Goal: Task Accomplishment & Management: Use online tool/utility

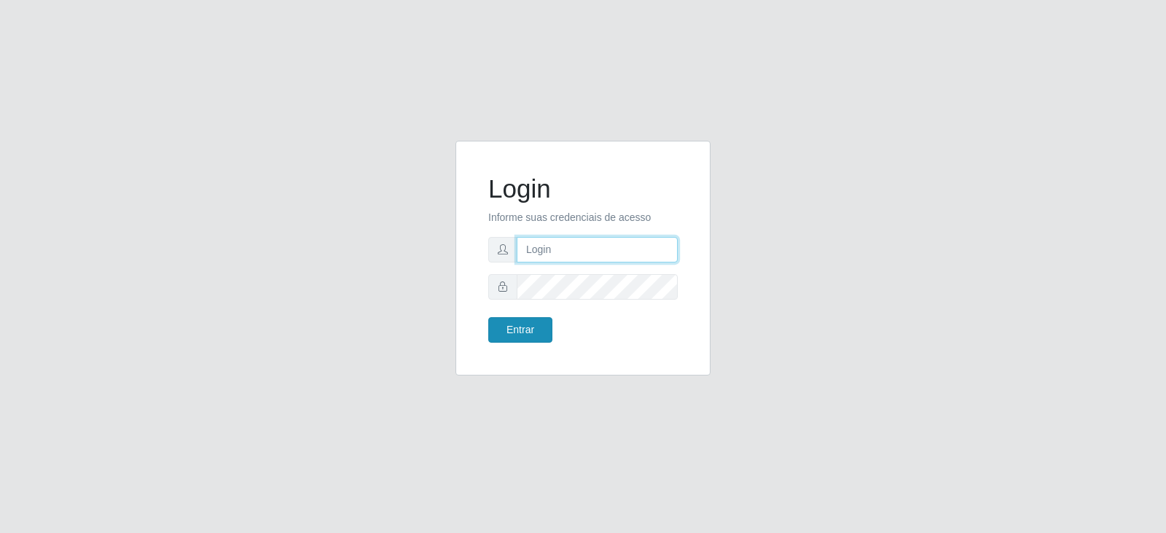
type input "[EMAIL_ADDRESS][DOMAIN_NAME]"
click at [528, 333] on button "Entrar" at bounding box center [520, 329] width 64 height 25
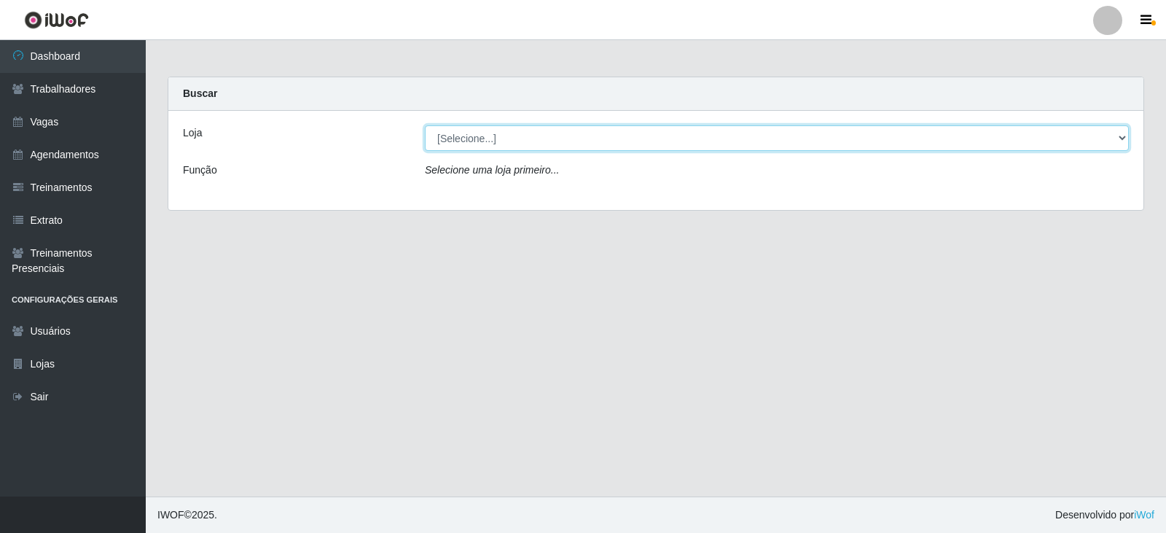
click at [680, 141] on select "[Selecione...] SuperFácil Atacado - Vale do Sol" at bounding box center [777, 137] width 704 height 25
select select "502"
click at [425, 125] on select "[Selecione...] SuperFácil Atacado - Vale do Sol" at bounding box center [777, 137] width 704 height 25
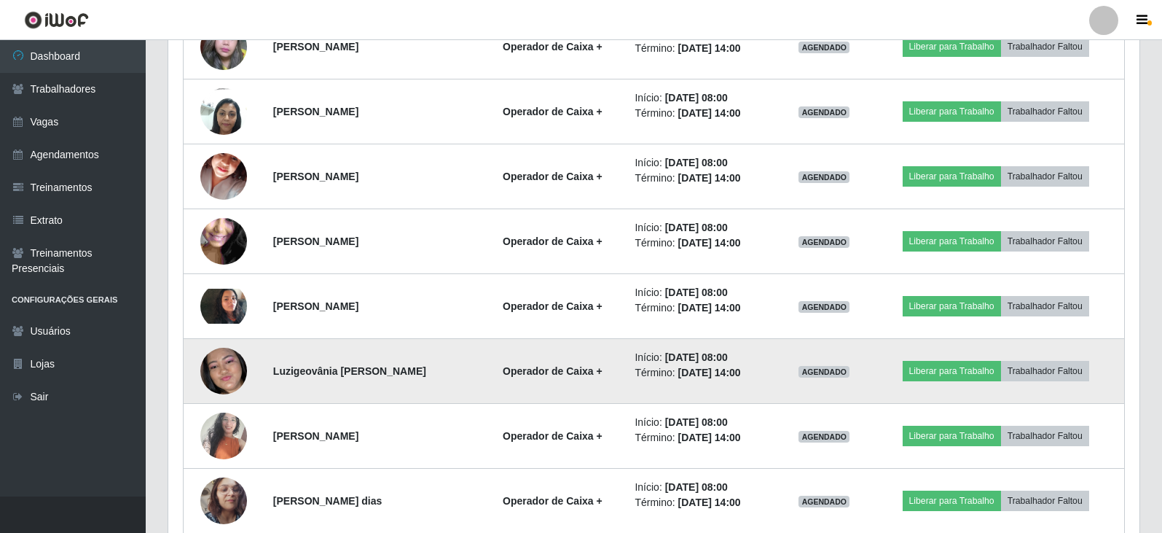
scroll to position [729, 0]
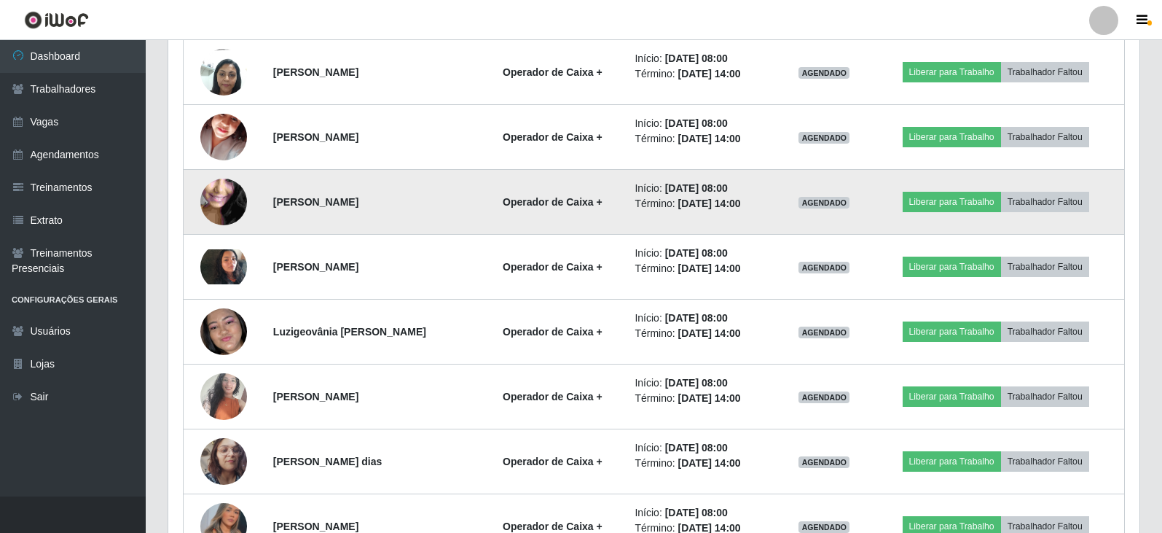
click at [207, 202] on img at bounding box center [223, 202] width 47 height 104
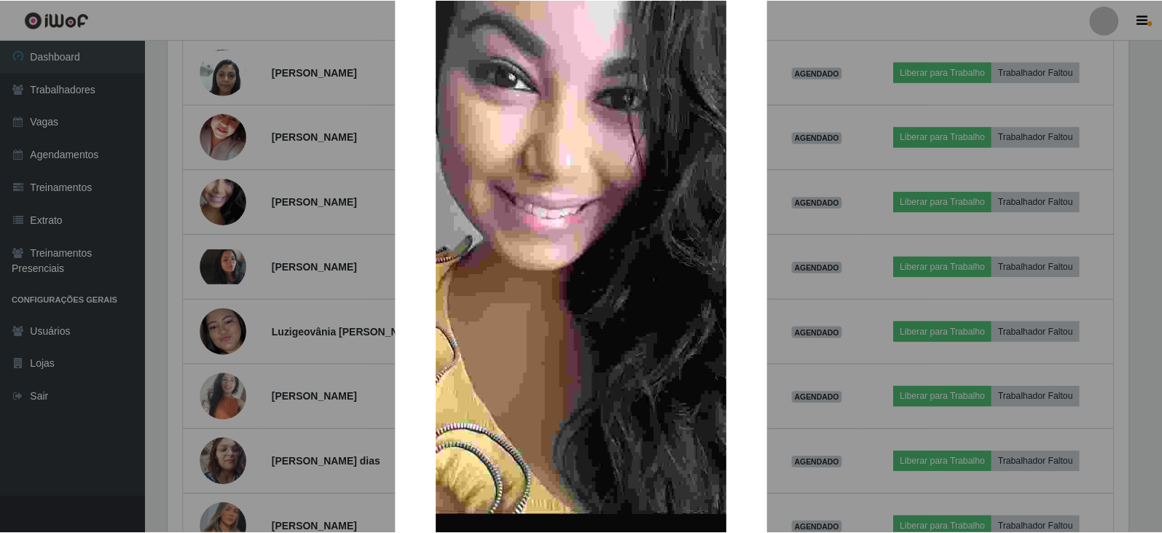
scroll to position [244, 0]
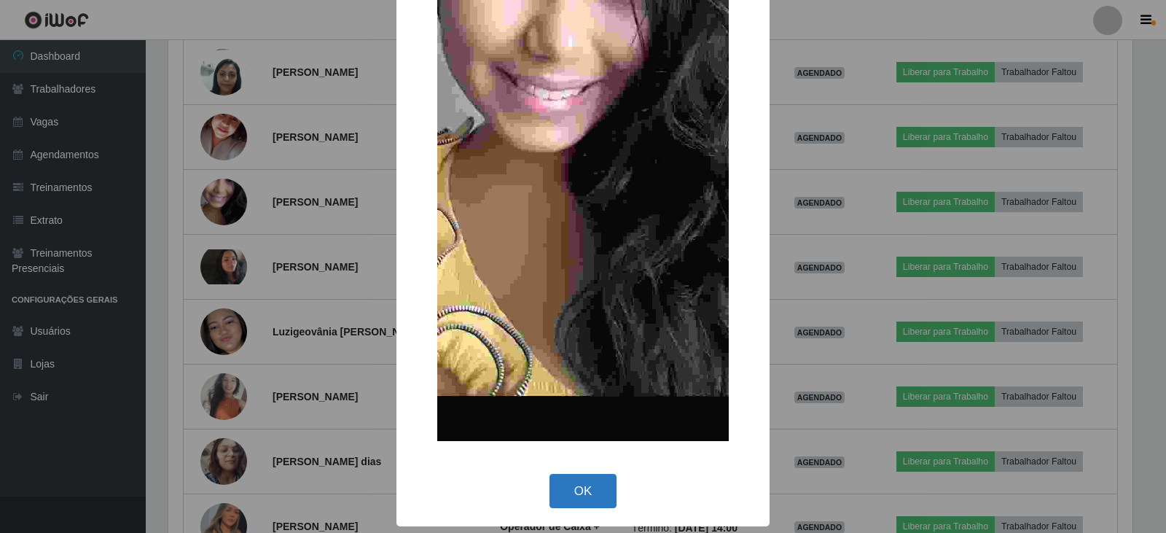
click at [598, 480] on button "OK" at bounding box center [583, 491] width 68 height 34
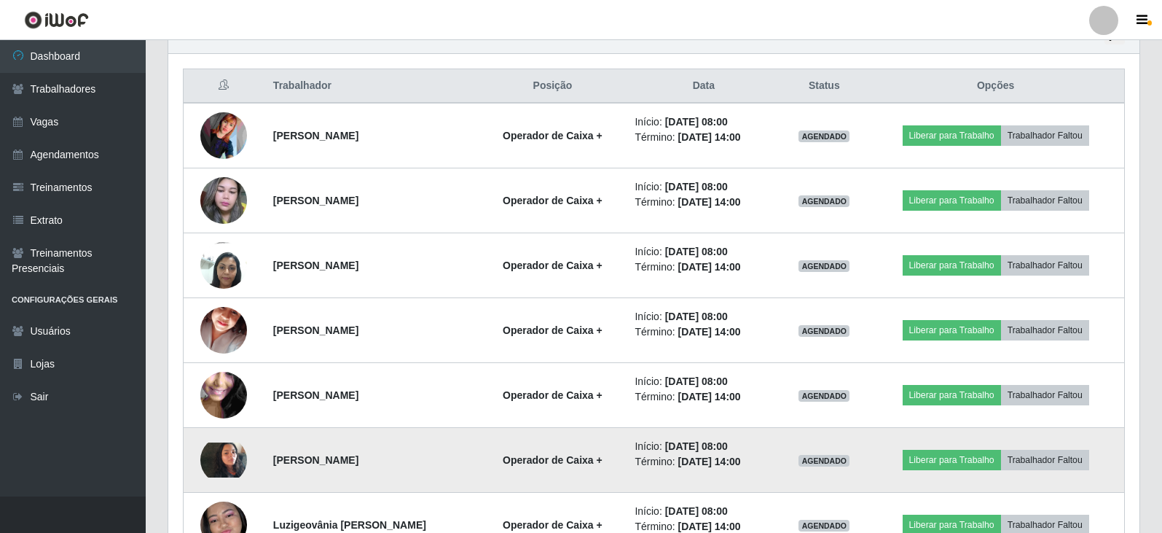
scroll to position [510, 0]
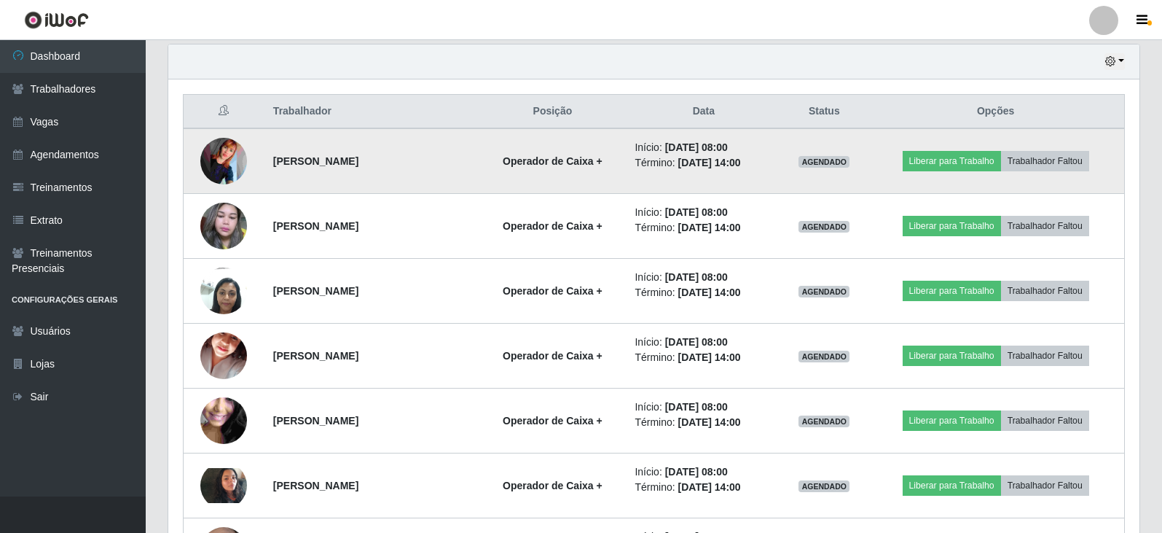
click at [208, 162] on img at bounding box center [223, 161] width 47 height 47
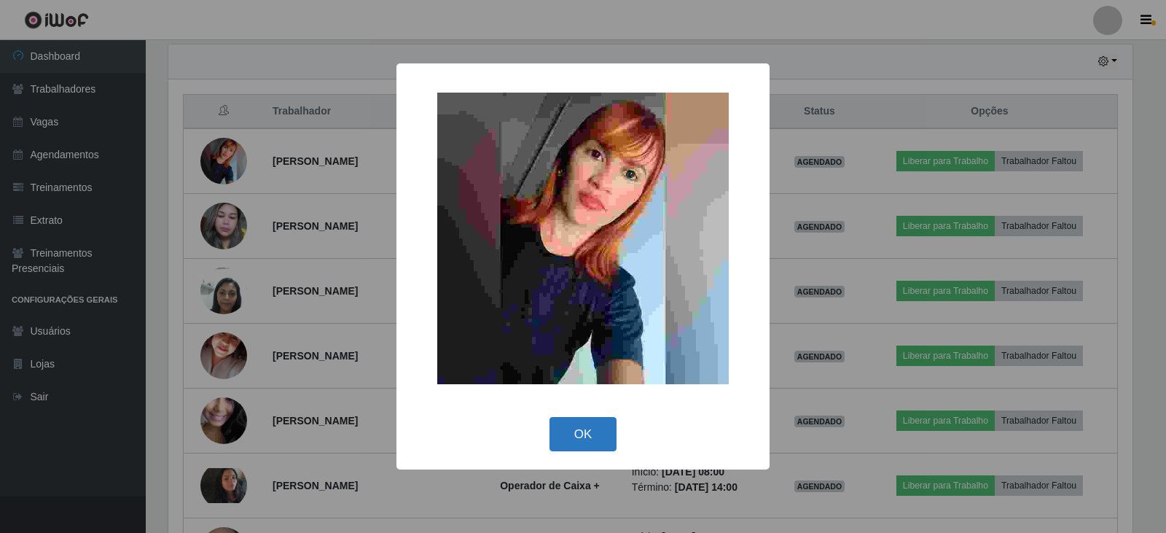
click at [583, 428] on button "OK" at bounding box center [583, 434] width 68 height 34
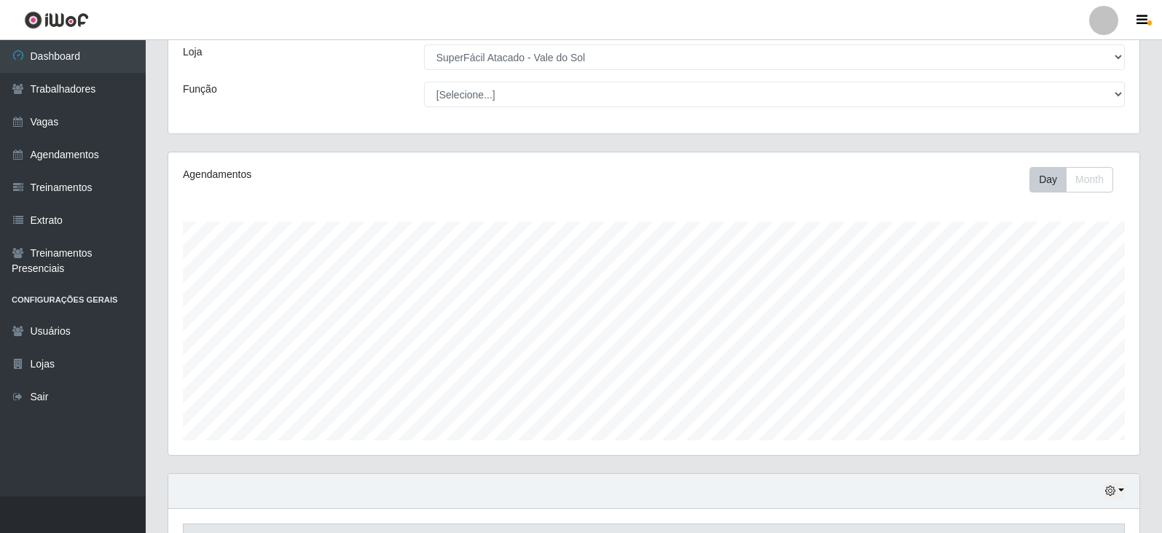
scroll to position [73, 0]
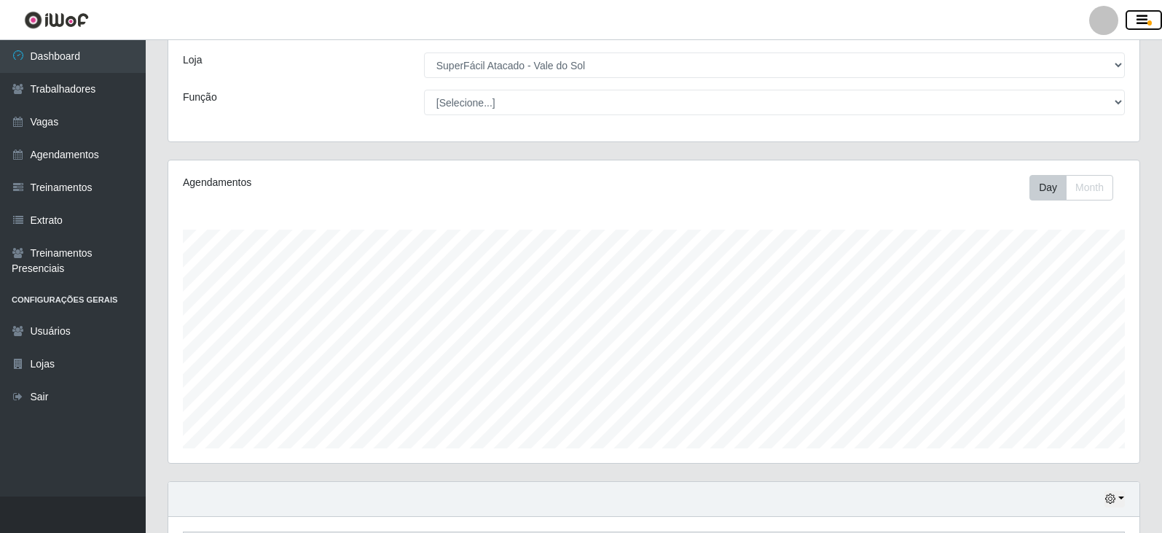
click at [1137, 18] on icon "button" at bounding box center [1142, 20] width 11 height 13
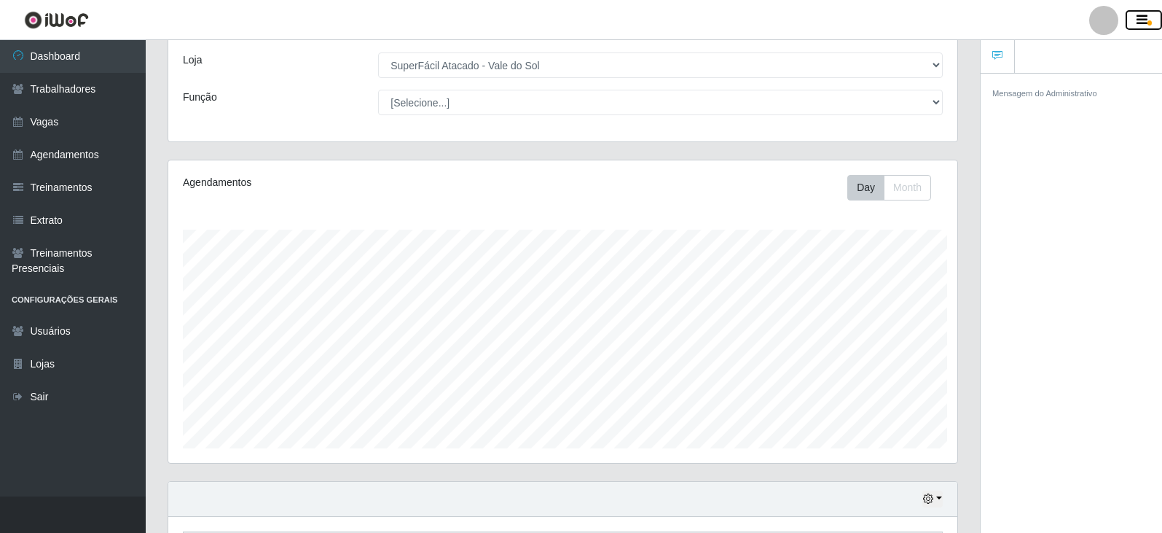
scroll to position [728231, 727744]
click at [1137, 23] on icon "button" at bounding box center [1142, 20] width 11 height 13
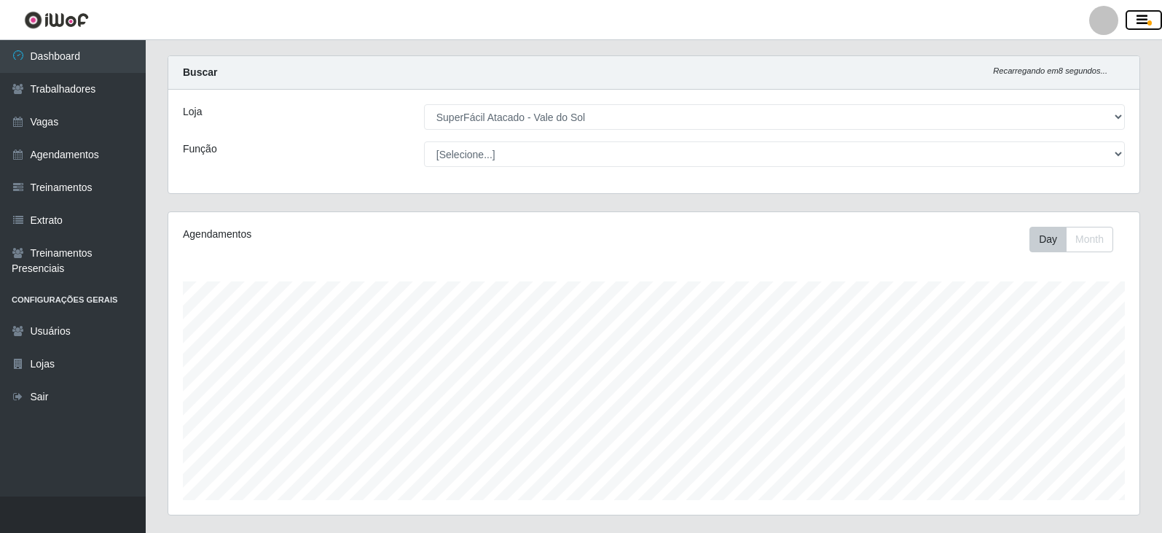
scroll to position [0, 0]
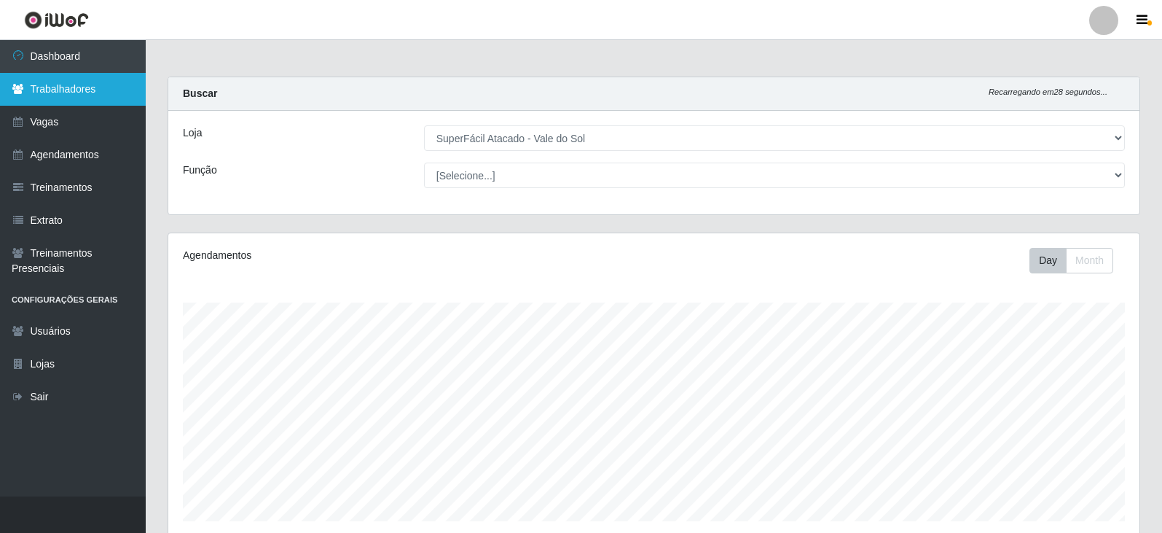
click at [36, 87] on link "Trabalhadores" at bounding box center [73, 89] width 146 height 33
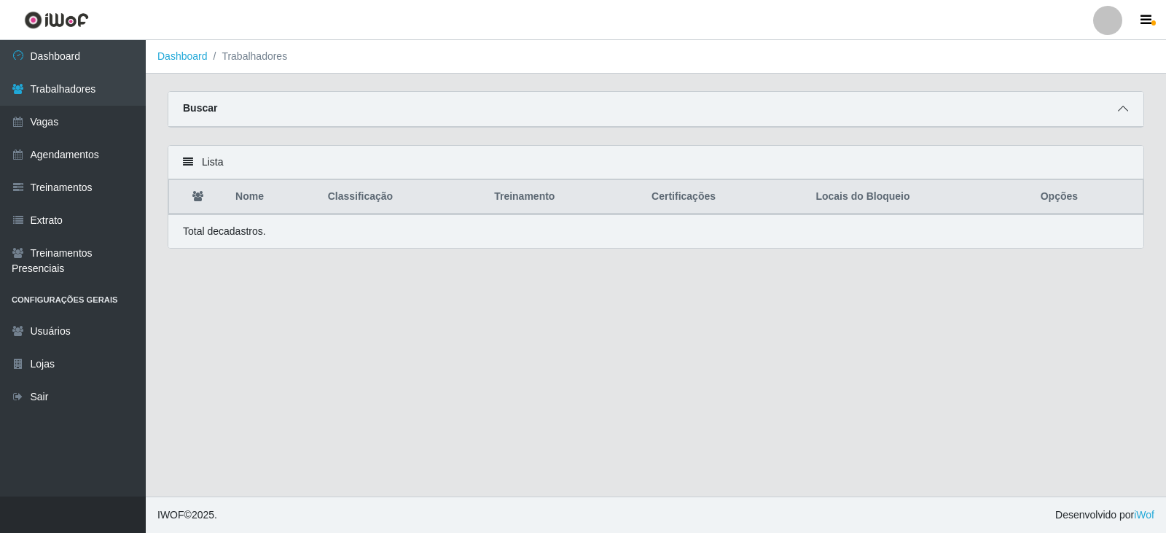
click at [1116, 108] on span at bounding box center [1122, 109] width 17 height 17
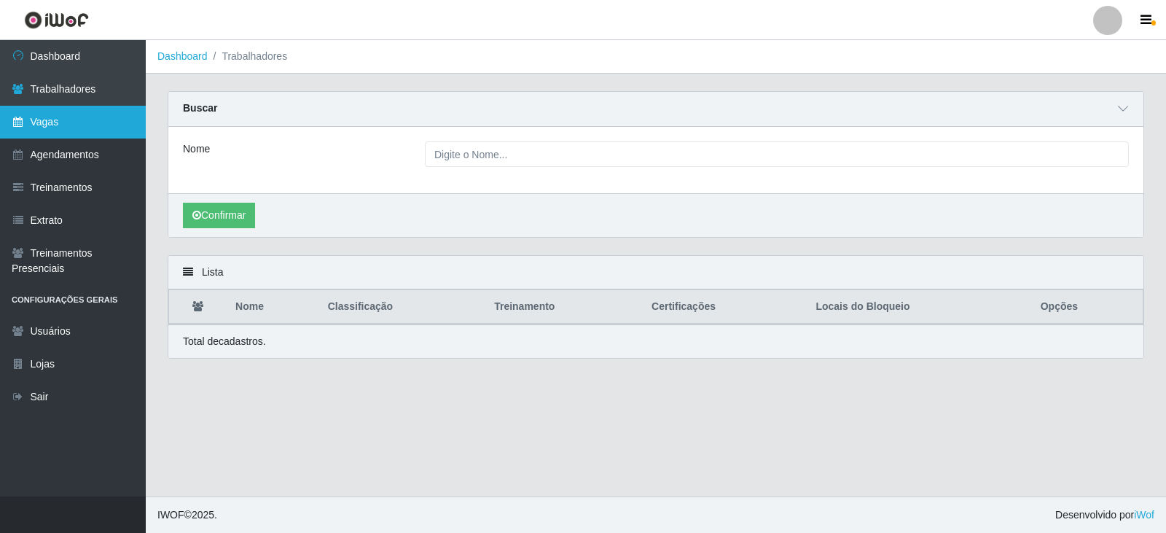
click at [50, 127] on link "Vagas" at bounding box center [73, 122] width 146 height 33
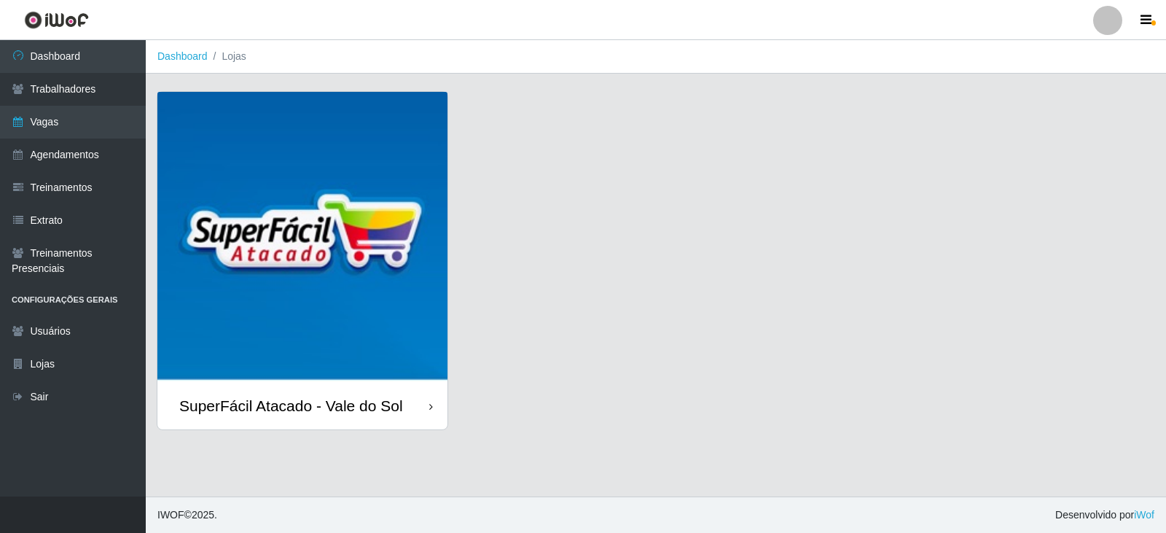
click at [339, 318] on img at bounding box center [302, 237] width 290 height 290
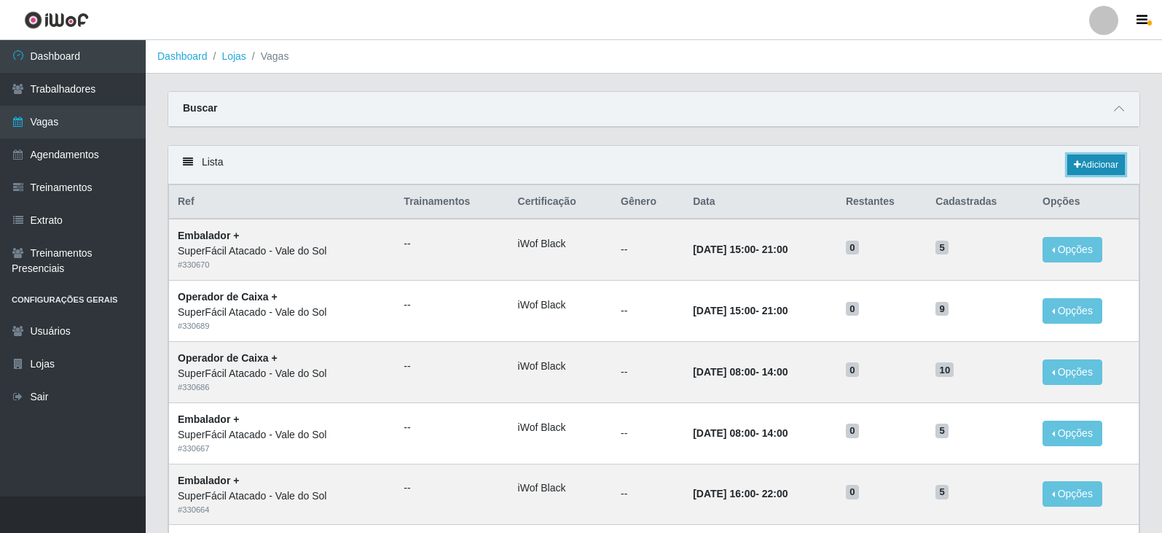
click at [1078, 170] on link "Adicionar" at bounding box center [1096, 164] width 58 height 20
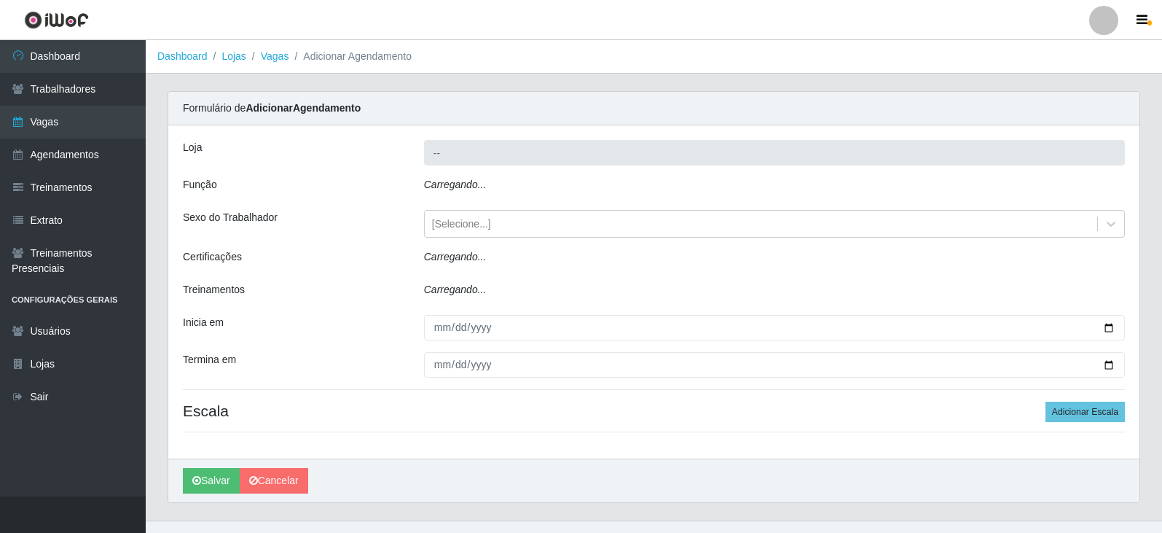
type input "SuperFácil Atacado - Vale do Sol"
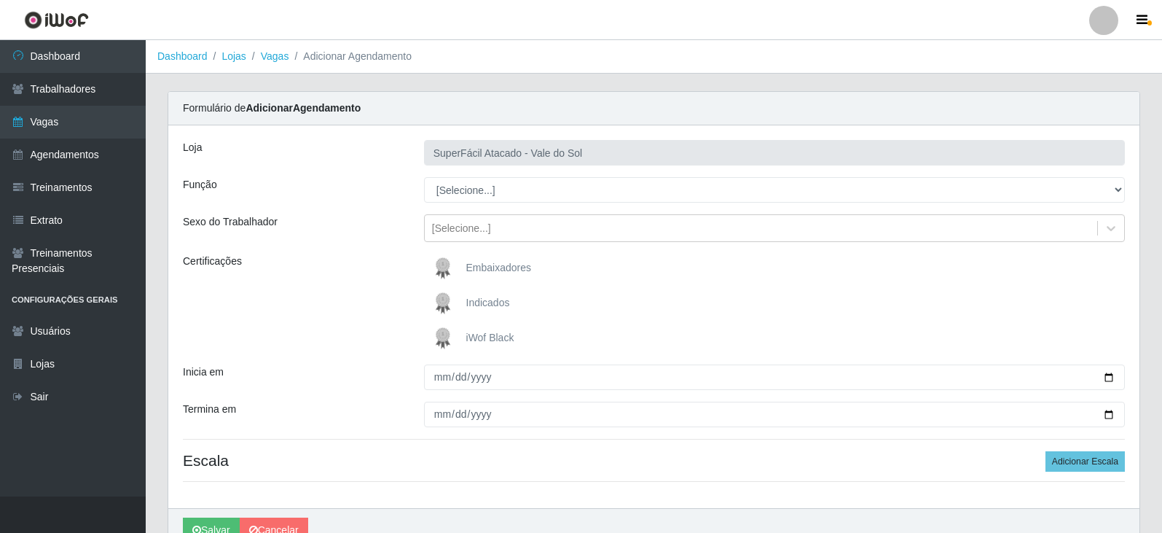
click at [1097, 13] on div at bounding box center [1103, 20] width 29 height 29
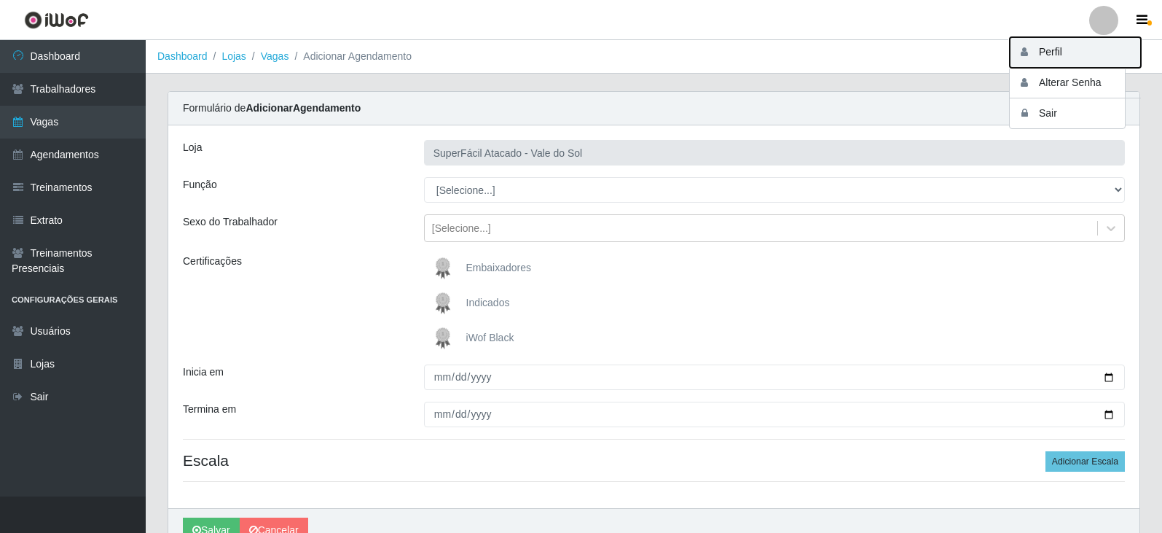
click at [1077, 54] on button "Perfil" at bounding box center [1075, 52] width 131 height 31
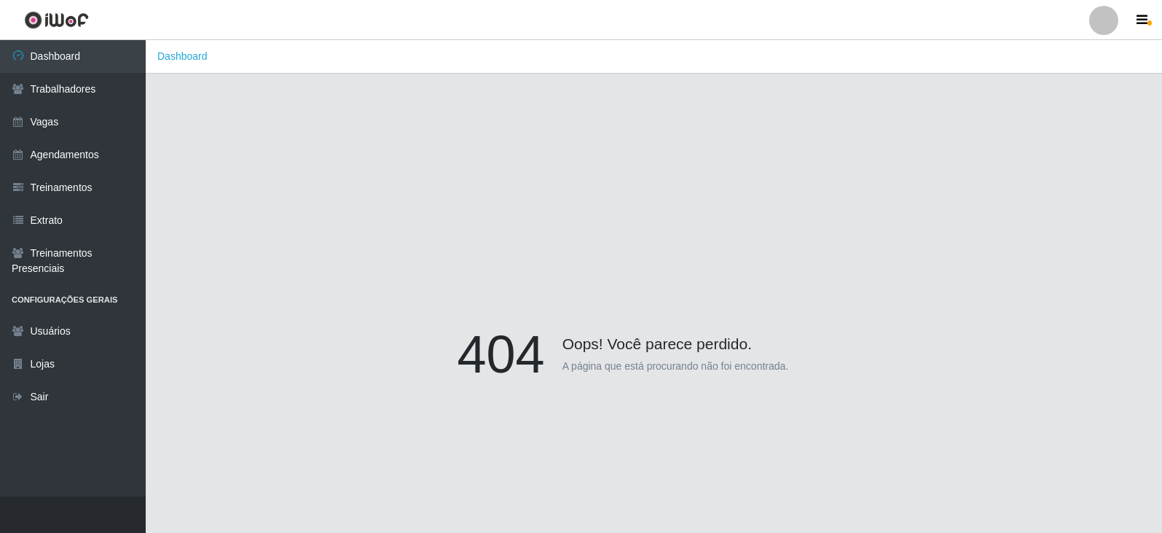
click at [404, 376] on div "404 Oops! Você parece perdido. A página que está procurando não foi encontrada." at bounding box center [654, 357] width 831 height 68
click at [54, 341] on link "Usuários" at bounding box center [73, 331] width 146 height 33
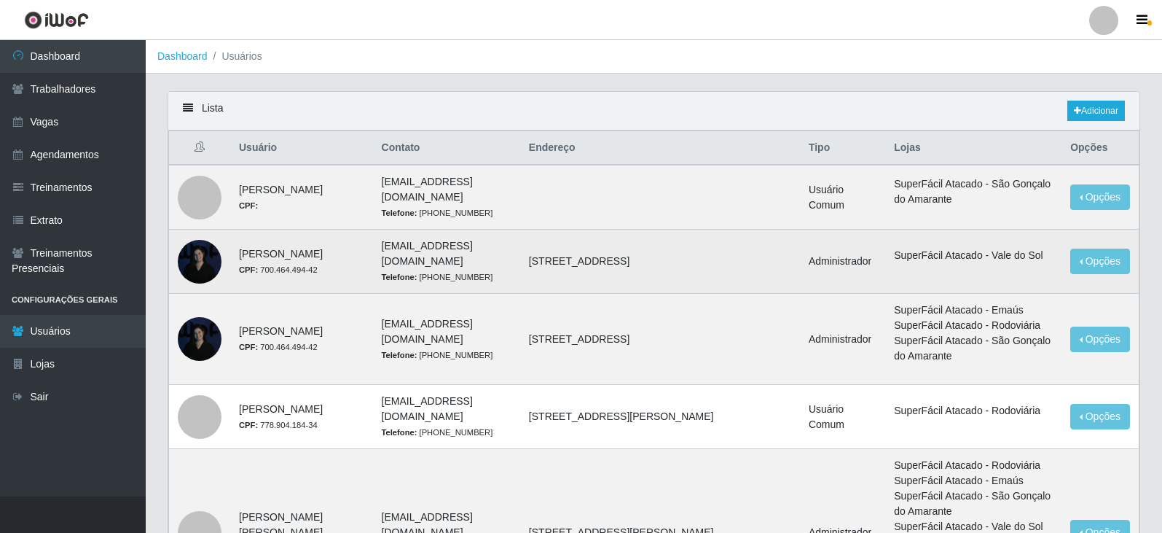
click at [206, 275] on div at bounding box center [200, 262] width 44 height 44
click at [197, 252] on div at bounding box center [200, 262] width 44 height 44
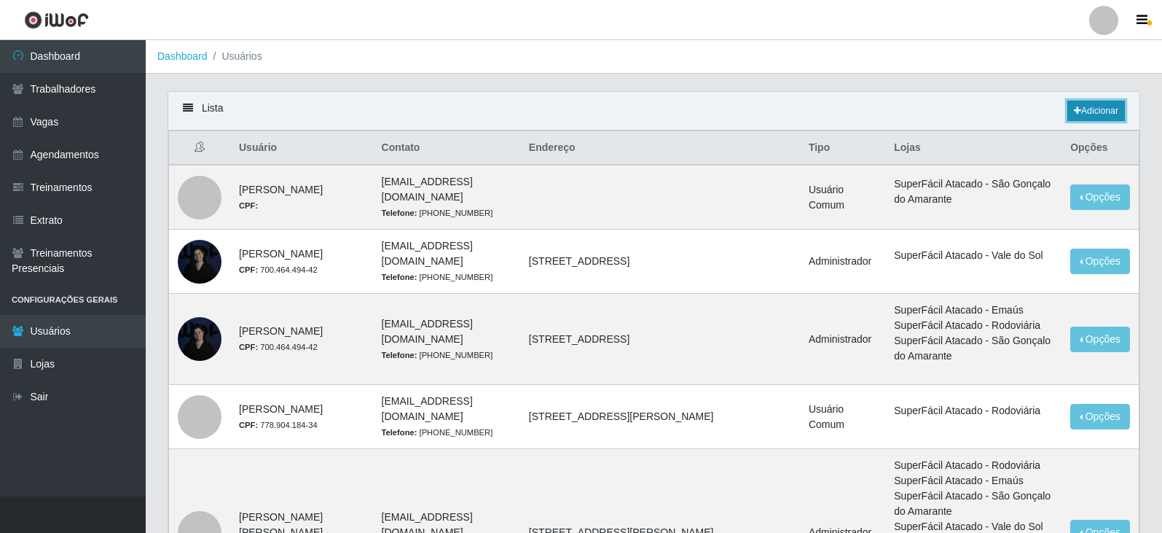
click at [1080, 113] on link "Adicionar" at bounding box center [1096, 111] width 58 height 20
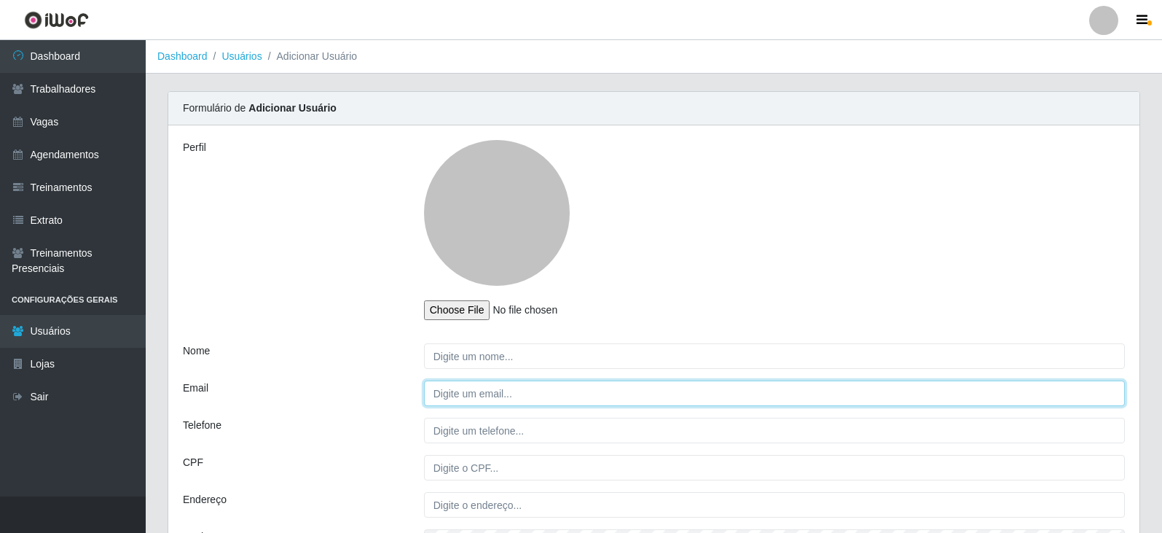
type input "[EMAIL_ADDRESS][DOMAIN_NAME]"
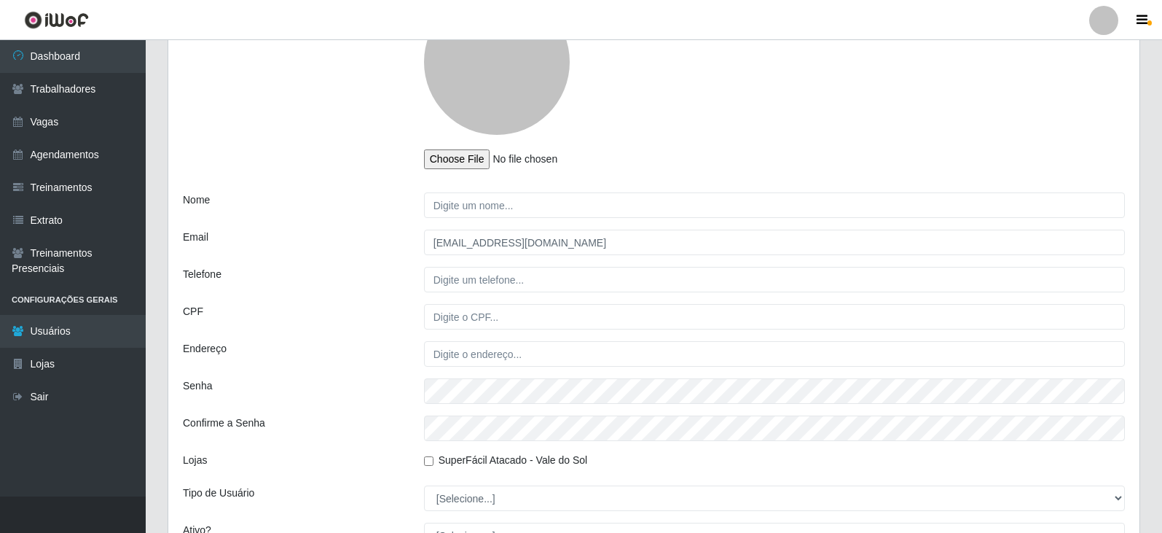
scroll to position [73, 0]
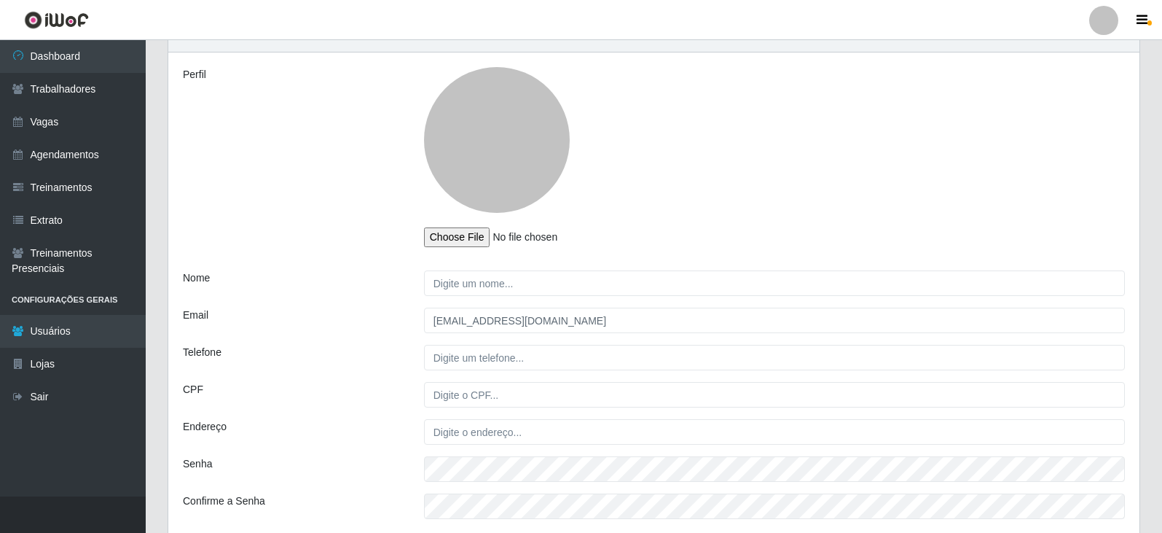
click at [514, 179] on div at bounding box center [497, 140] width 146 height 146
click at [492, 240] on input "file" at bounding box center [520, 237] width 193 height 20
click at [444, 241] on input "file" at bounding box center [520, 237] width 193 height 20
type input "C:\fakepath\WhatsApp Image [DATE] 07.50.37.jpeg"
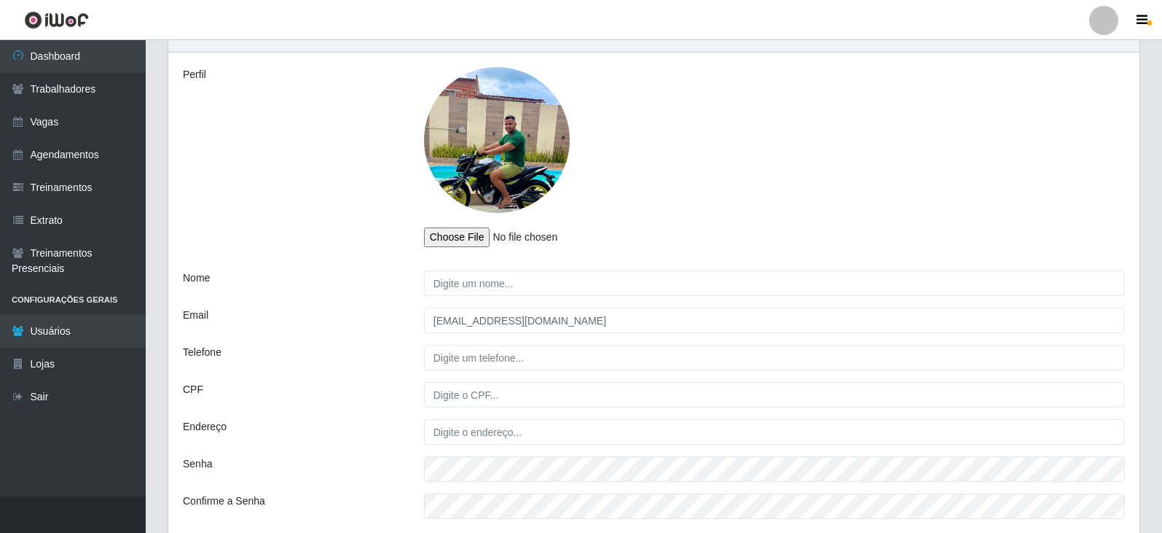
drag, startPoint x: 471, startPoint y: 145, endPoint x: 472, endPoint y: 124, distance: 21.1
click at [472, 124] on div at bounding box center [497, 140] width 146 height 146
click at [527, 232] on input "file" at bounding box center [520, 237] width 193 height 20
click at [503, 173] on div at bounding box center [497, 140] width 146 height 146
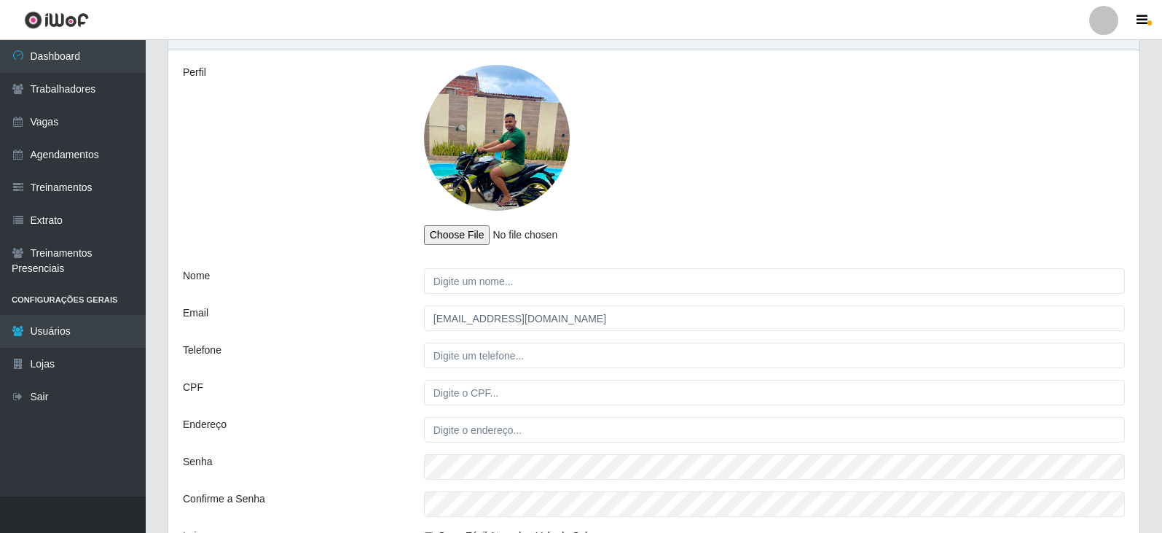
scroll to position [72, 0]
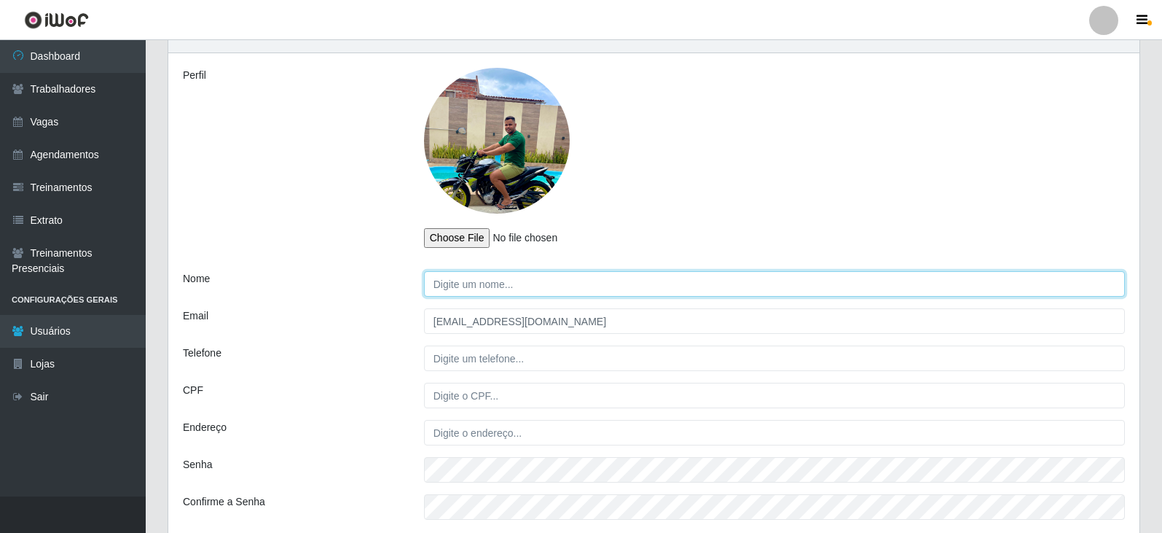
click at [532, 291] on input "Nome" at bounding box center [774, 283] width 701 height 25
type input "[PERSON_NAME]"
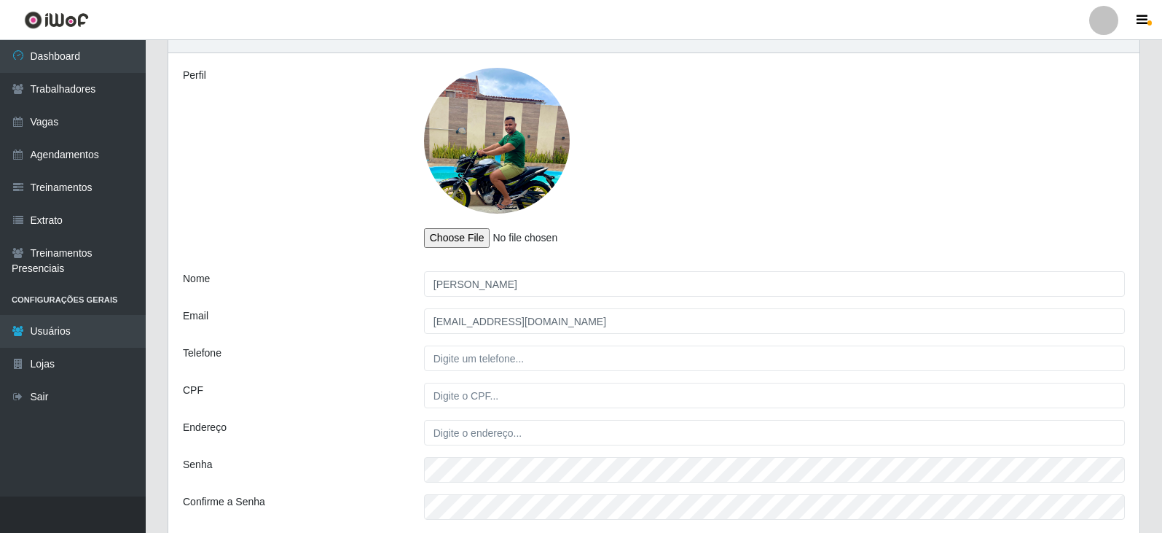
click at [451, 236] on input "file" at bounding box center [520, 238] width 193 height 20
type input "C:\fakepath\WhatsApp Image [DATE] 07.55.46.jpeg"
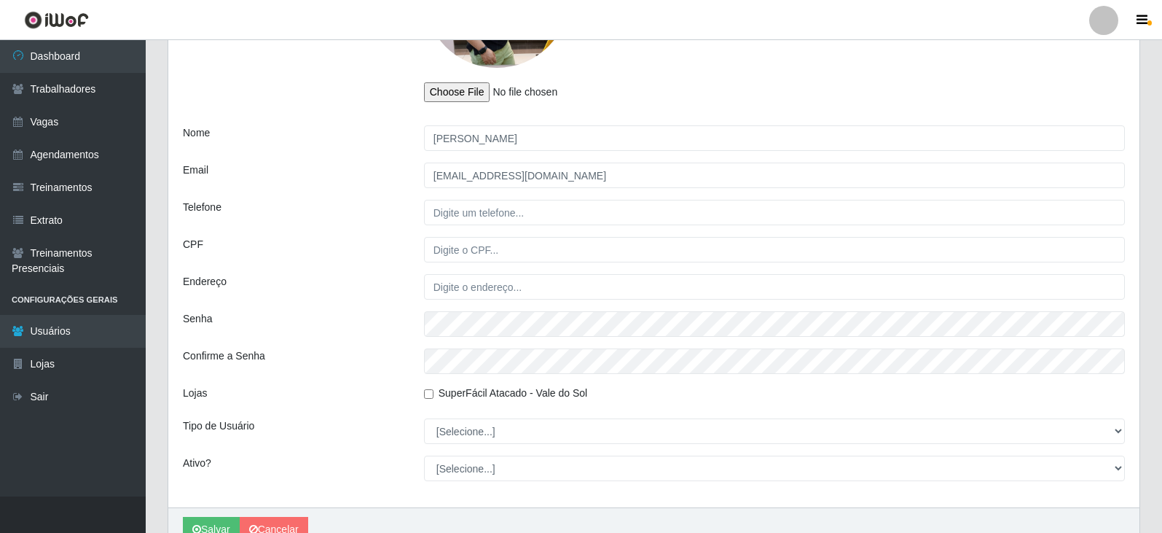
scroll to position [291, 0]
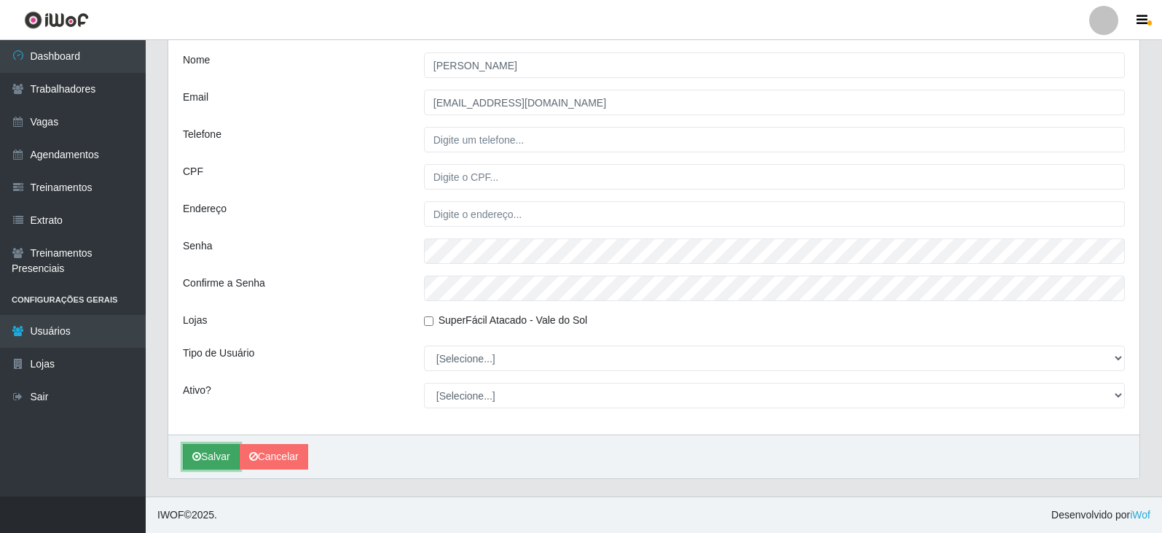
click at [206, 456] on button "Salvar" at bounding box center [211, 456] width 57 height 25
click at [221, 461] on button "Salvar" at bounding box center [211, 456] width 57 height 25
click at [194, 454] on icon "submit" at bounding box center [196, 456] width 9 height 10
click at [212, 457] on button "Salvar" at bounding box center [211, 456] width 57 height 25
click at [211, 457] on button "Salvar" at bounding box center [211, 456] width 57 height 25
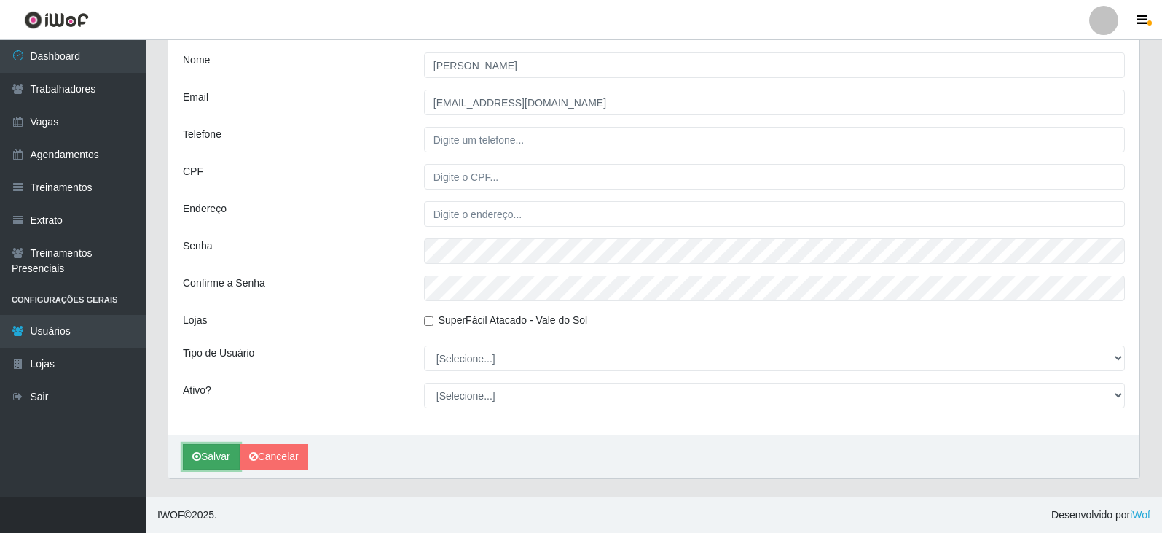
click at [197, 446] on button "Salvar" at bounding box center [211, 456] width 57 height 25
click at [198, 446] on button "Salvar" at bounding box center [211, 456] width 57 height 25
click at [199, 447] on button "Salvar" at bounding box center [211, 456] width 57 height 25
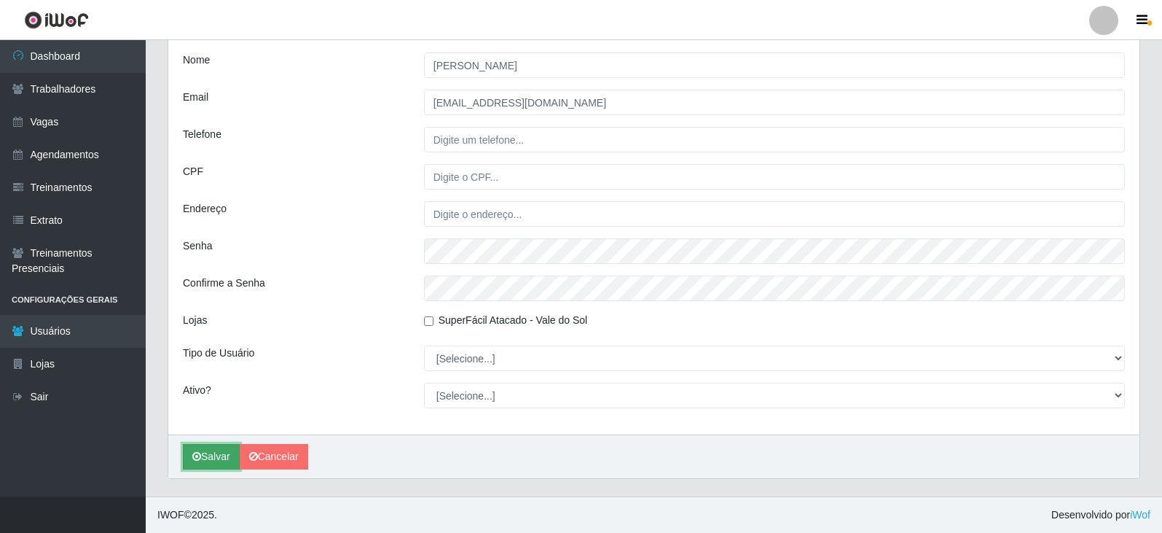
click at [203, 450] on button "Salvar" at bounding box center [211, 456] width 57 height 25
click at [203, 451] on button "Salvar" at bounding box center [211, 456] width 57 height 25
click at [200, 451] on button "Salvar" at bounding box center [211, 456] width 57 height 25
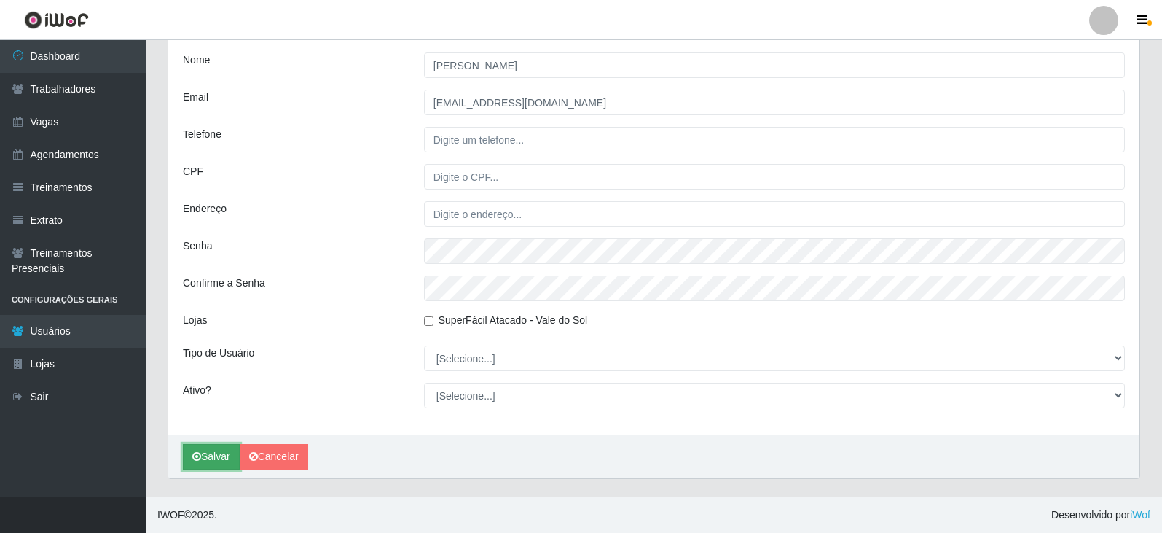
click at [201, 450] on button "Salvar" at bounding box center [211, 456] width 57 height 25
click at [201, 449] on button "Salvar" at bounding box center [211, 456] width 57 height 25
click at [201, 451] on button "Salvar" at bounding box center [211, 456] width 57 height 25
click at [210, 467] on button "Salvar" at bounding box center [211, 456] width 57 height 25
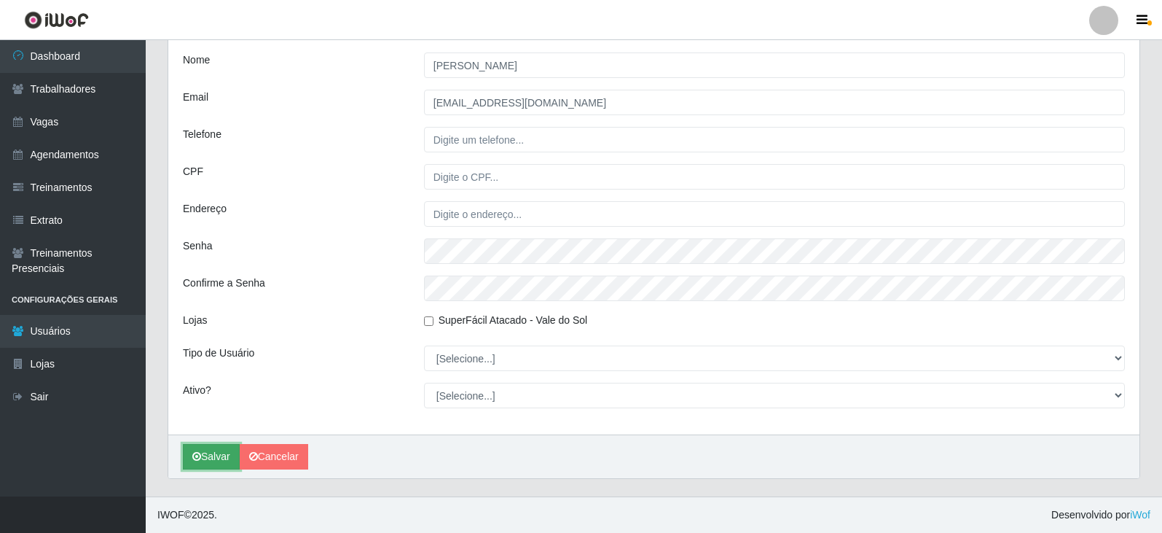
click at [210, 463] on button "Salvar" at bounding box center [211, 456] width 57 height 25
click at [217, 461] on button "Salvar" at bounding box center [211, 456] width 57 height 25
click at [216, 462] on button "Salvar" at bounding box center [211, 456] width 57 height 25
click at [262, 459] on link "Cancelar" at bounding box center [274, 456] width 68 height 25
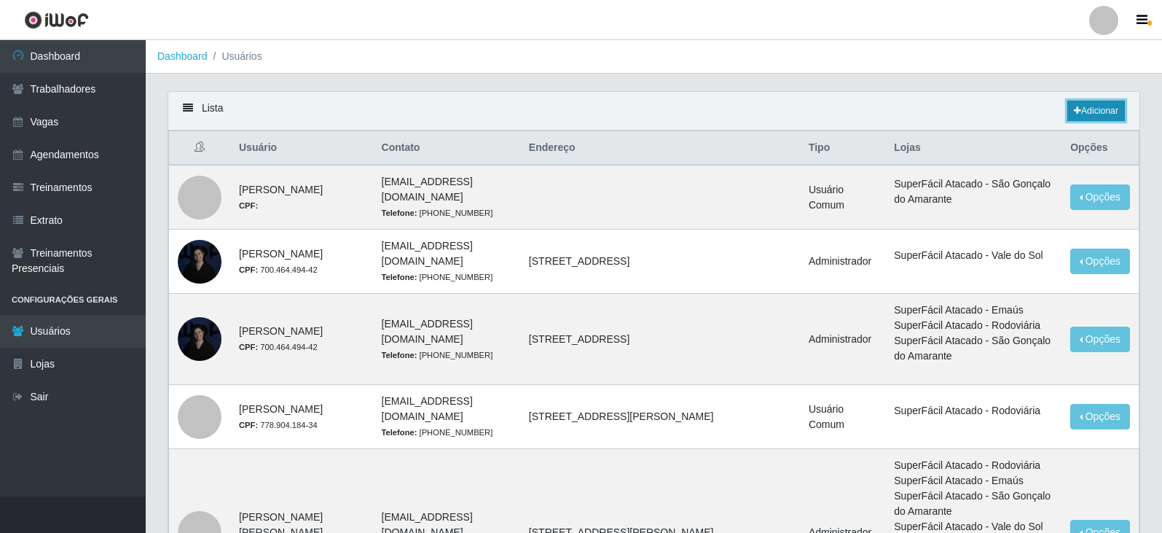
click at [1085, 113] on link "Adicionar" at bounding box center [1096, 111] width 58 height 20
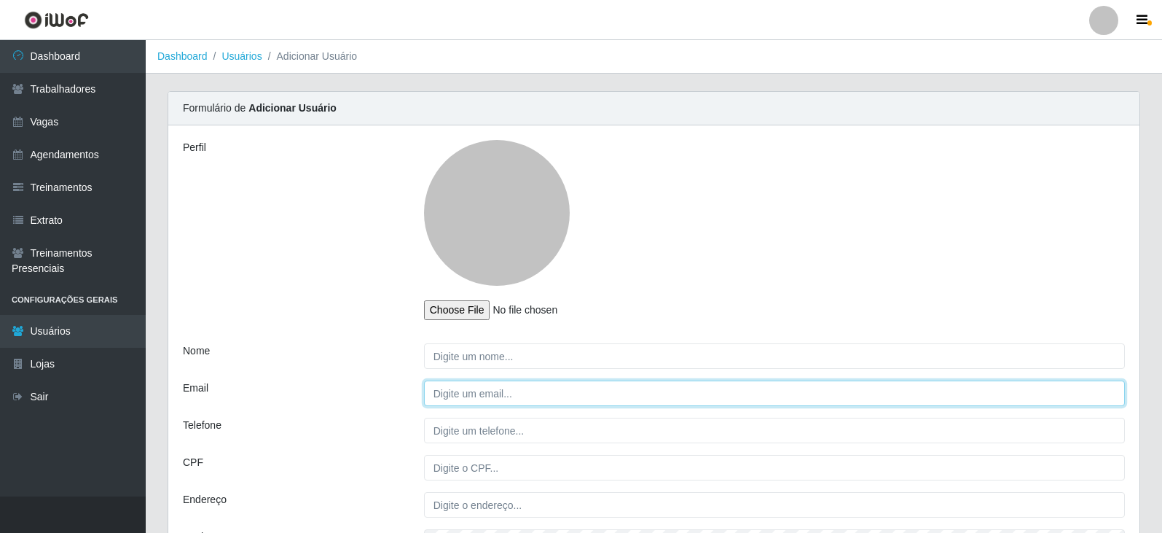
type input "[EMAIL_ADDRESS][DOMAIN_NAME]"
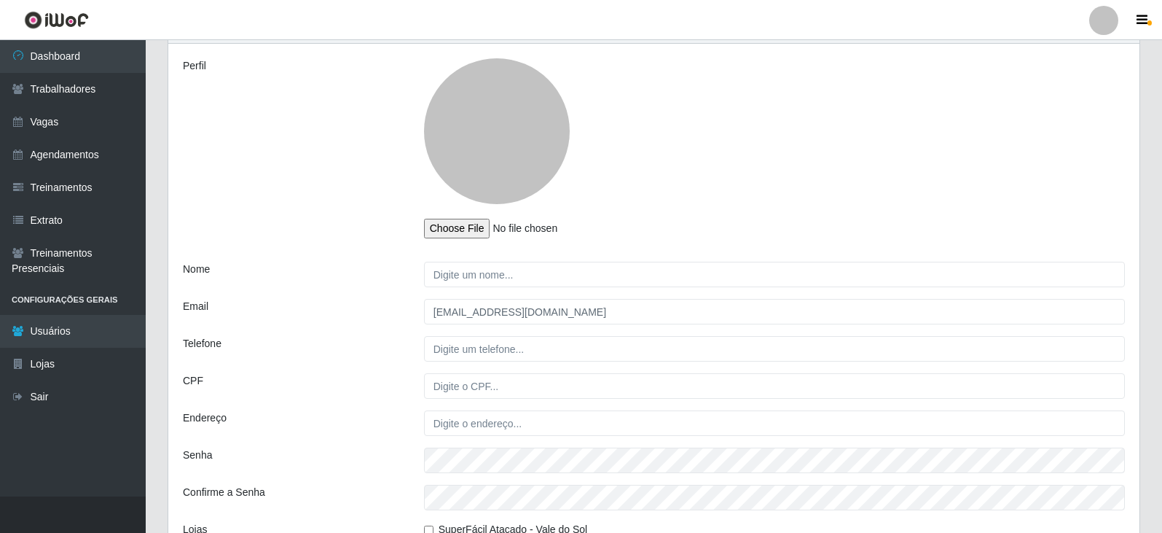
scroll to position [72, 0]
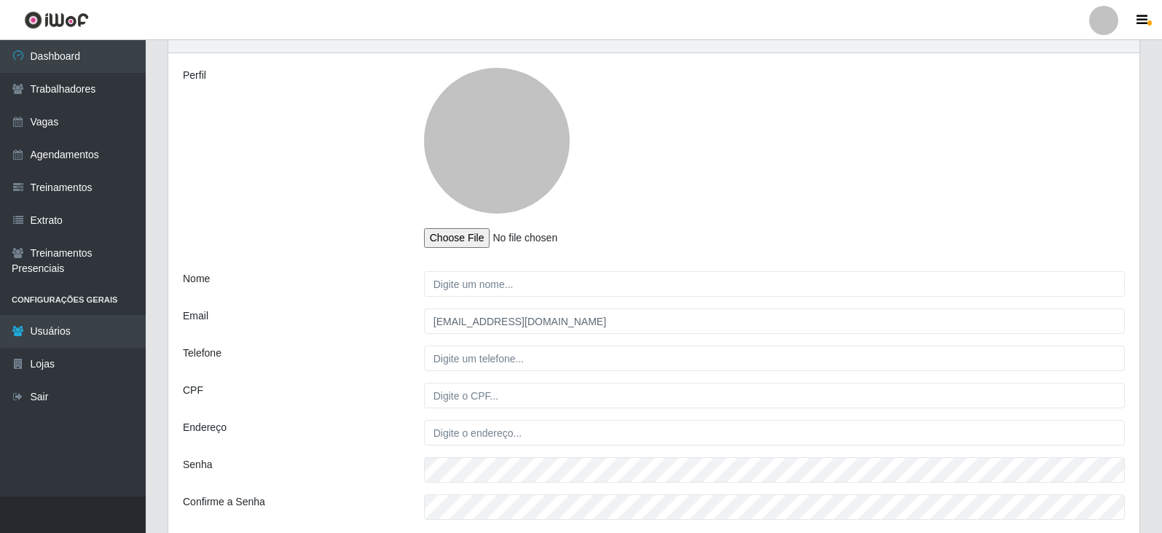
click at [460, 238] on input "file" at bounding box center [520, 238] width 193 height 20
type input "C:\fakepath\WhatsApp Image [DATE] 07.55.46.jpeg"
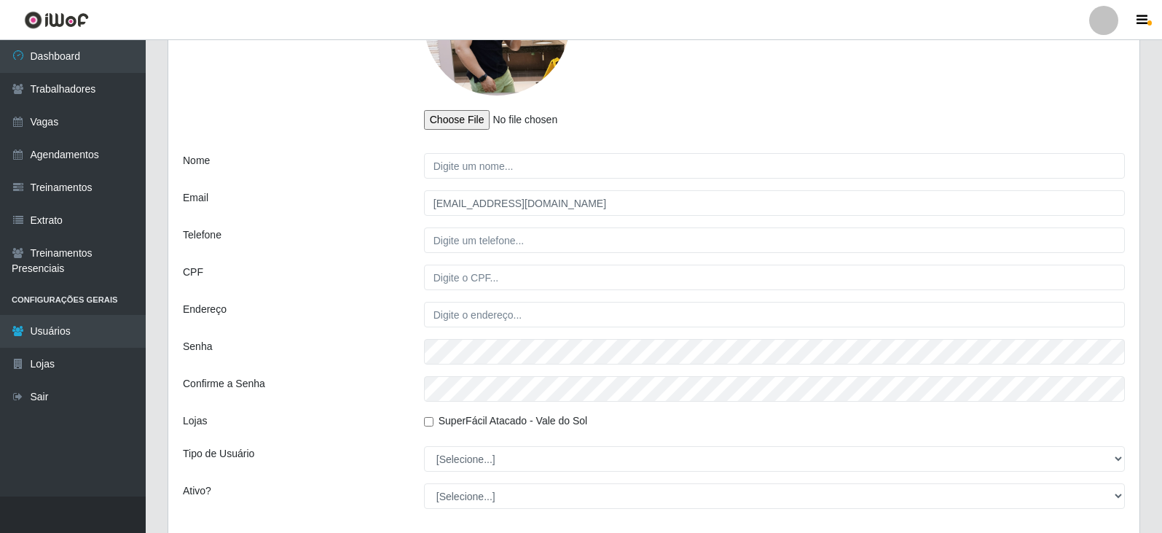
scroll to position [291, 0]
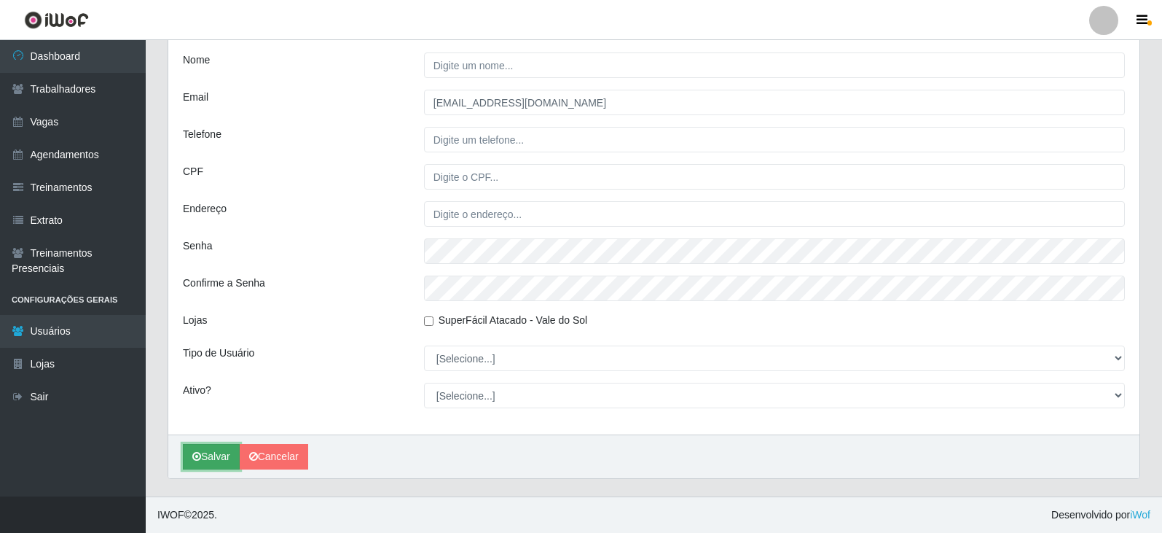
click at [195, 456] on icon "submit" at bounding box center [196, 456] width 9 height 10
click at [209, 457] on button "Salvar" at bounding box center [211, 456] width 57 height 25
click at [183, 444] on button "Salvar" at bounding box center [211, 456] width 57 height 25
click at [429, 320] on input "SuperFácil Atacado - Vale do Sol" at bounding box center [428, 320] width 9 height 9
checkbox input "true"
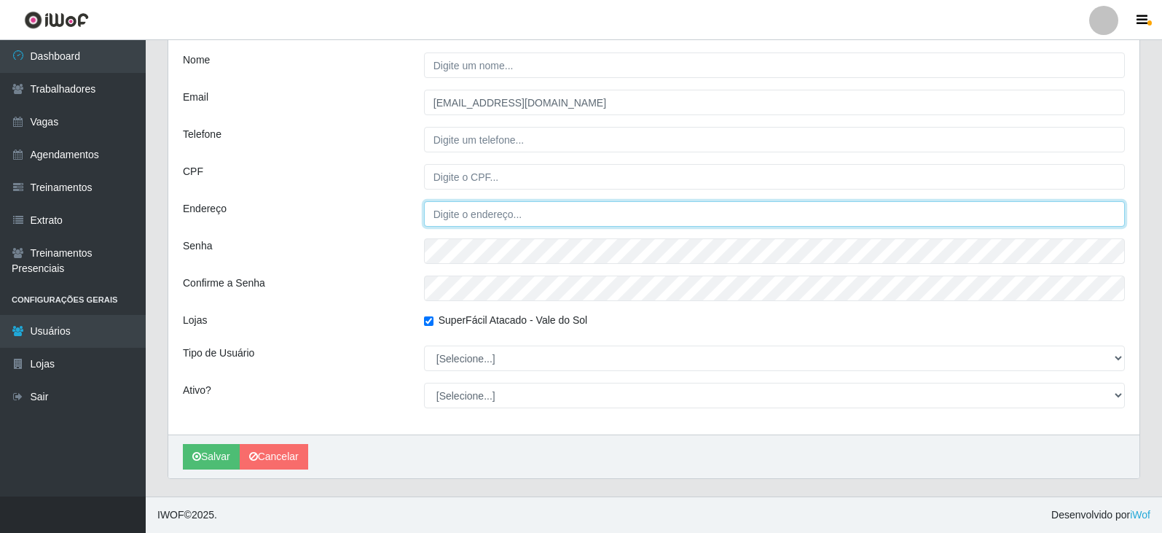
type input "[EMAIL_ADDRESS][DOMAIN_NAME]"
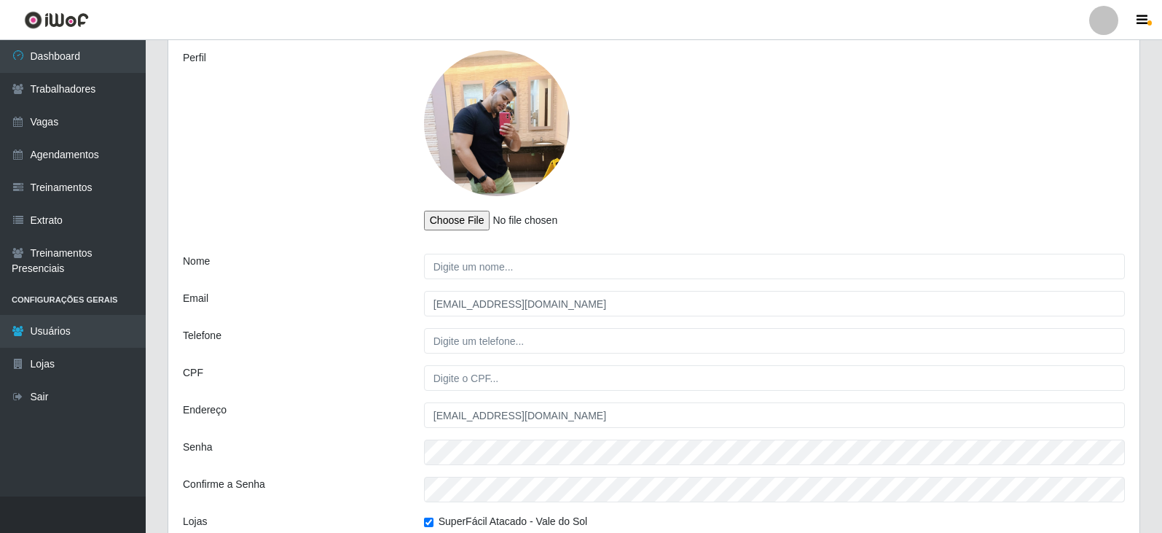
scroll to position [72, 0]
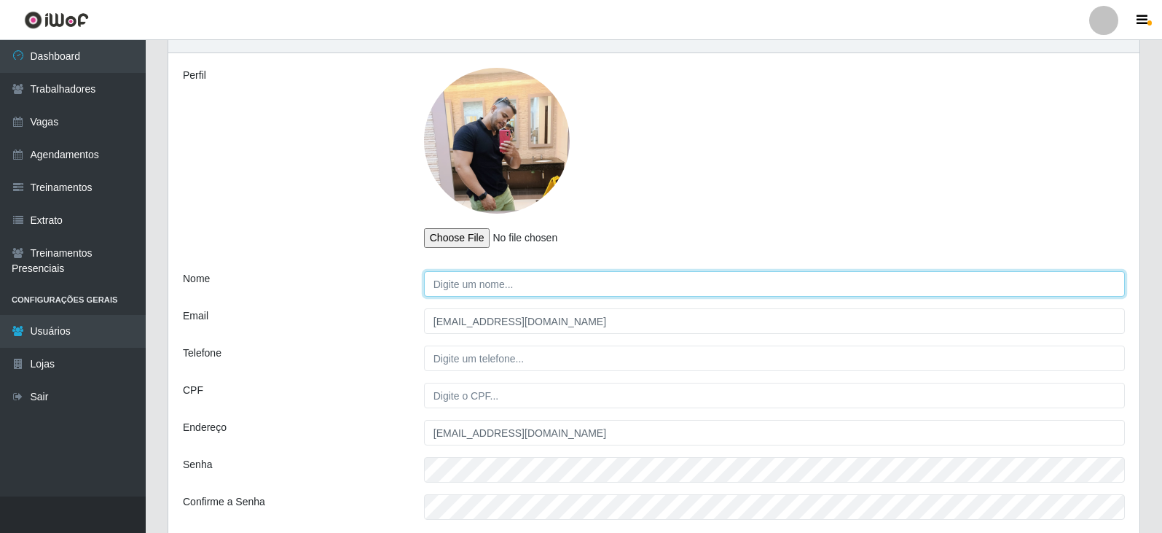
click at [490, 287] on input "Nome" at bounding box center [774, 283] width 701 height 25
type input "[PERSON_NAME]"
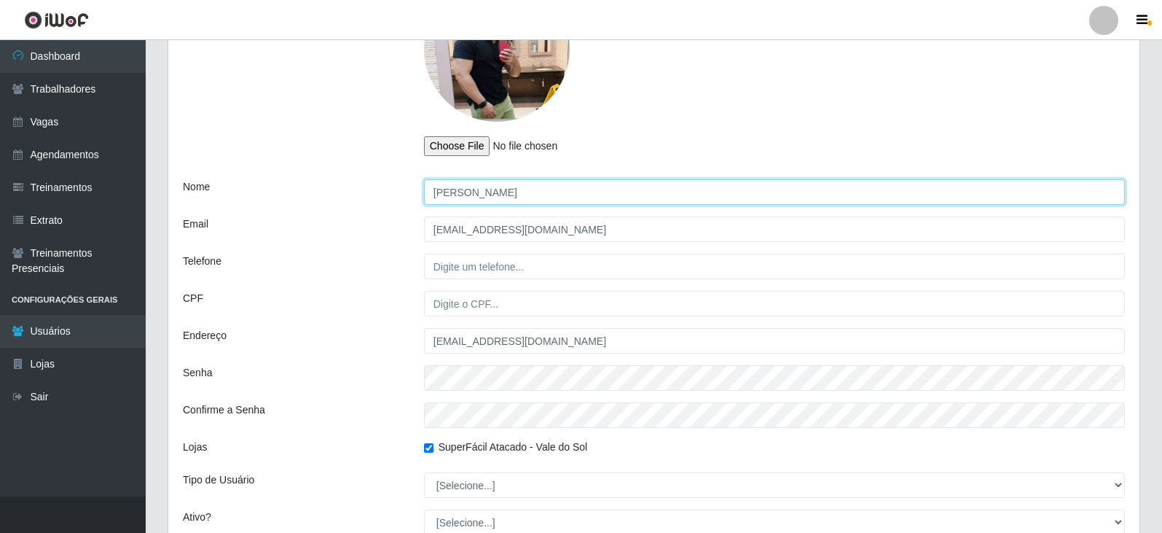
scroll to position [291, 0]
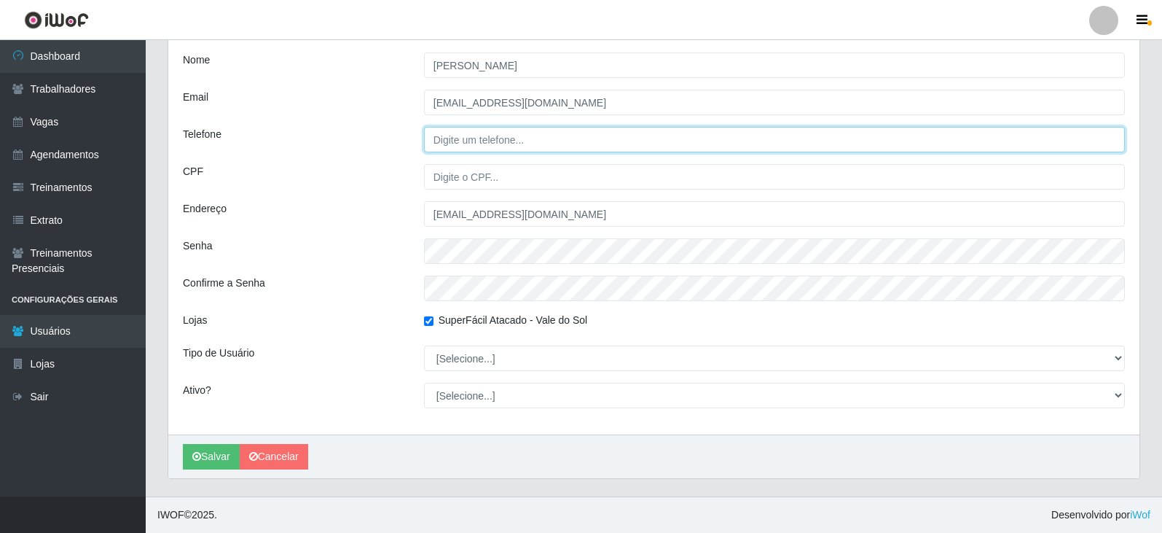
click at [490, 143] on input "Telefone" at bounding box center [774, 139] width 701 height 25
type input "84998225598"
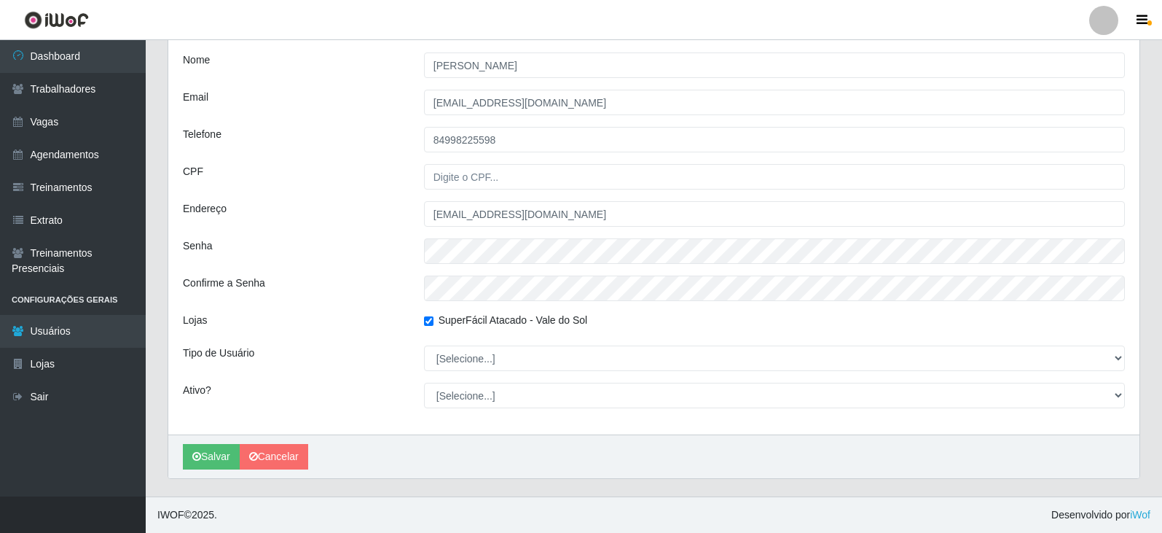
click at [518, 160] on div "Perfil Nome Felicio Brito Email [EMAIL_ADDRESS][DOMAIN_NAME] Telefone [PHONE_NU…" at bounding box center [653, 135] width 971 height 600
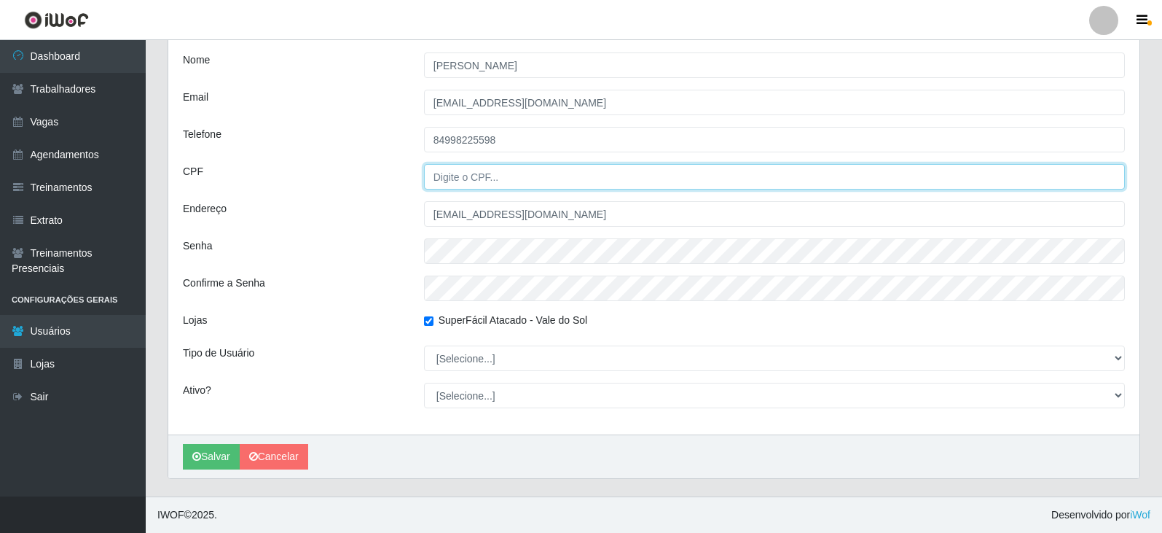
click at [520, 178] on input "CPF" at bounding box center [774, 176] width 701 height 25
type input "70345219481"
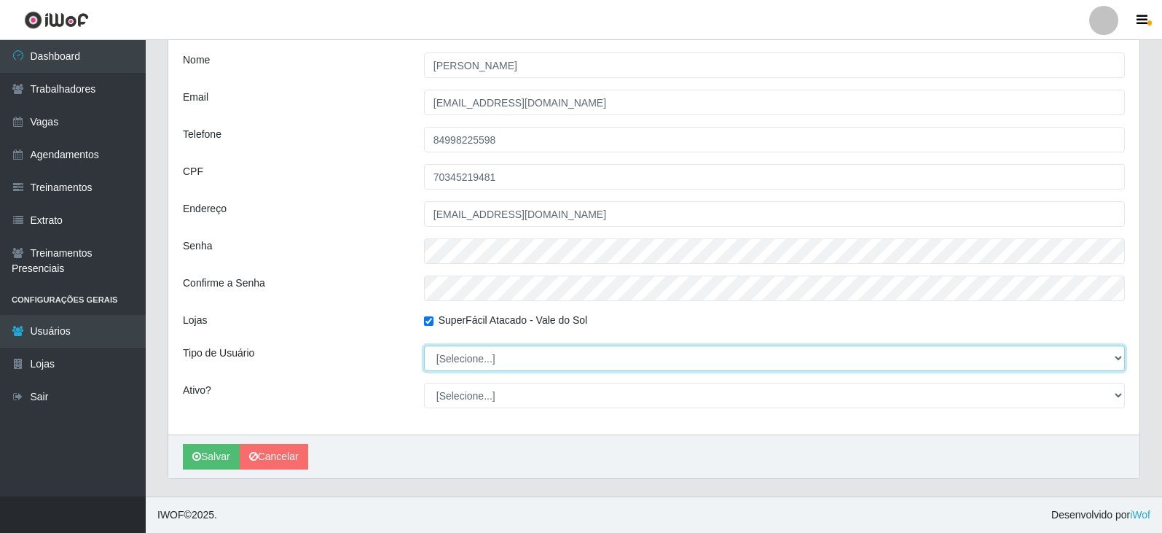
click at [732, 353] on select "[Selecione...] Administrador Usuário Comum" at bounding box center [774, 357] width 701 height 25
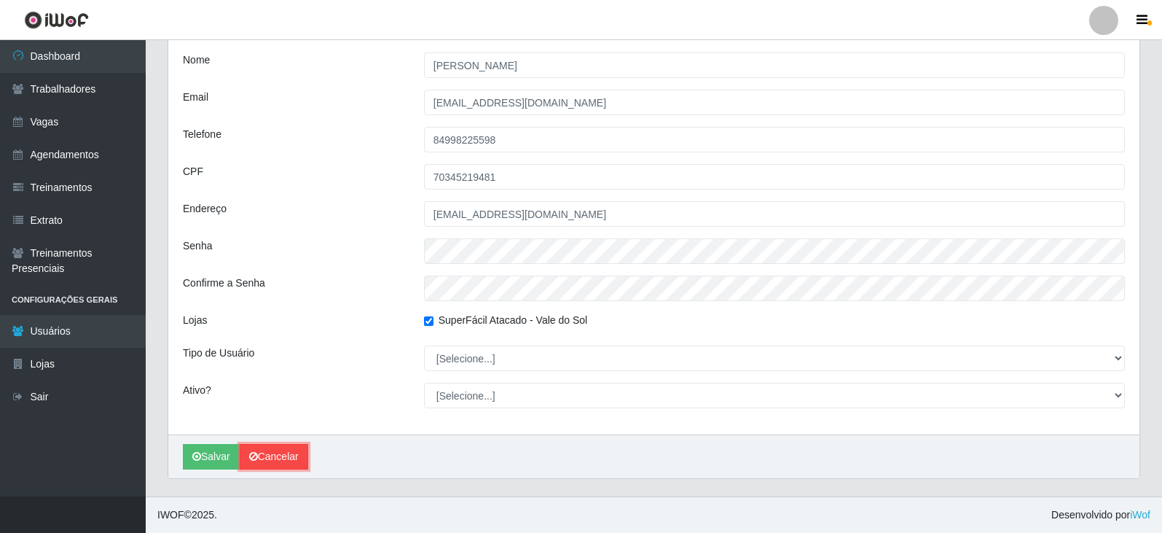
click at [270, 455] on link "Cancelar" at bounding box center [274, 456] width 68 height 25
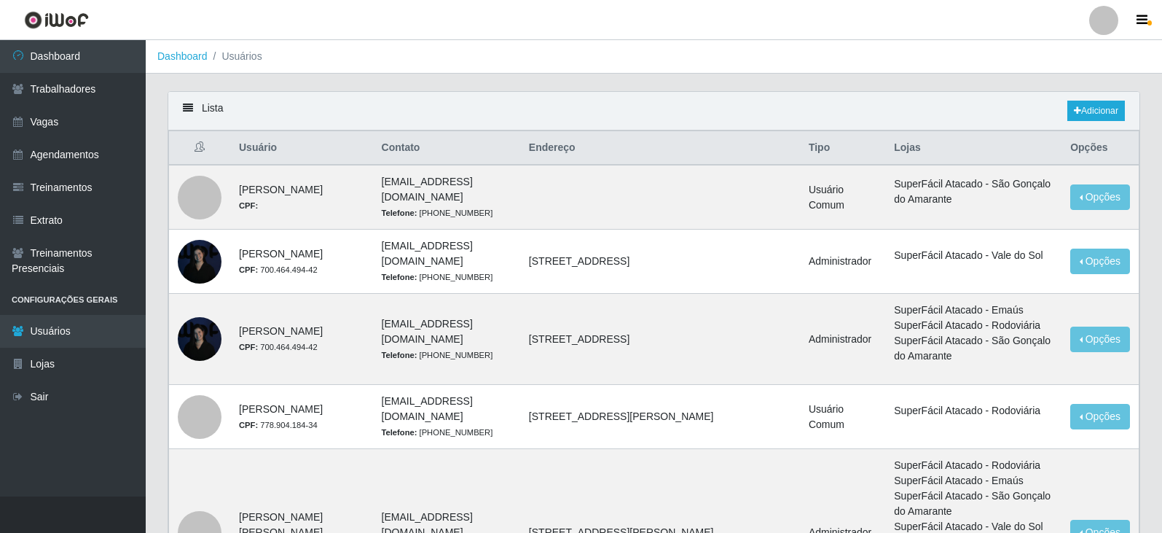
click at [185, 106] on icon at bounding box center [188, 108] width 10 height 10
click at [192, 110] on icon at bounding box center [188, 108] width 10 height 10
click at [181, 103] on div "Lista Adicionar" at bounding box center [653, 111] width 971 height 39
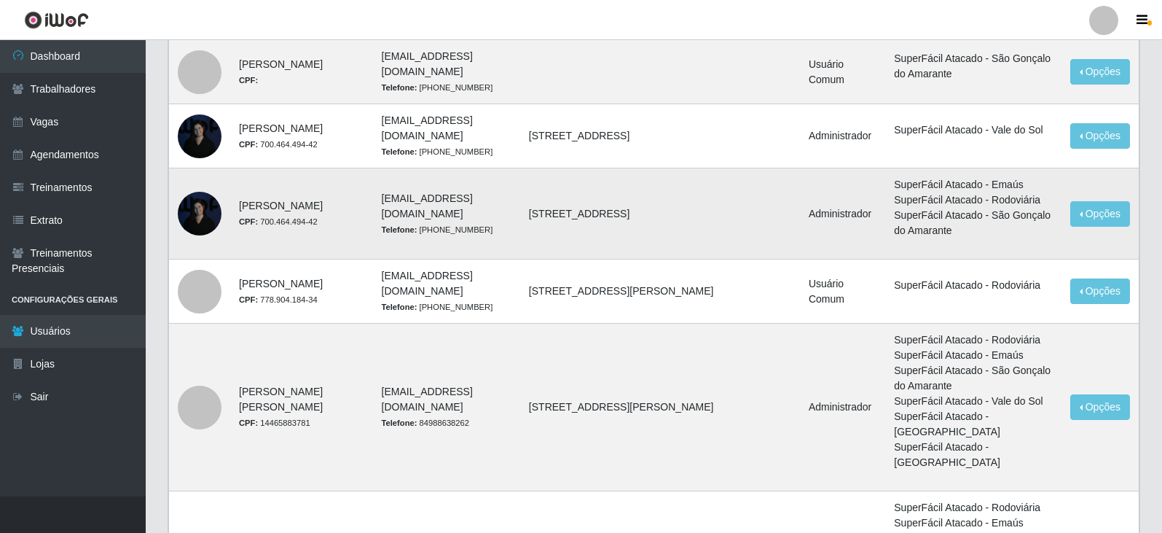
scroll to position [146, 0]
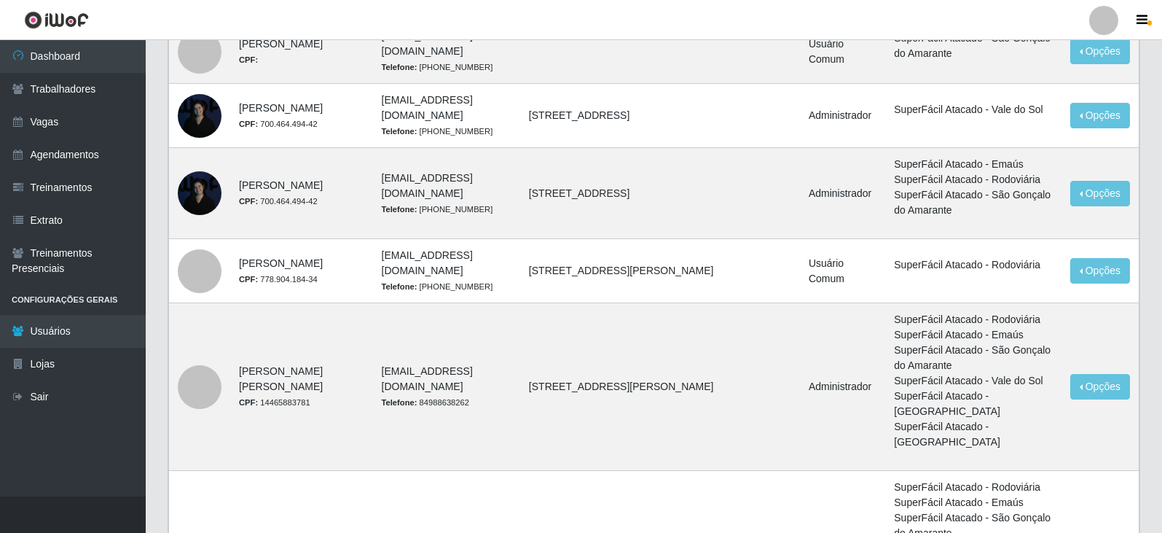
click at [1102, 23] on div at bounding box center [1103, 20] width 29 height 29
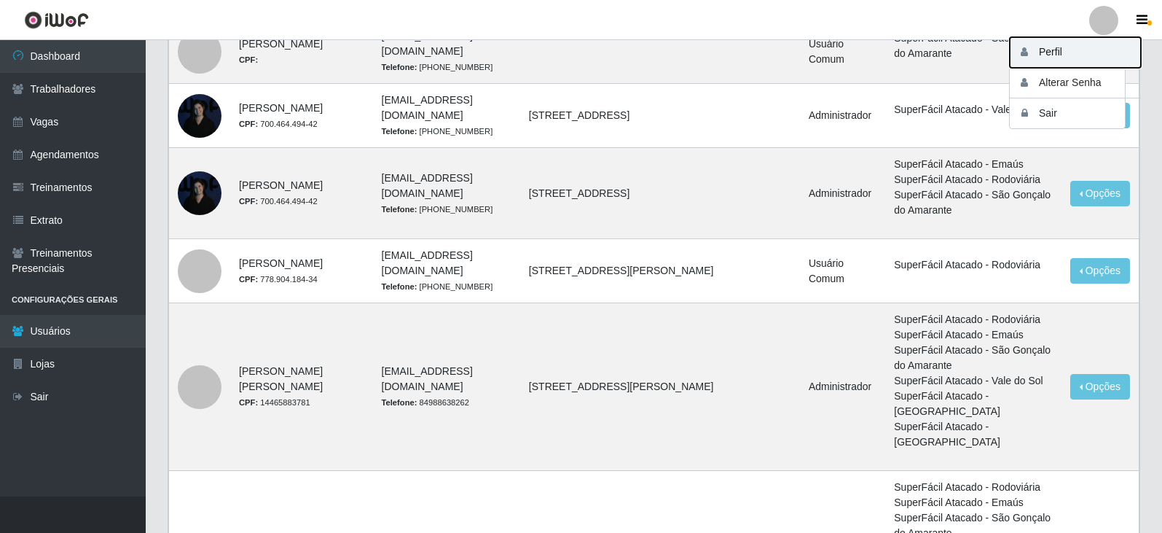
click at [1081, 67] on button "Perfil" at bounding box center [1075, 52] width 131 height 31
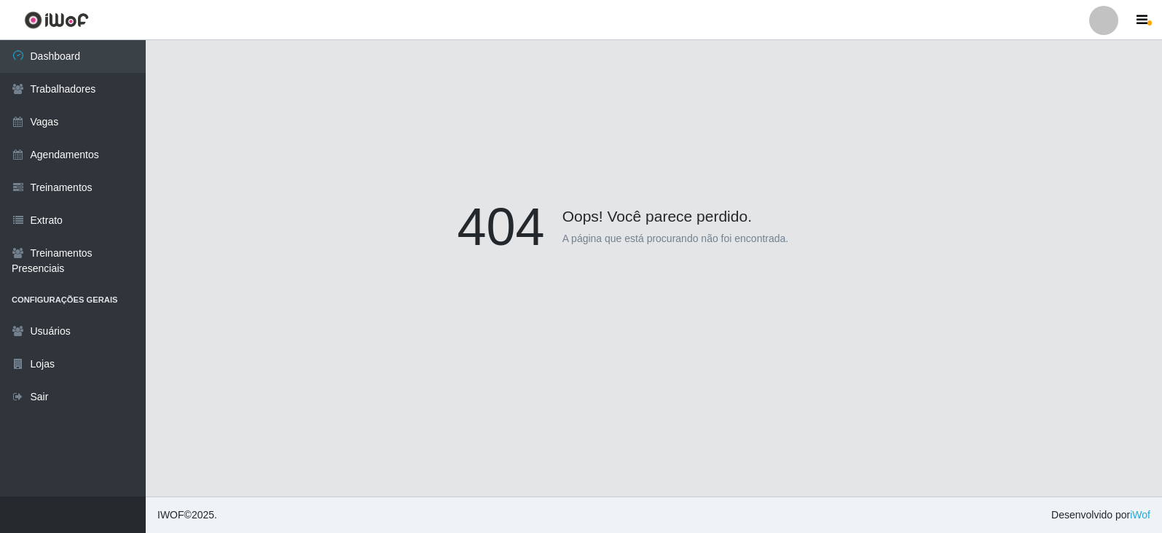
scroll to position [127, 0]
click at [1096, 23] on div at bounding box center [1103, 20] width 29 height 29
click at [1083, 89] on button "Alterar Senha" at bounding box center [1075, 83] width 131 height 31
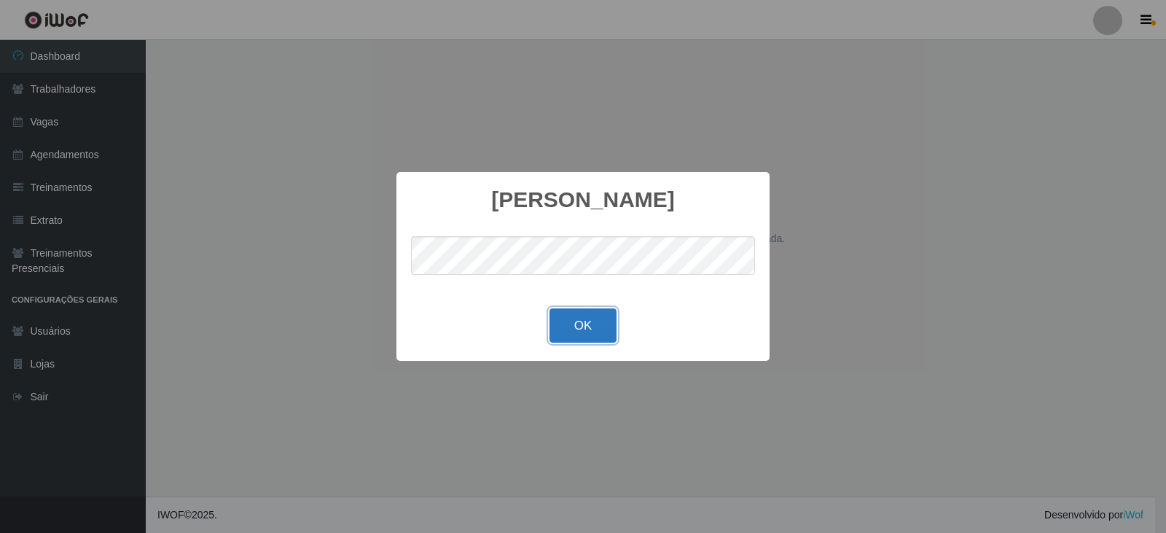
click at [583, 332] on button "OK" at bounding box center [583, 325] width 68 height 34
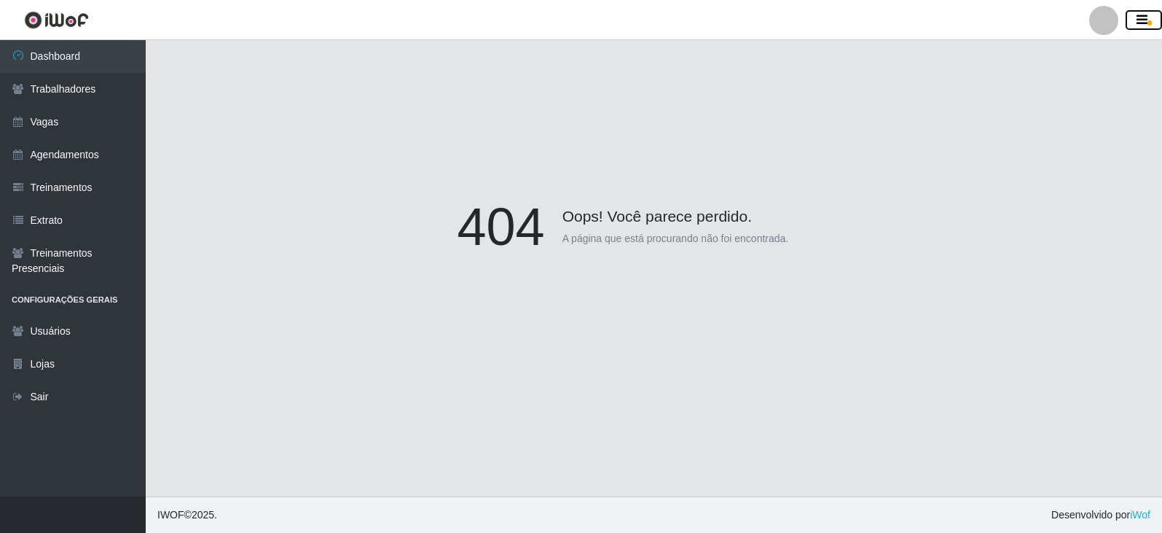
click at [1133, 21] on button "button" at bounding box center [1144, 20] width 36 height 20
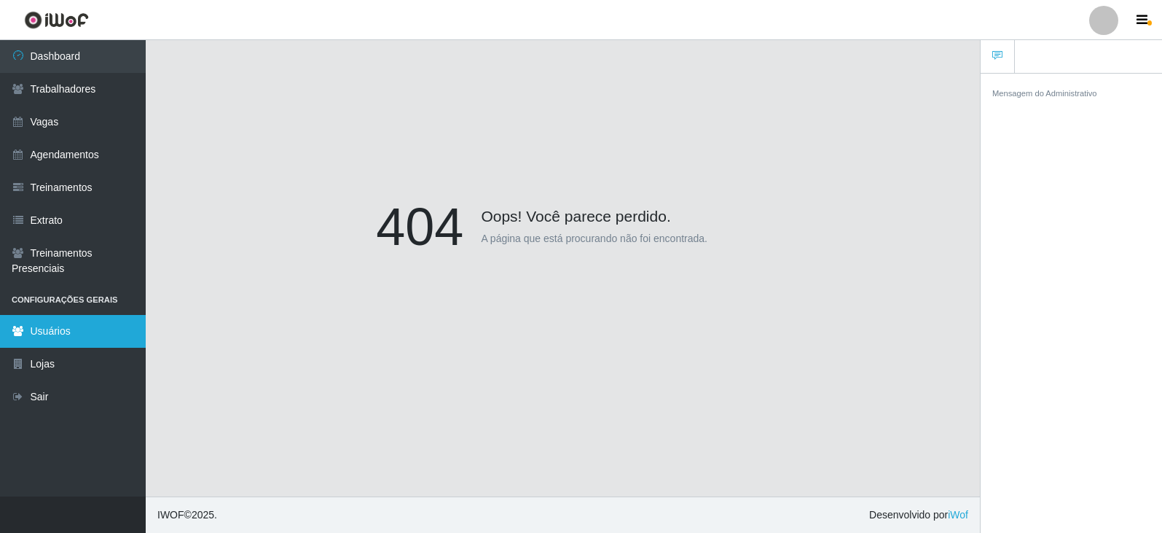
click at [50, 327] on link "Usuários" at bounding box center [73, 331] width 146 height 33
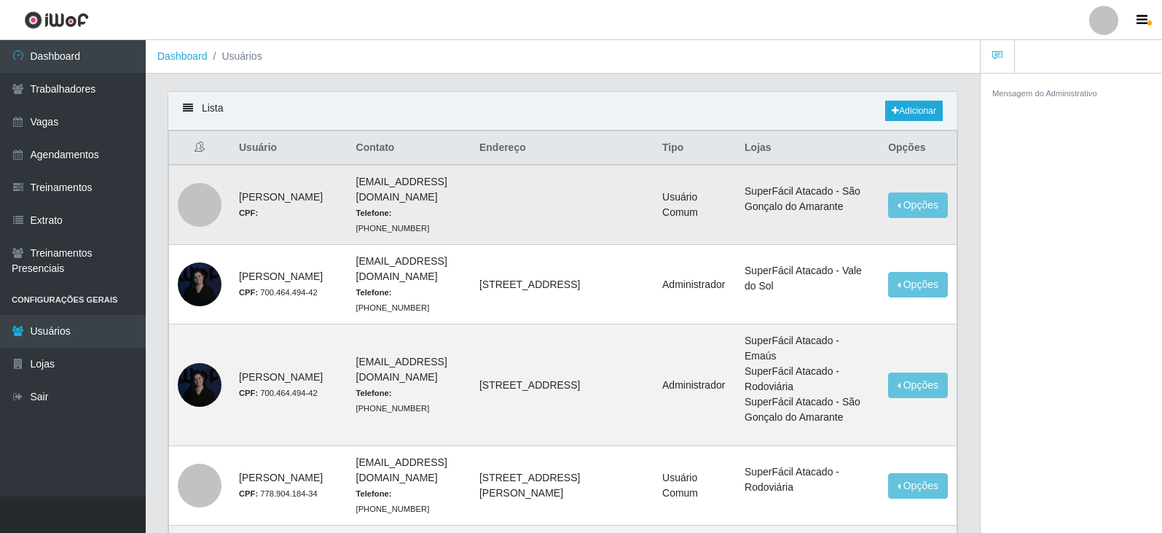
click at [194, 215] on div at bounding box center [200, 205] width 44 height 44
click at [197, 215] on div at bounding box center [200, 205] width 44 height 44
click at [923, 208] on button "Opções" at bounding box center [918, 204] width 60 height 25
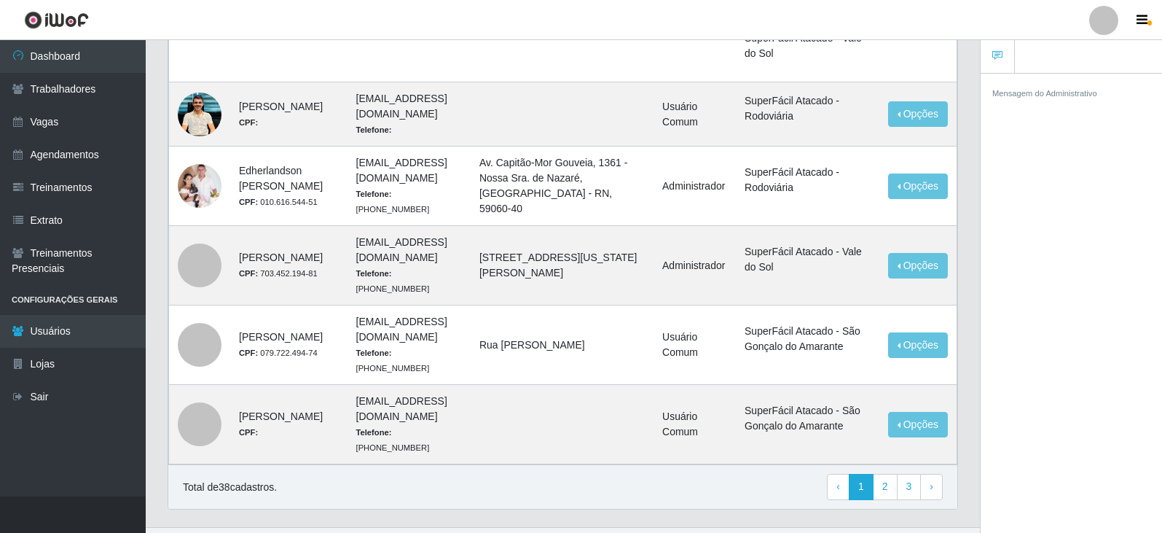
scroll to position [1311, 0]
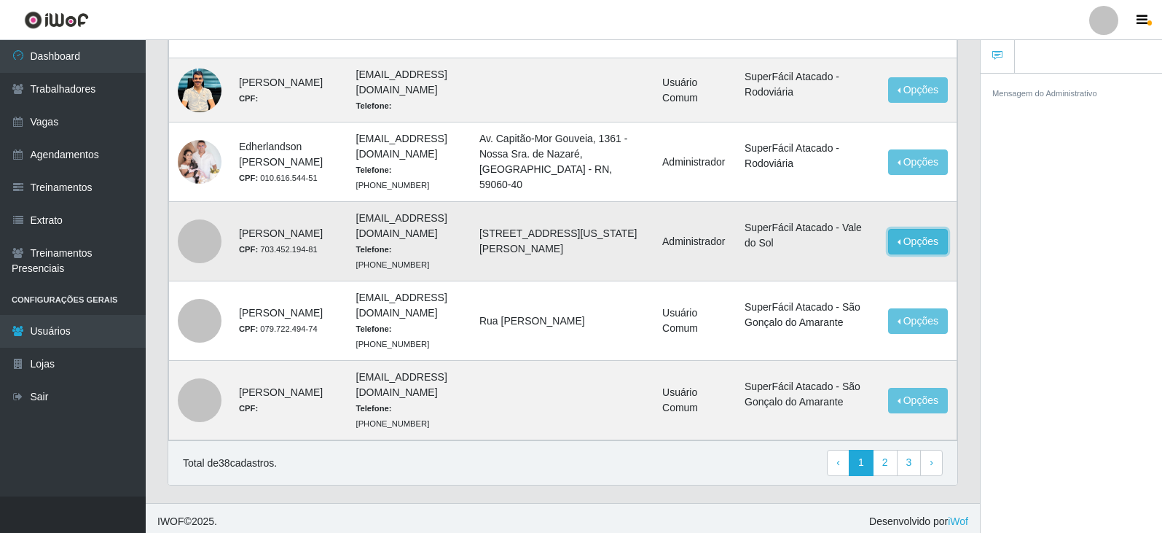
click at [912, 254] on button "Opções" at bounding box center [918, 241] width 60 height 25
click at [852, 260] on button "Editar" at bounding box center [828, 244] width 115 height 31
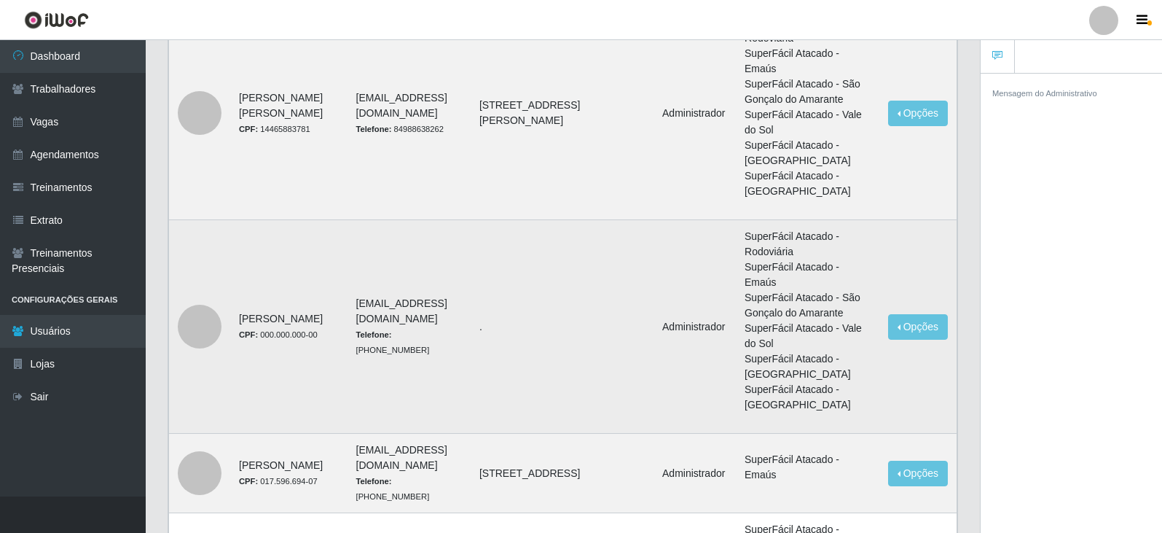
scroll to position [729, 0]
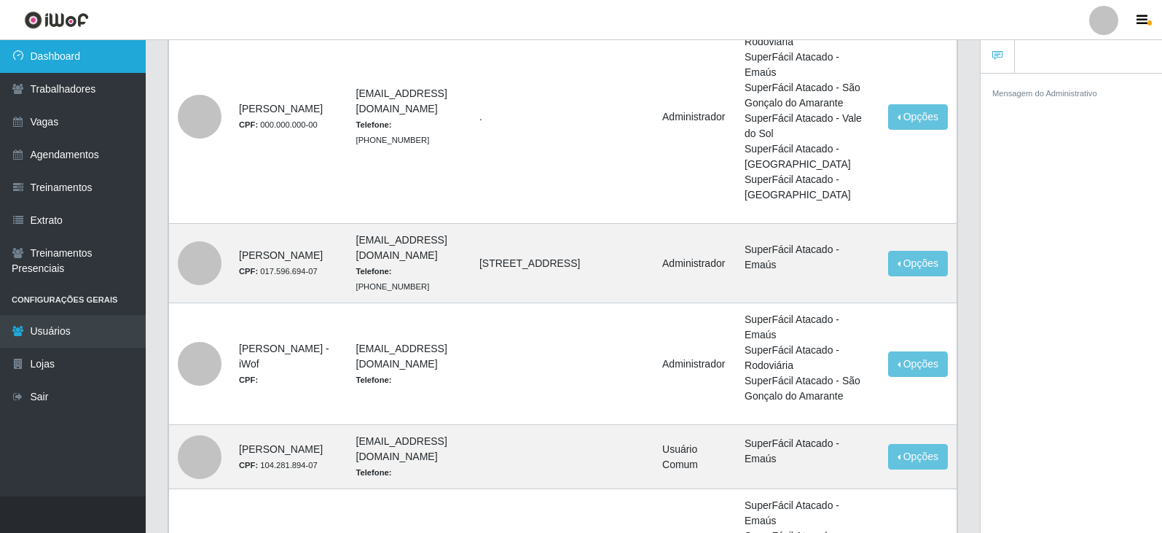
click at [74, 57] on link "Dashboard" at bounding box center [73, 56] width 146 height 33
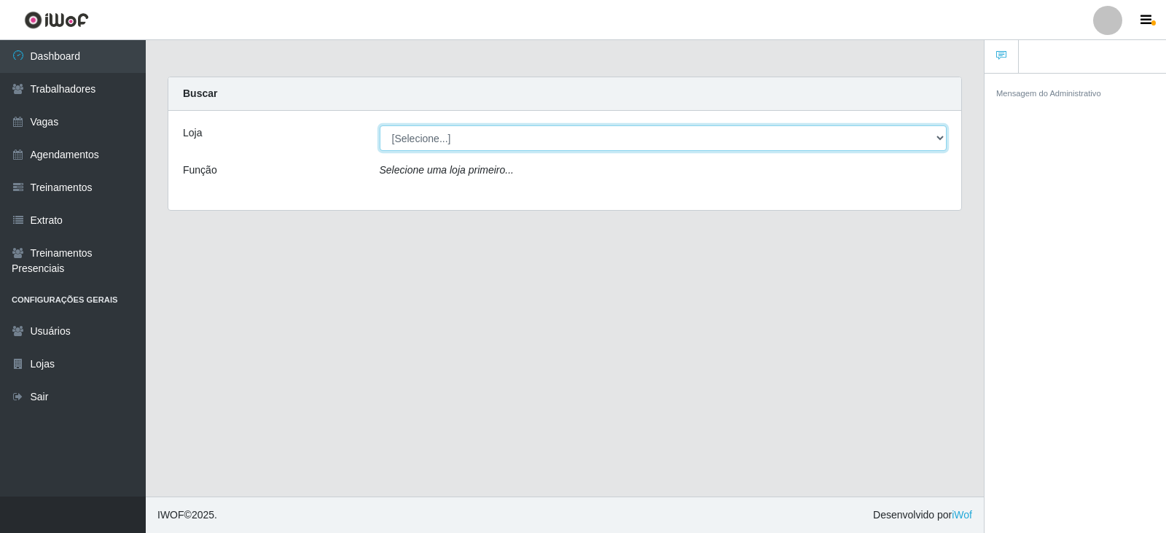
click at [454, 135] on select "[Selecione...] SuperFácil Atacado - Vale do Sol" at bounding box center [664, 137] width 568 height 25
select select "502"
click at [380, 125] on select "[Selecione...] SuperFácil Atacado - Vale do Sol" at bounding box center [664, 137] width 568 height 25
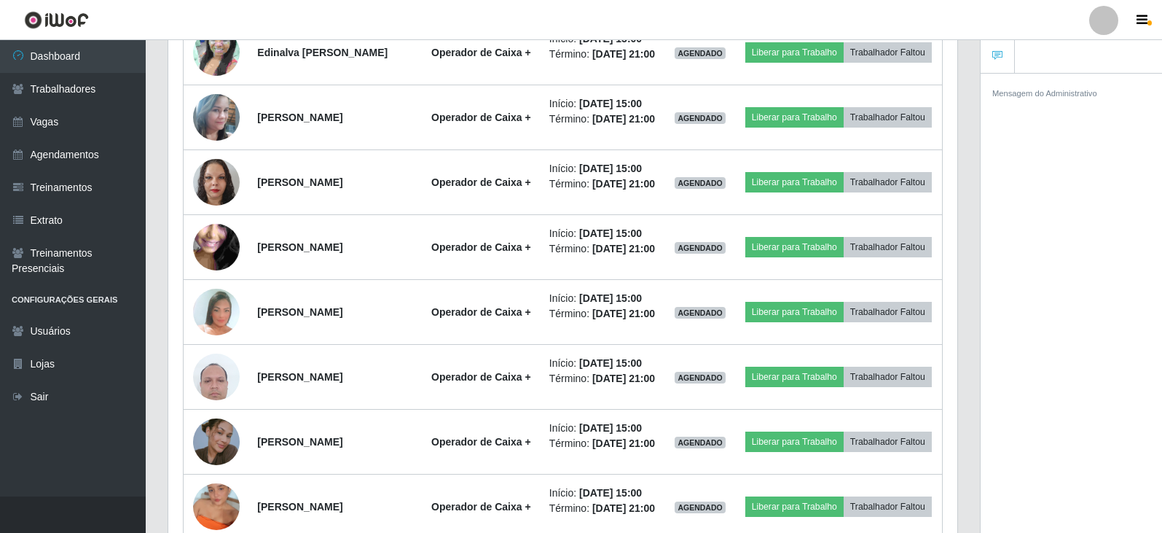
scroll to position [1603, 0]
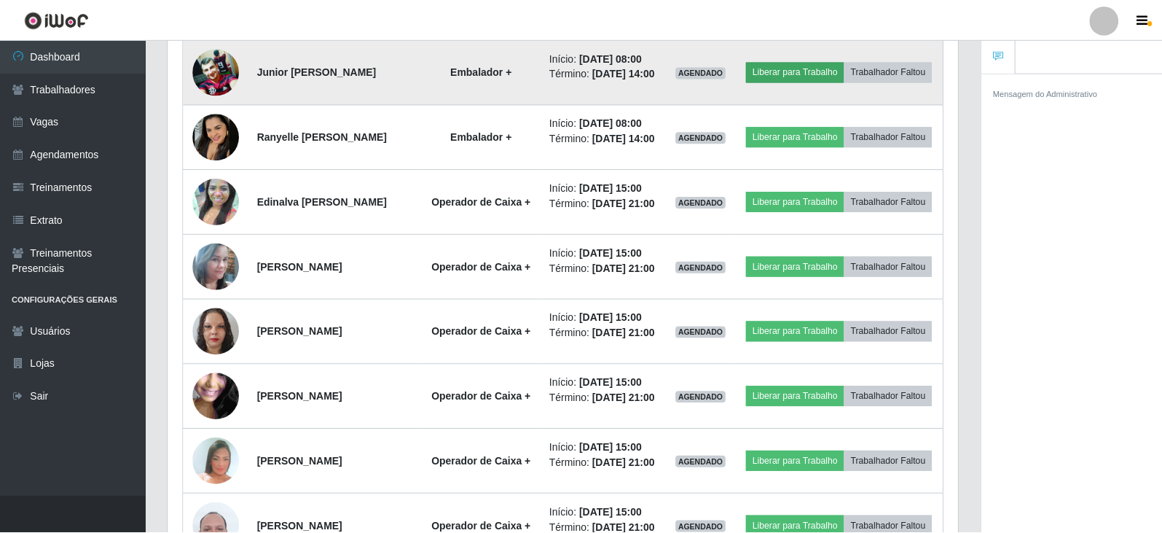
scroll to position [302, 782]
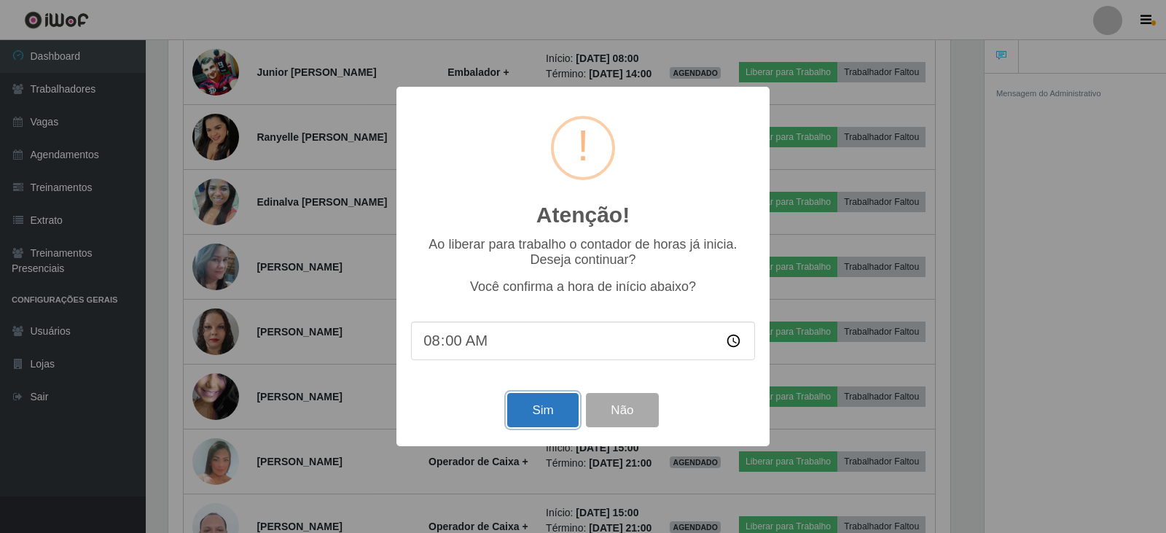
click at [523, 410] on button "Sim" at bounding box center [542, 410] width 71 height 34
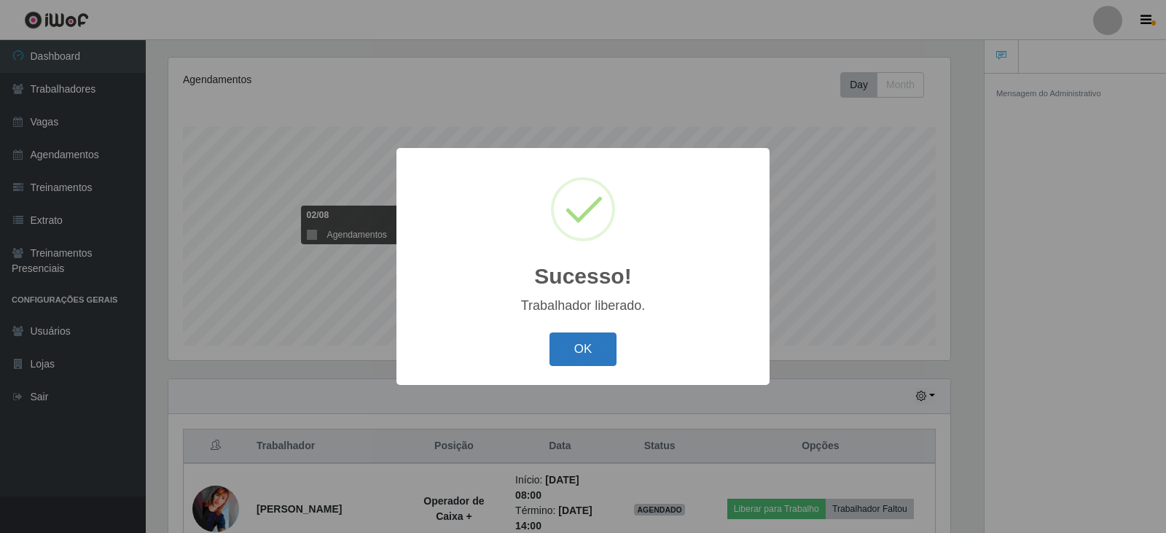
click at [569, 351] on button "OK" at bounding box center [583, 349] width 68 height 34
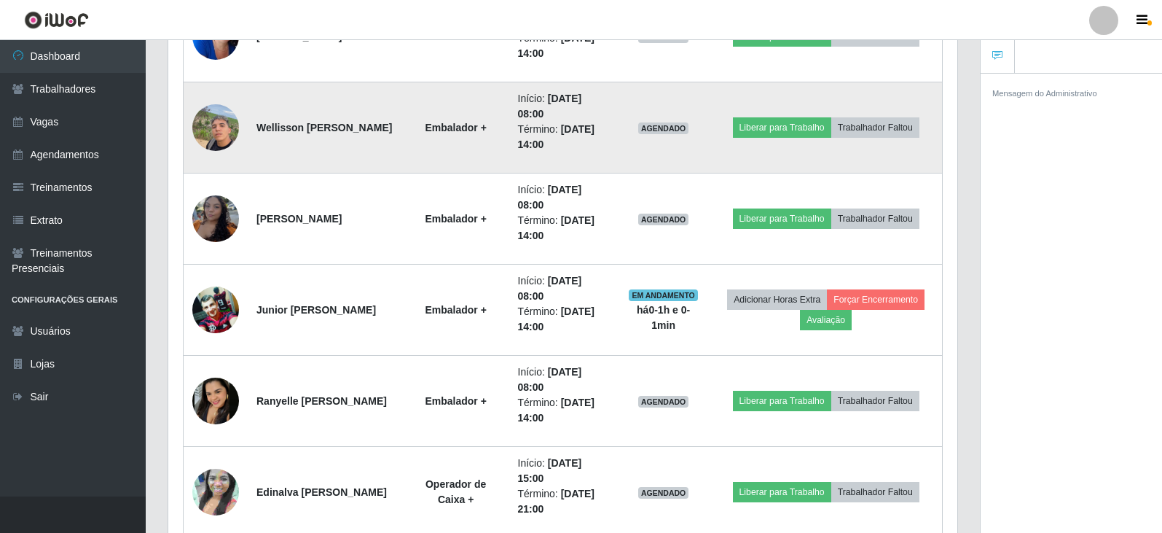
scroll to position [1560, 0]
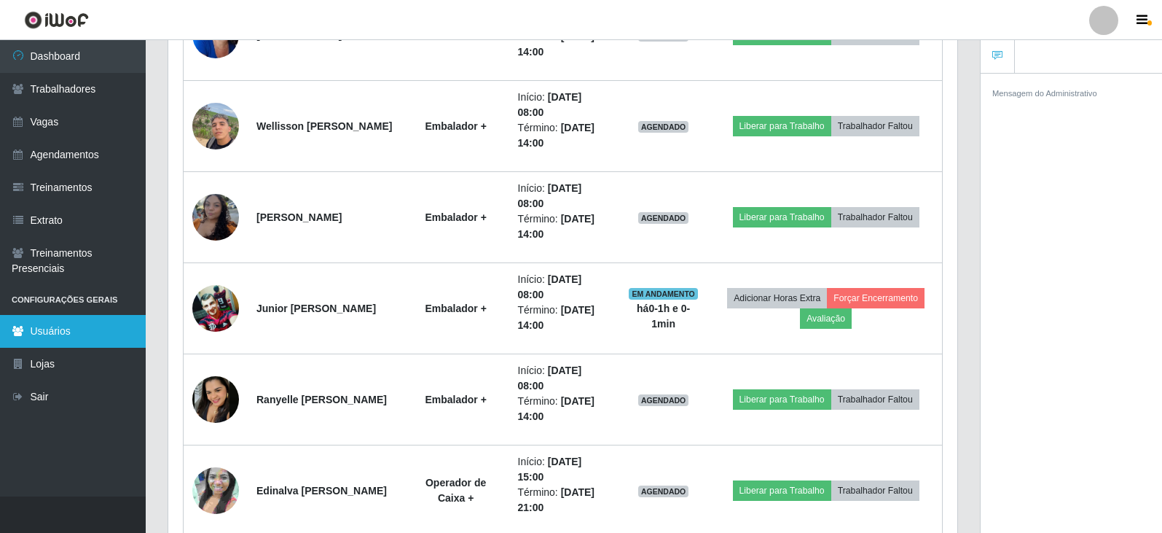
click at [29, 341] on link "Usuários" at bounding box center [73, 331] width 146 height 33
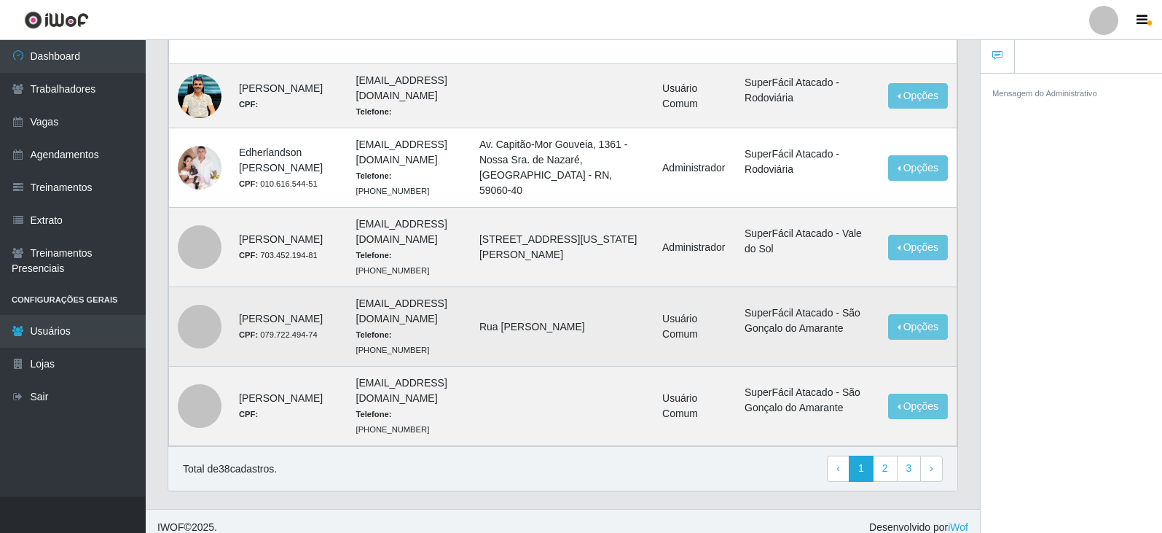
scroll to position [1311, 0]
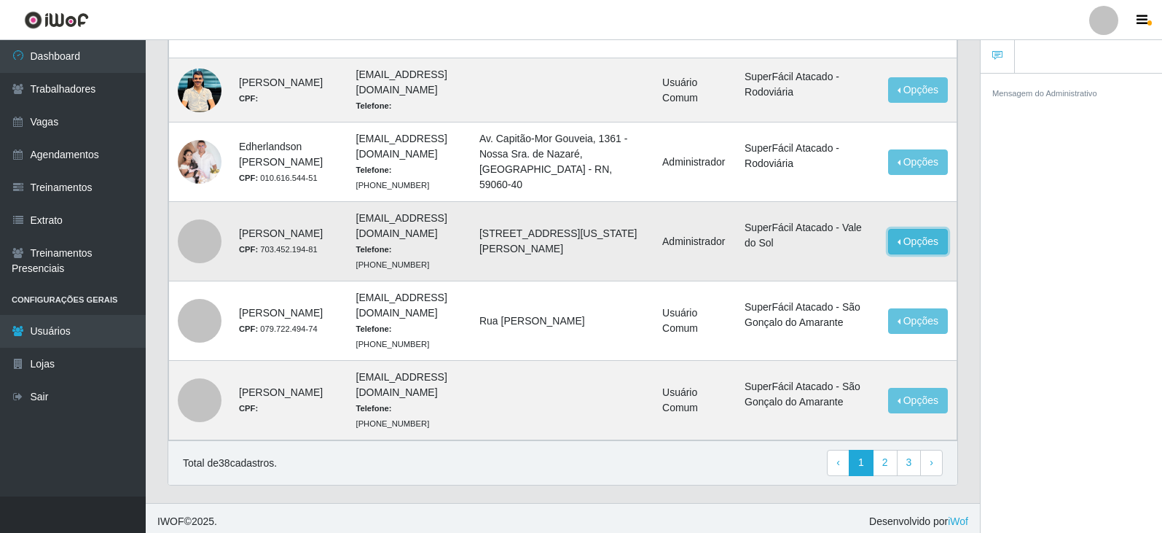
click at [901, 254] on button "Opções" at bounding box center [918, 241] width 60 height 25
click at [822, 250] on link "Editar" at bounding box center [806, 244] width 42 height 12
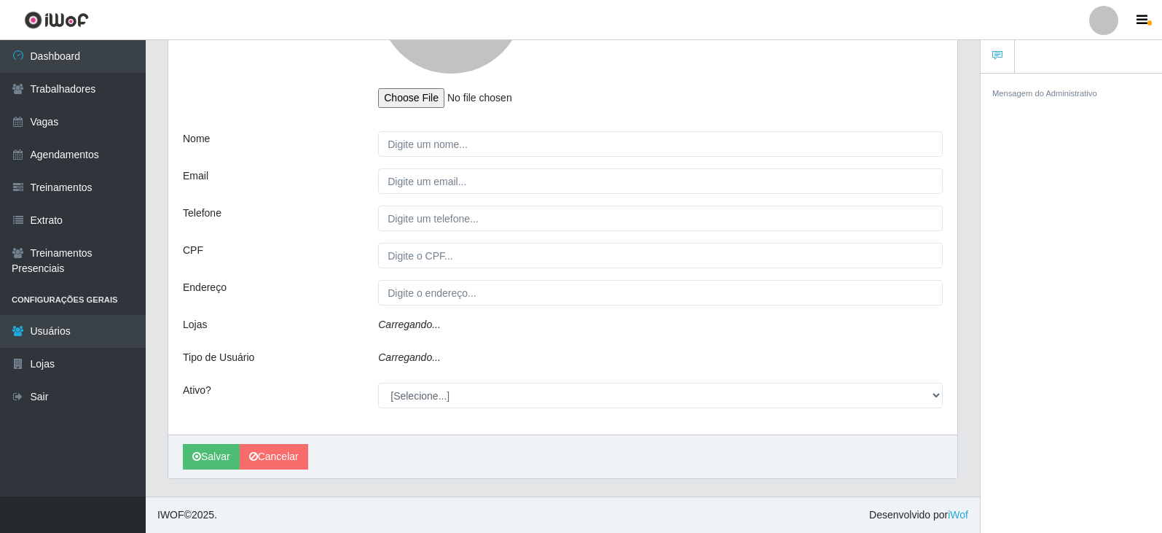
type input "[PERSON_NAME]"
type input "[EMAIL_ADDRESS][DOMAIN_NAME]"
type input "[PHONE_NUMBER]"
type input "703.452.194-81"
type input "[STREET_ADDRESS][US_STATE][PERSON_NAME]"
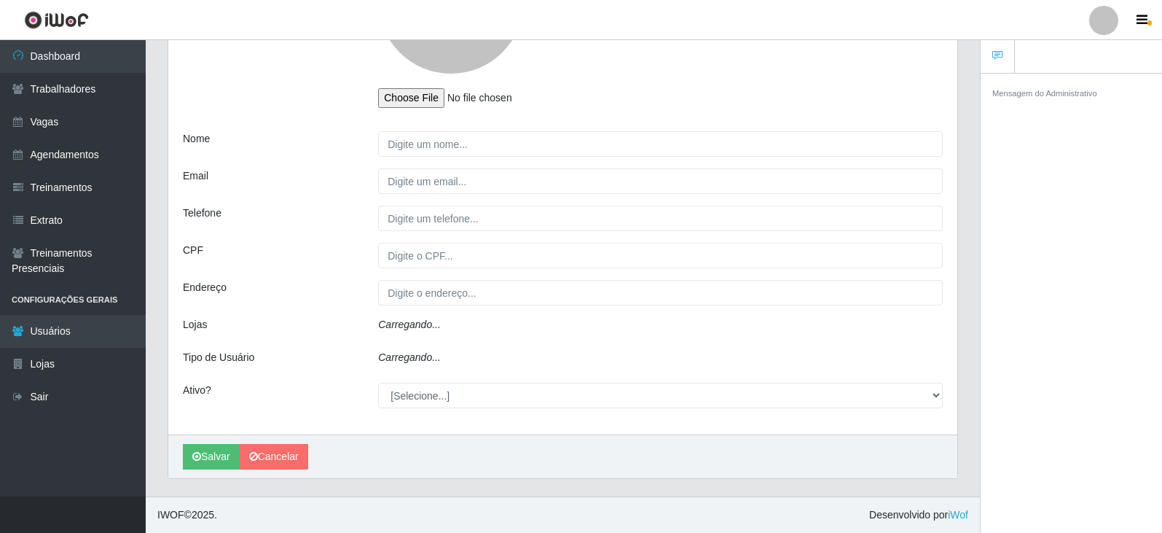
select select "1"
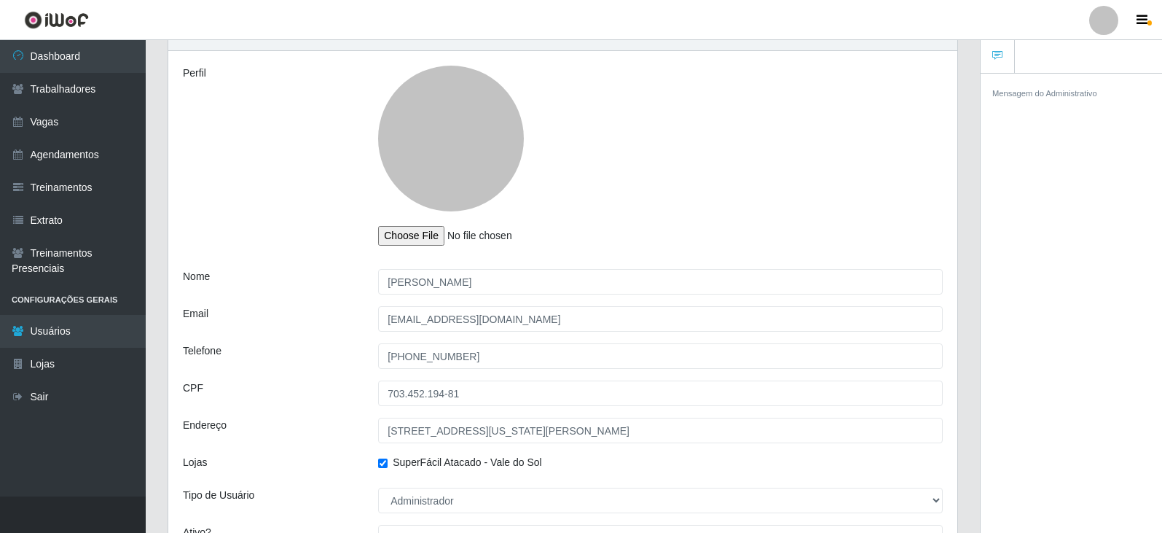
scroll to position [71, 0]
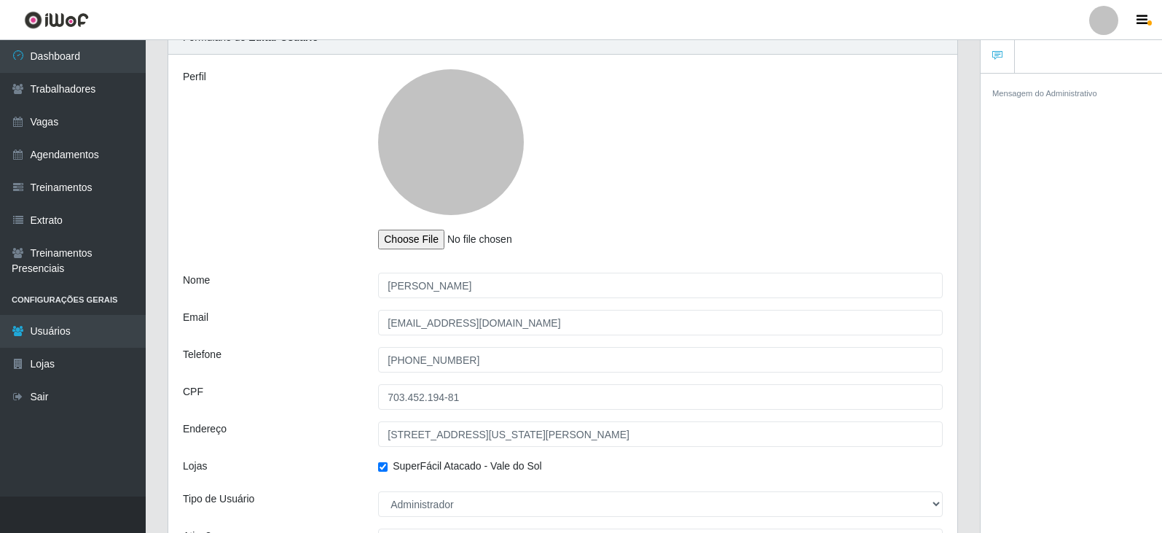
click at [383, 244] on input "file" at bounding box center [474, 239] width 193 height 20
type input "C:\fakepath\WhatsApp Image [DATE] 07.55.46.jpeg"
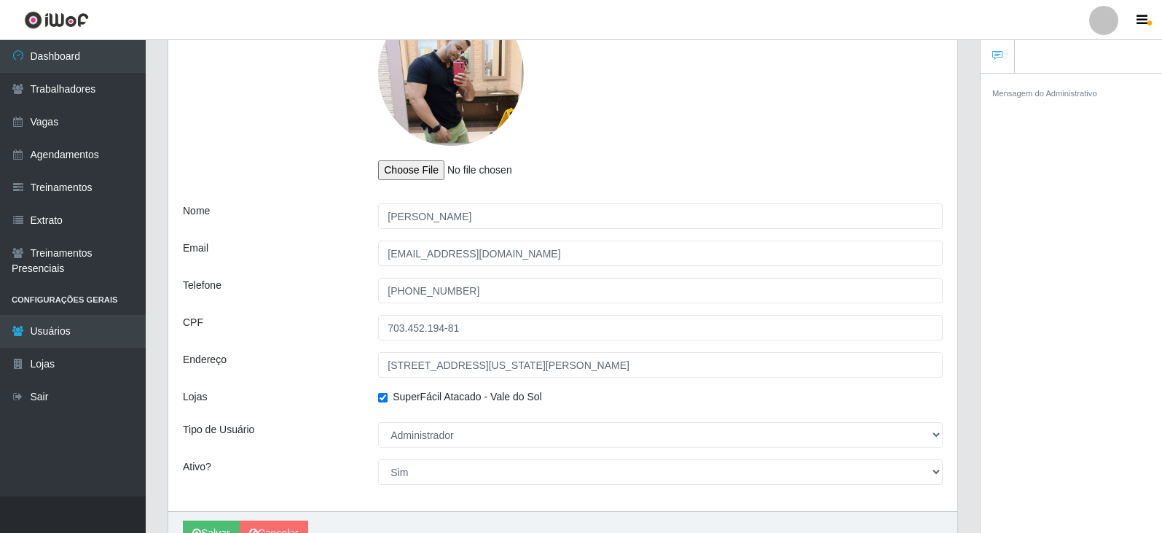
scroll to position [216, 0]
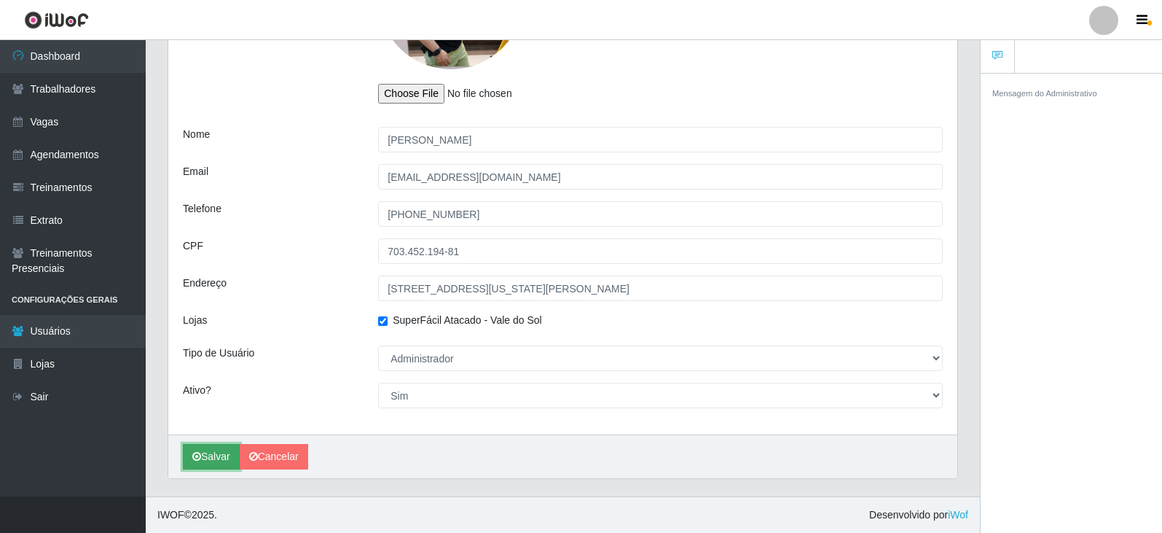
click at [195, 455] on icon "submit" at bounding box center [196, 456] width 9 height 10
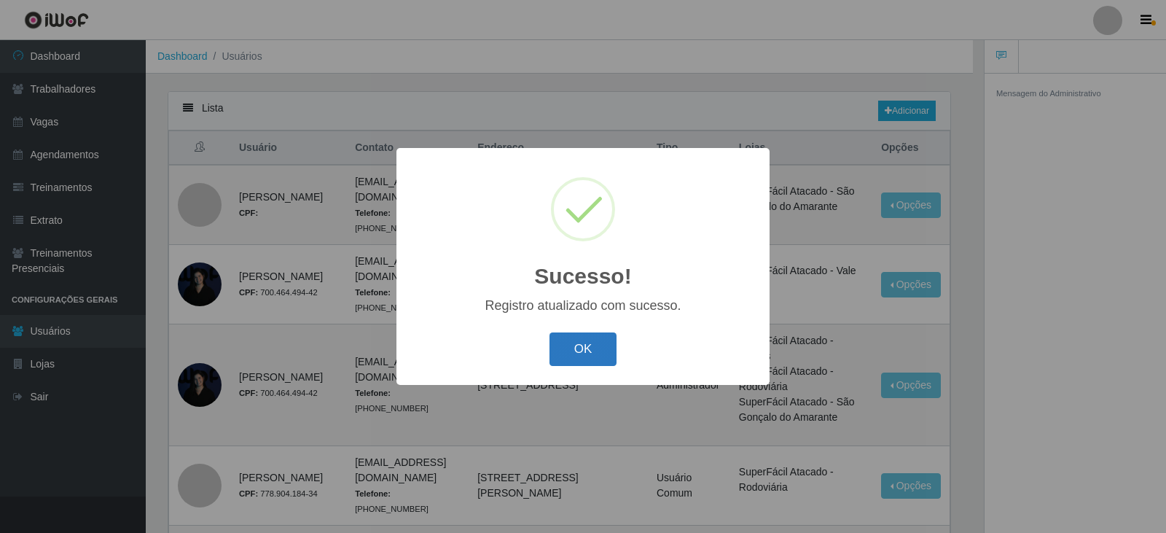
click at [592, 350] on button "OK" at bounding box center [583, 349] width 68 height 34
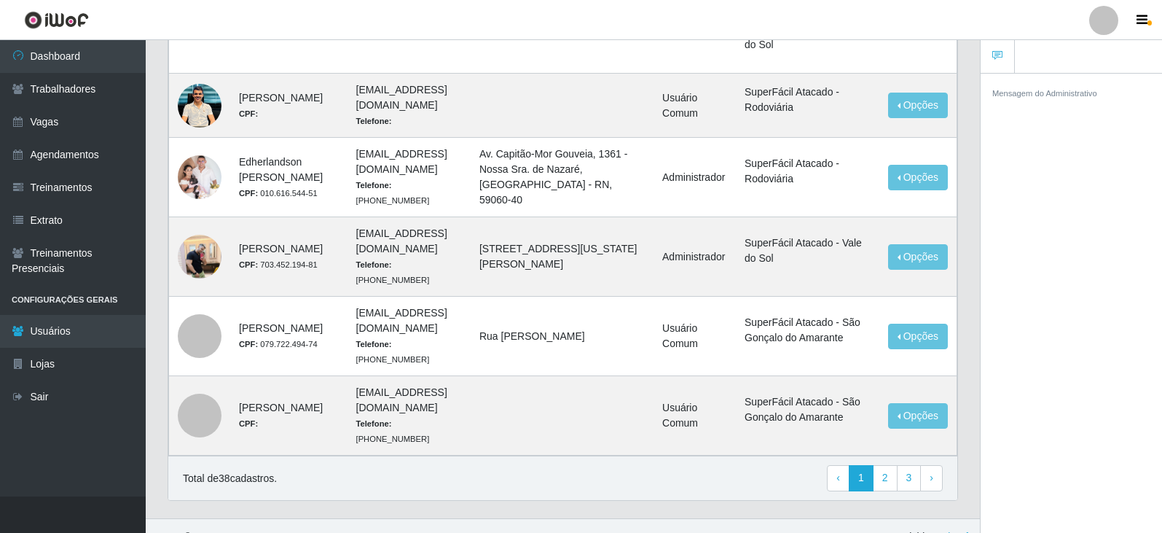
scroll to position [1263, 0]
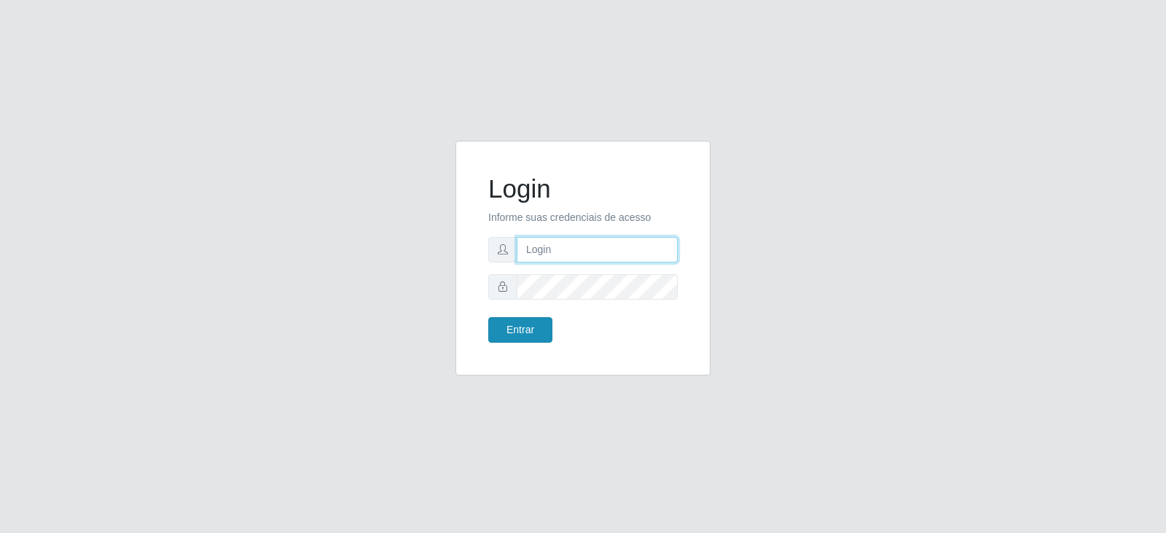
type input "[EMAIL_ADDRESS][DOMAIN_NAME]"
click at [506, 326] on button "Entrar" at bounding box center [520, 329] width 64 height 25
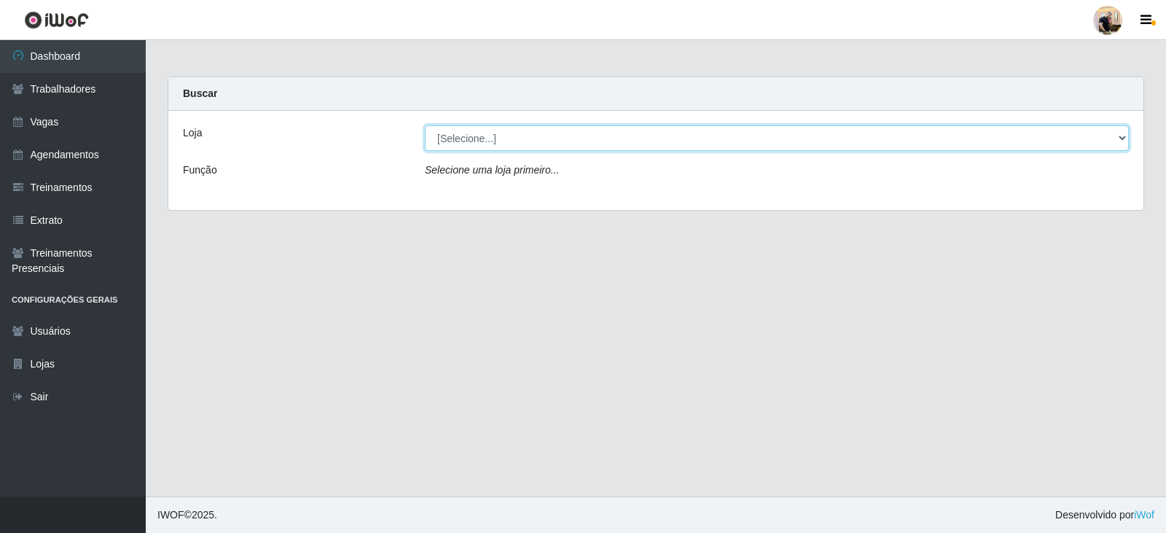
click at [546, 141] on select "[Selecione...] SuperFácil Atacado - Vale do Sol" at bounding box center [777, 137] width 704 height 25
select select "502"
click at [425, 125] on select "[Selecione...] SuperFácil Atacado - Vale do Sol" at bounding box center [777, 137] width 704 height 25
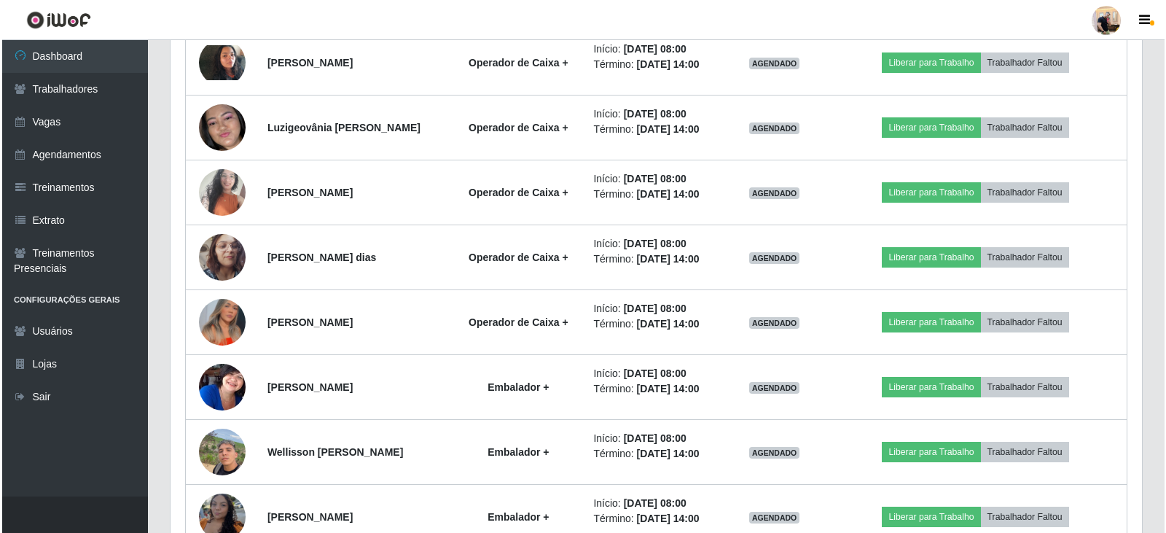
scroll to position [874, 0]
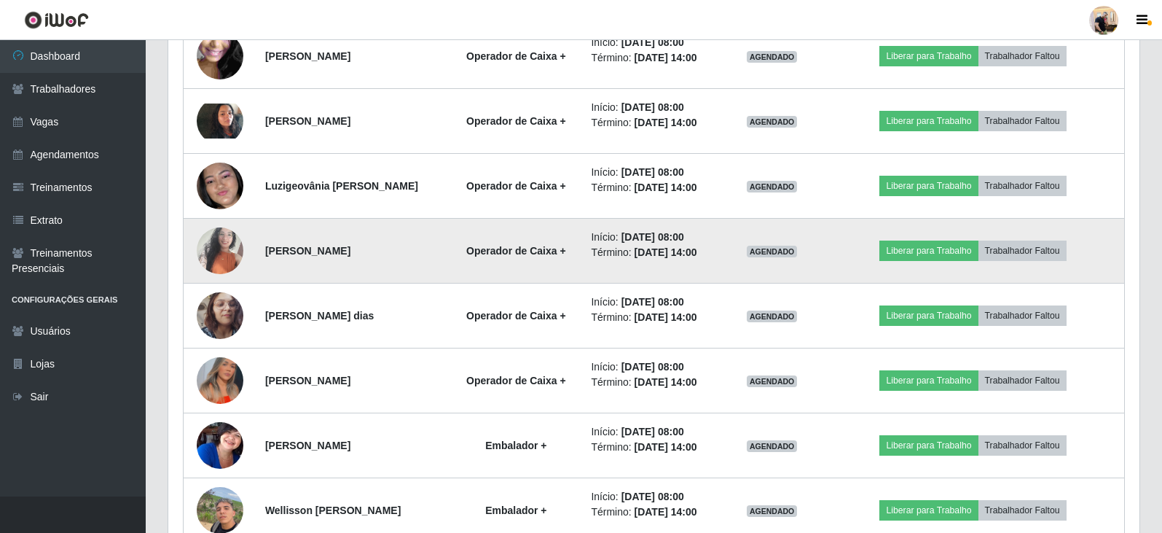
click at [219, 254] on img at bounding box center [220, 250] width 47 height 62
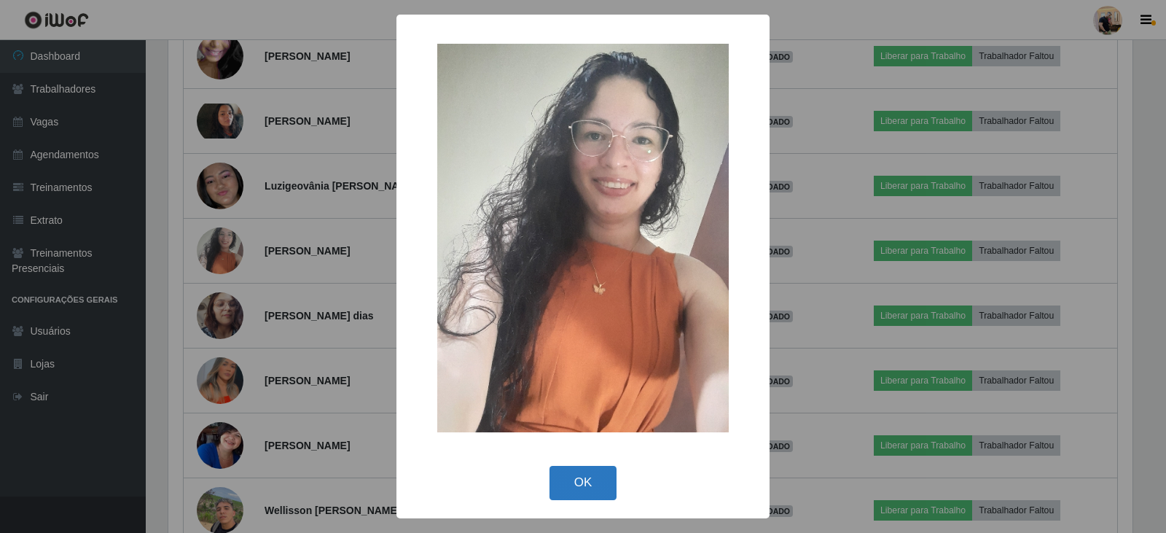
click at [572, 468] on button "OK" at bounding box center [583, 483] width 68 height 34
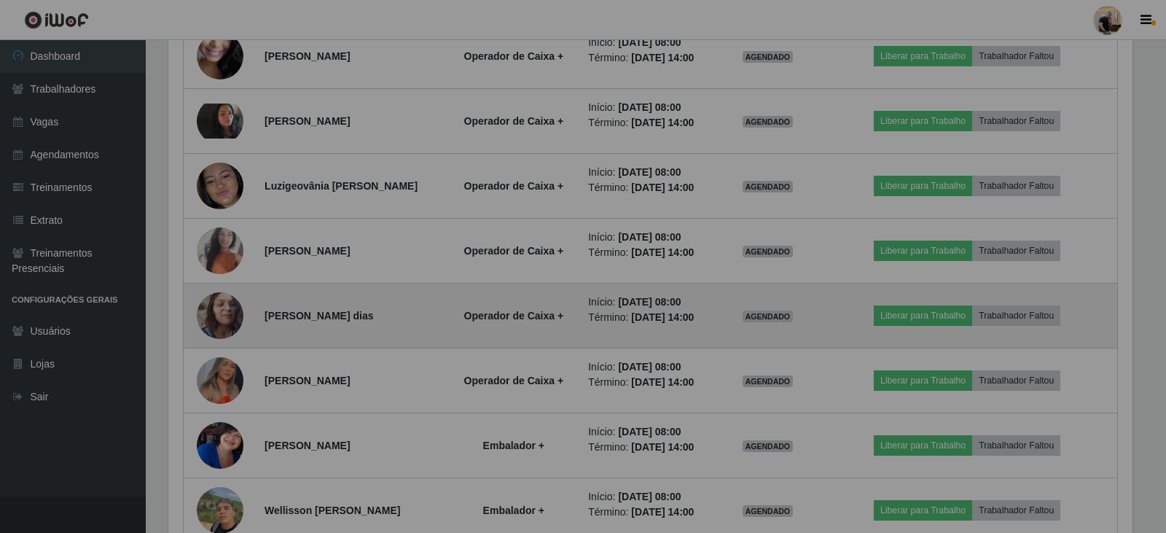
scroll to position [302, 971]
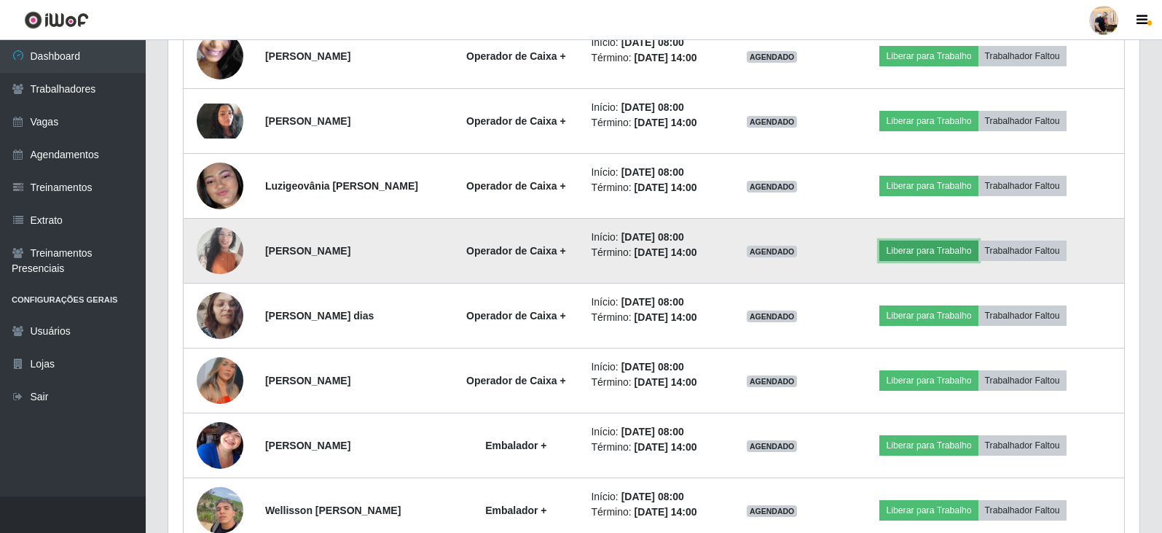
click at [907, 256] on button "Liberar para Trabalho" at bounding box center [928, 250] width 98 height 20
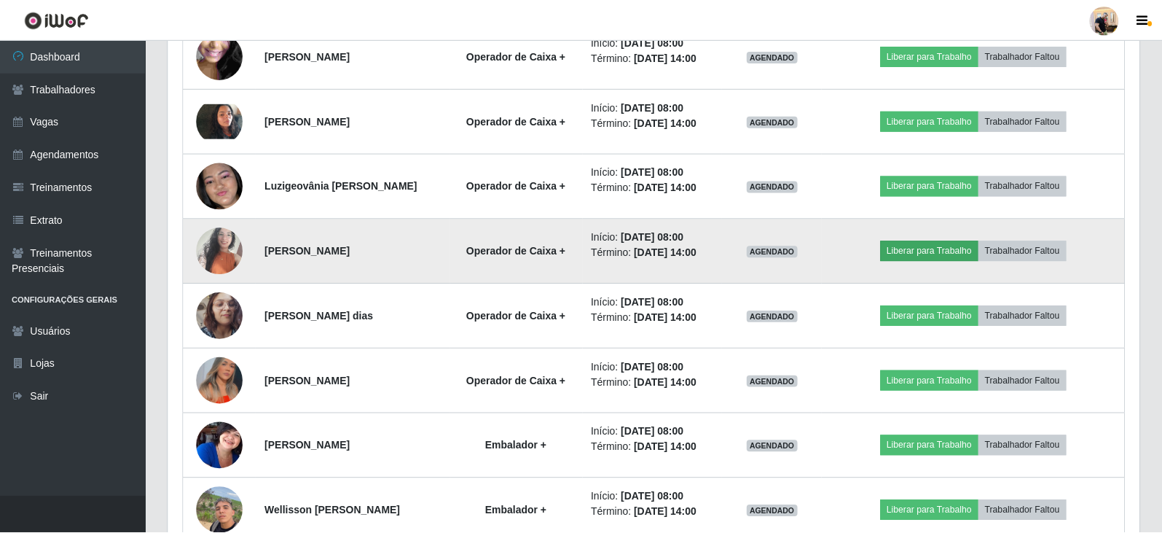
scroll to position [302, 964]
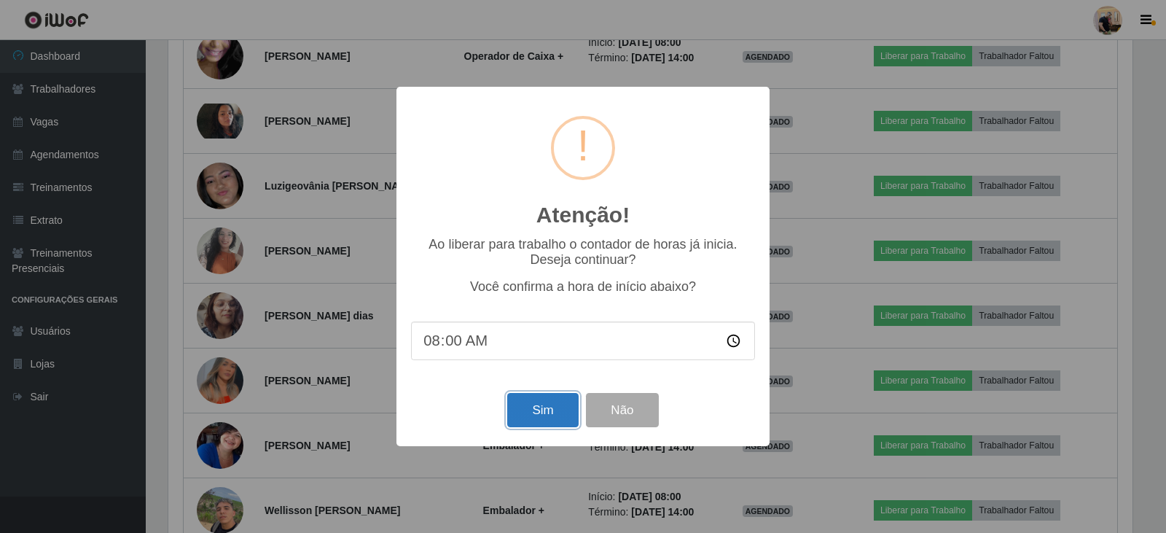
click at [543, 407] on button "Sim" at bounding box center [542, 410] width 71 height 34
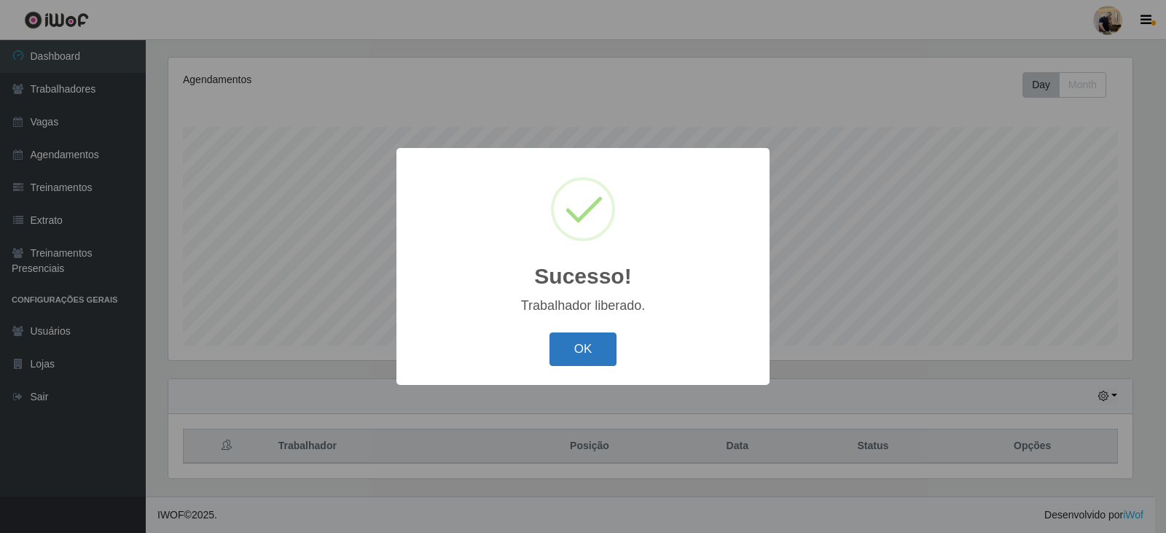
click at [584, 336] on button "OK" at bounding box center [583, 349] width 68 height 34
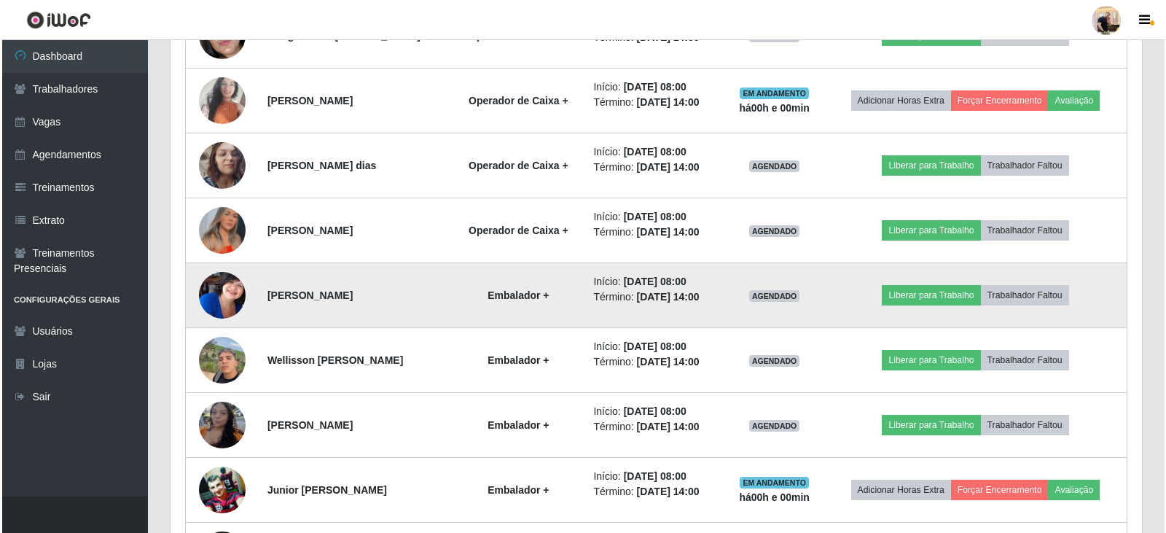
scroll to position [1050, 0]
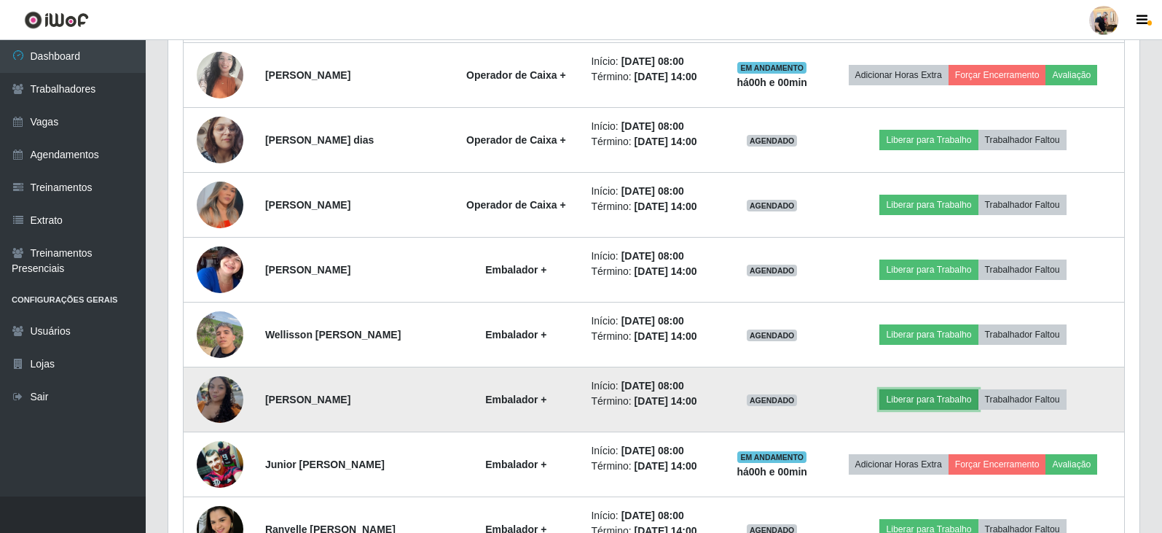
click at [938, 399] on button "Liberar para Trabalho" at bounding box center [928, 399] width 98 height 20
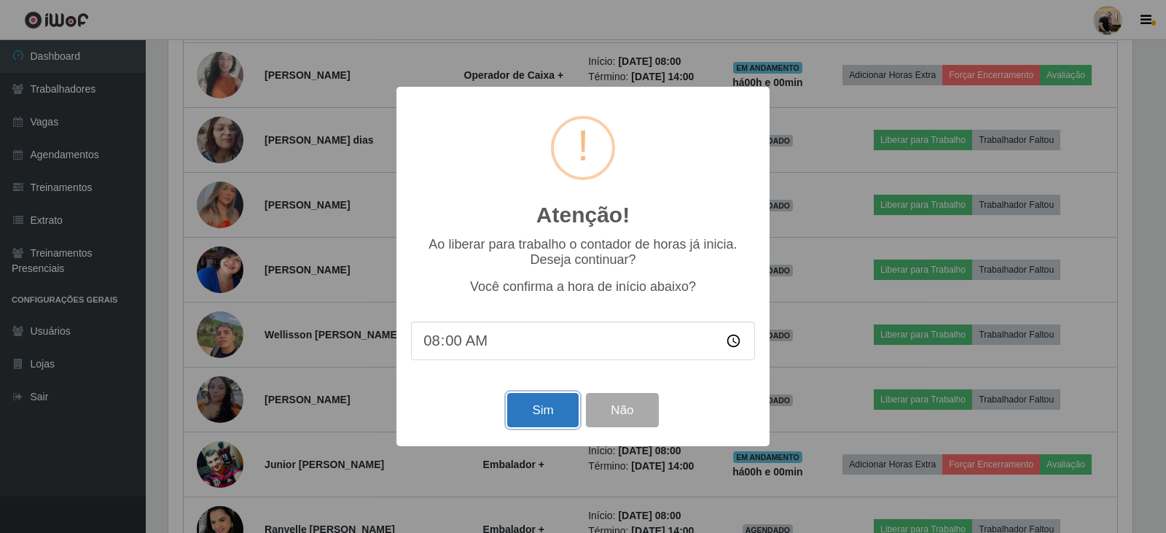
click at [528, 414] on button "Sim" at bounding box center [542, 410] width 71 height 34
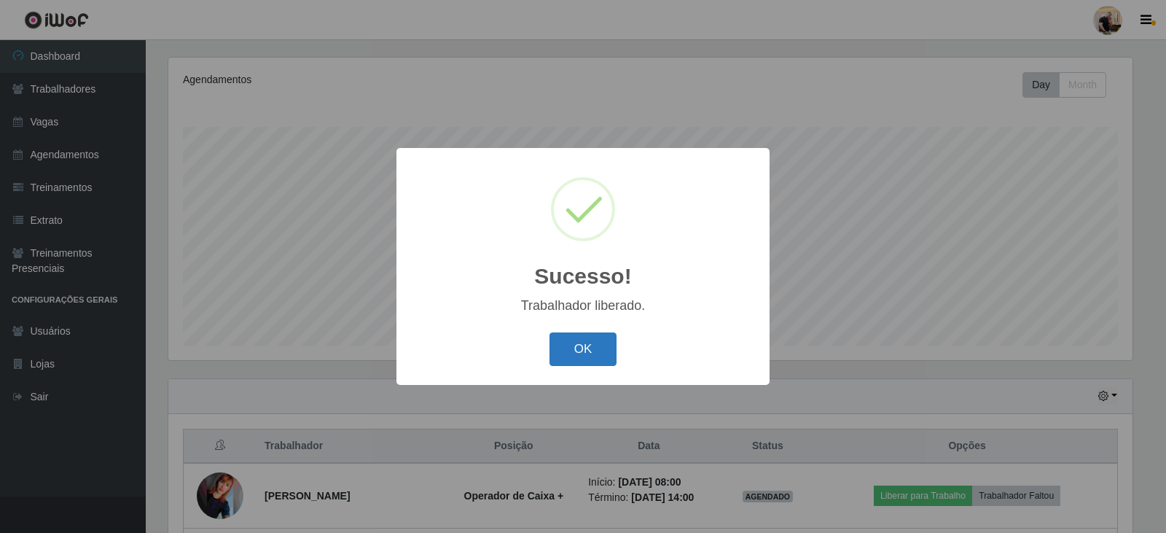
click at [568, 342] on button "OK" at bounding box center [583, 349] width 68 height 34
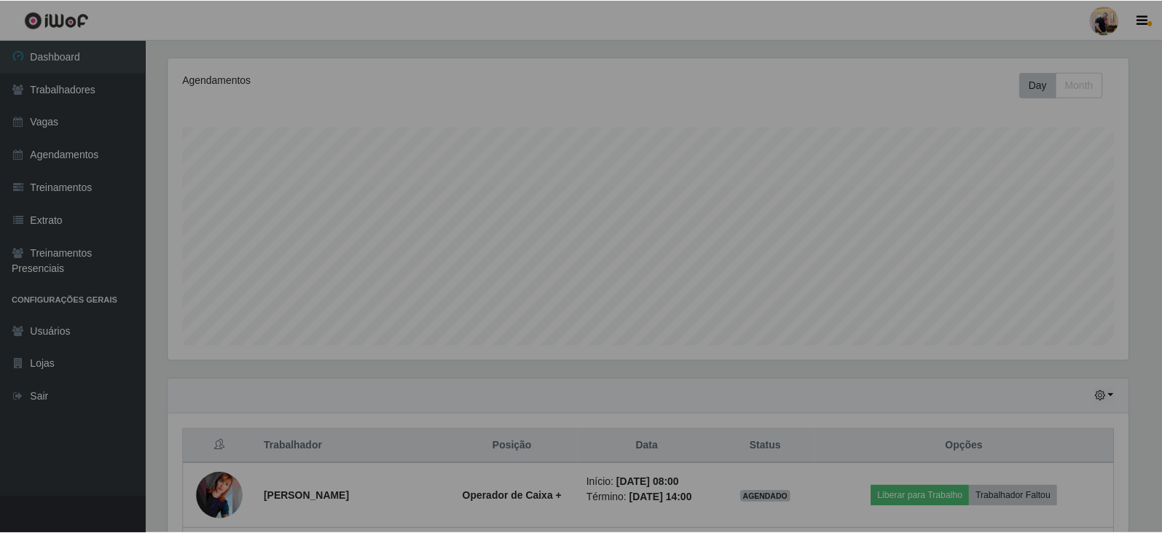
scroll to position [0, 0]
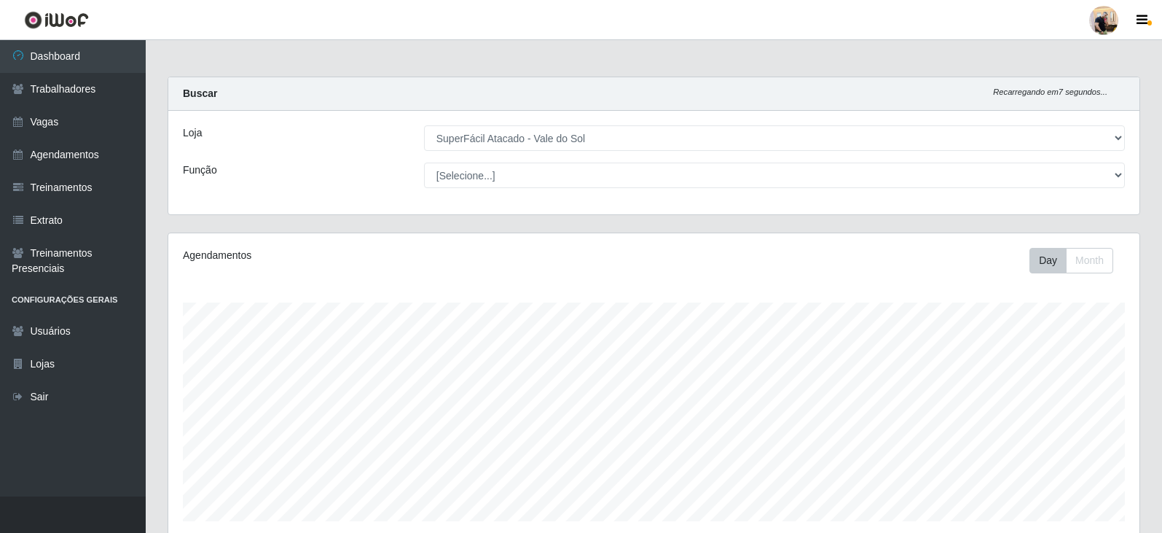
click at [1106, 31] on div at bounding box center [1103, 20] width 29 height 29
click at [1100, 21] on div at bounding box center [1103, 20] width 29 height 29
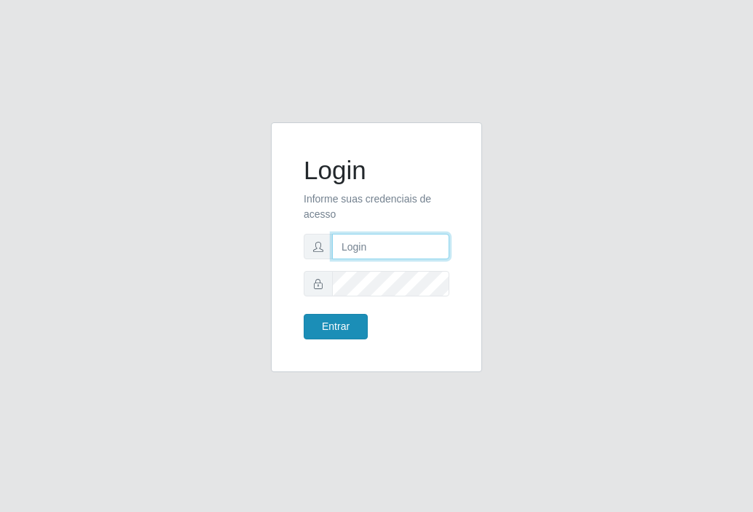
type input "[EMAIL_ADDRESS][DOMAIN_NAME]"
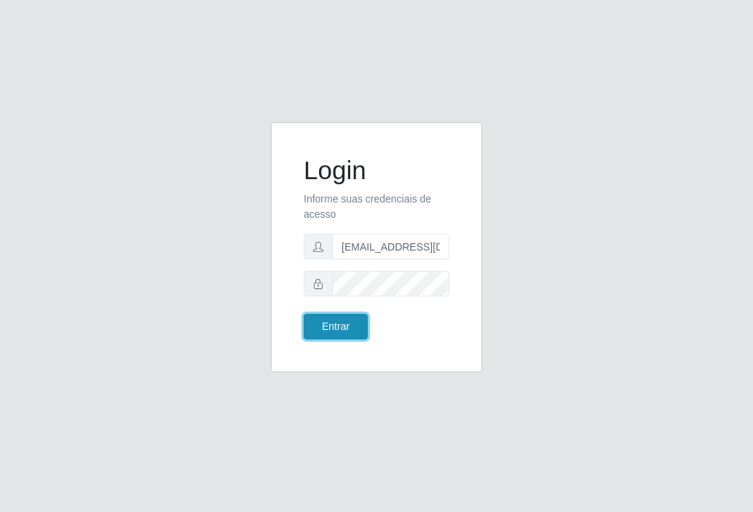
click at [358, 334] on button "Entrar" at bounding box center [336, 326] width 64 height 25
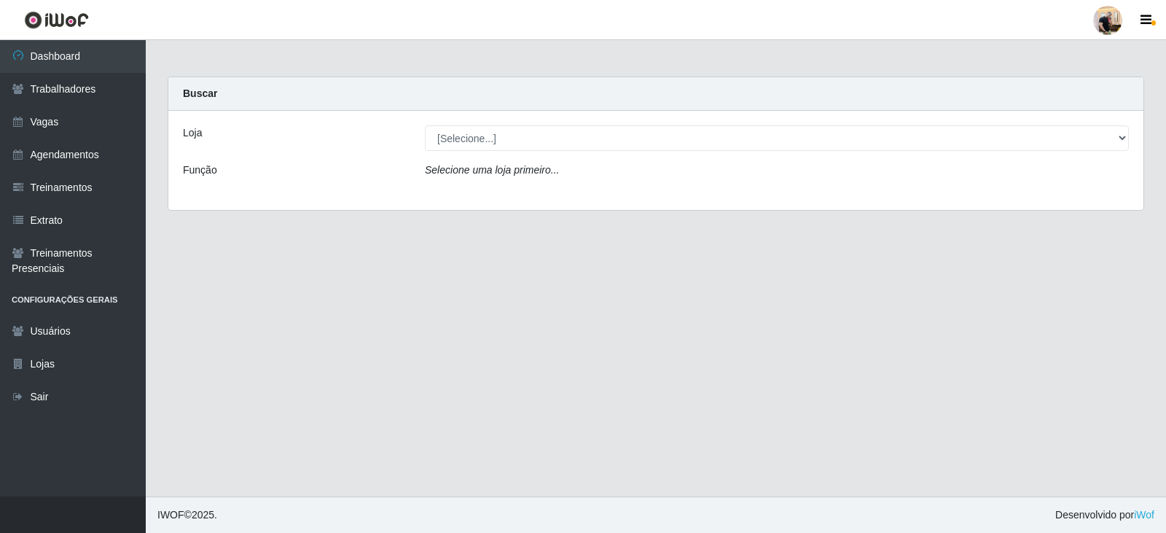
click at [570, 151] on div "Loja [Selecione...] SuperFácil Atacado - Vale do Sol Função Selecione uma loja …" at bounding box center [655, 160] width 975 height 99
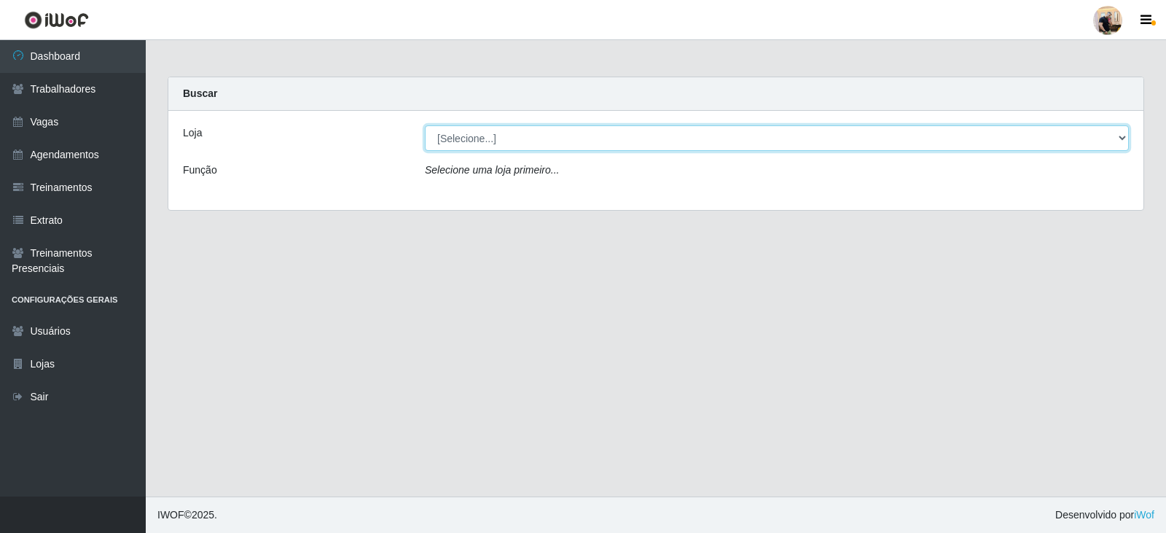
drag, startPoint x: 562, startPoint y: 144, endPoint x: 666, endPoint y: 144, distance: 103.5
click at [562, 144] on select "[Selecione...] SuperFácil Atacado - Vale do Sol" at bounding box center [777, 137] width 704 height 25
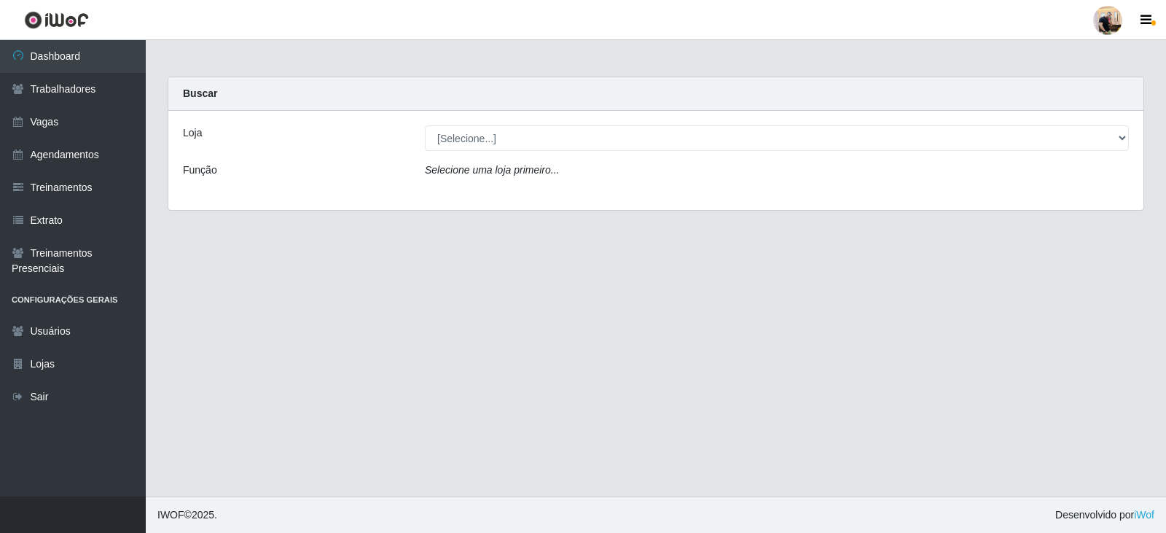
click at [753, 195] on div "Loja [Selecione...] SuperFácil Atacado - Vale do Sol Função Selecione uma loja …" at bounding box center [655, 160] width 975 height 99
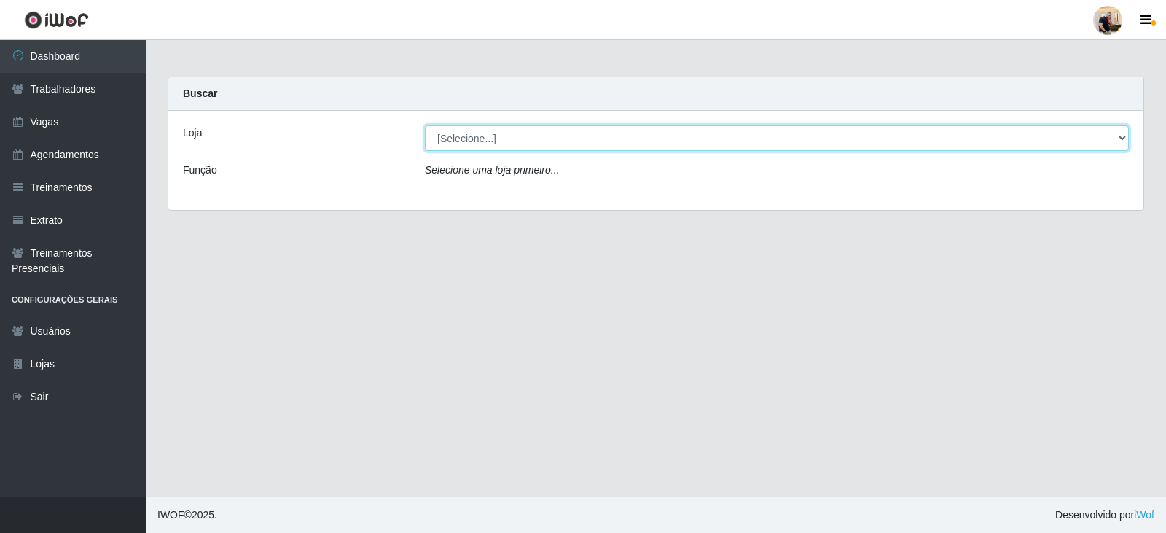
click at [753, 141] on select "[Selecione...] SuperFácil Atacado - Vale do Sol" at bounding box center [777, 137] width 704 height 25
select select "502"
click at [425, 125] on select "[Selecione...] SuperFácil Atacado - Vale do Sol" at bounding box center [777, 137] width 704 height 25
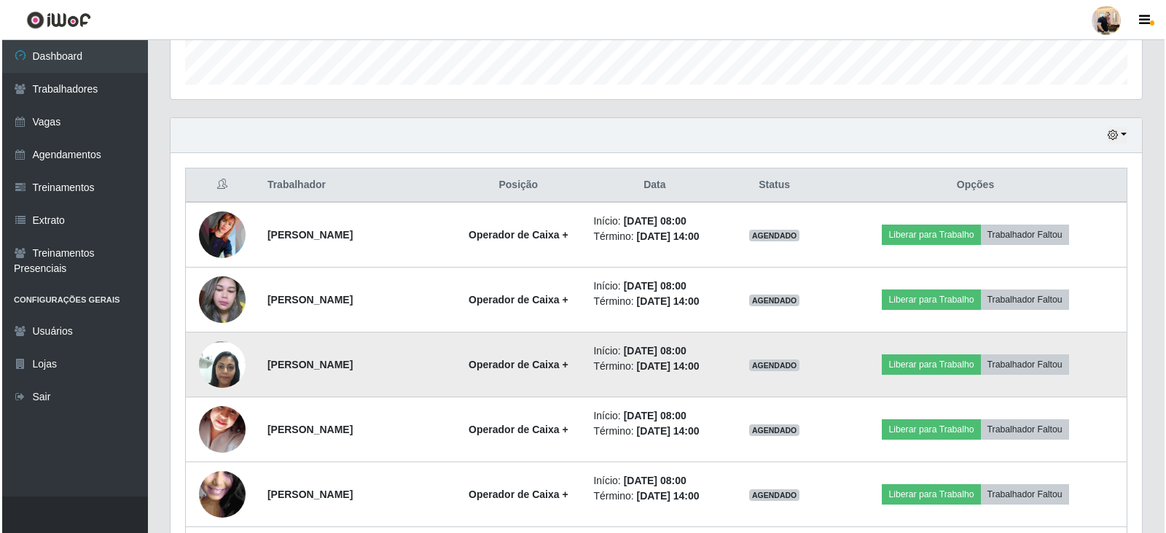
scroll to position [467, 0]
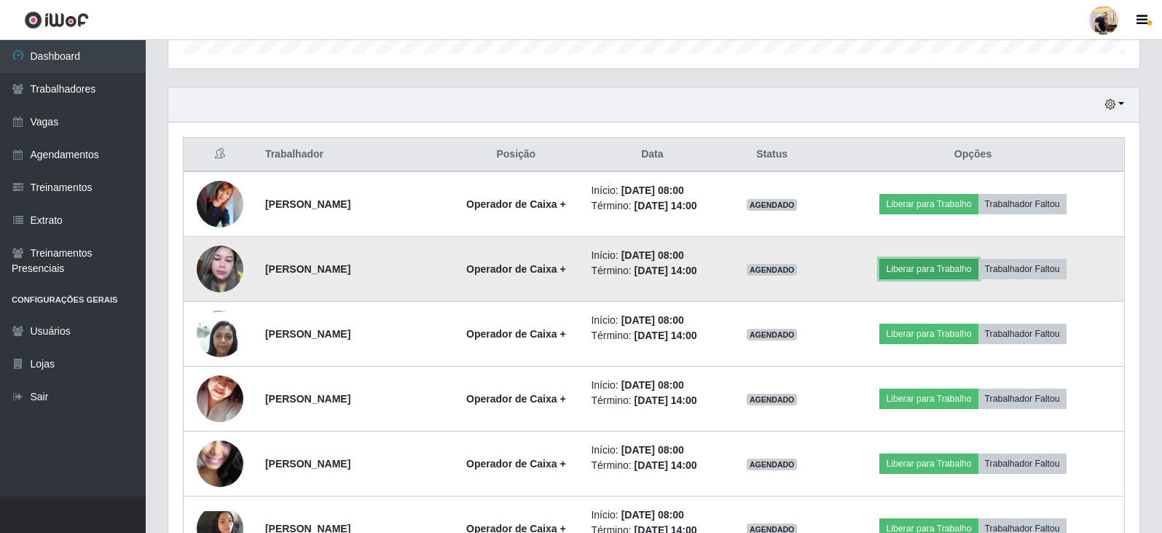
click at [753, 275] on button "Liberar para Trabalho" at bounding box center [928, 269] width 98 height 20
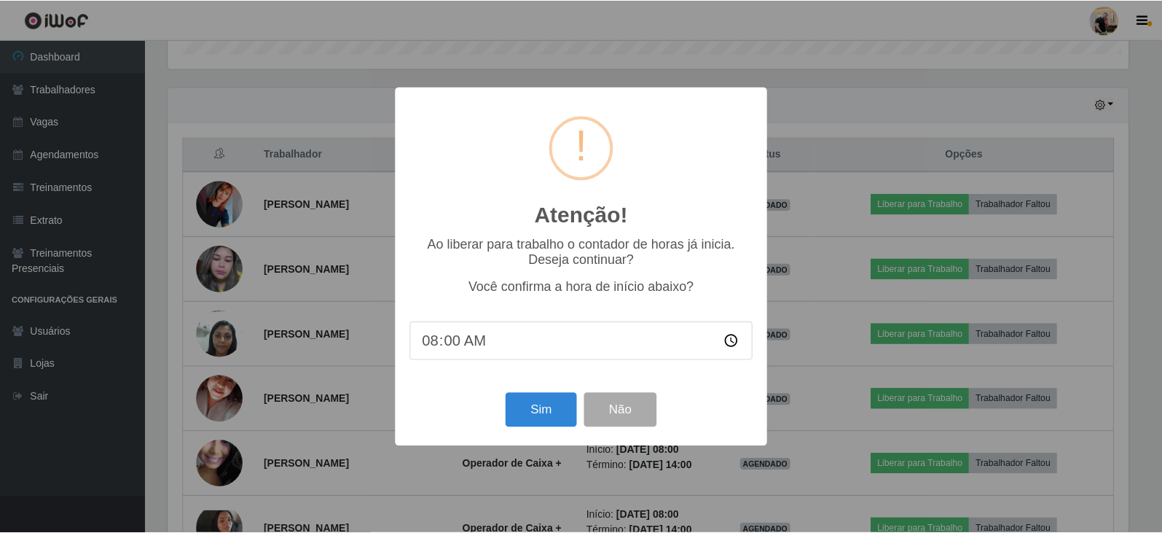
scroll to position [302, 964]
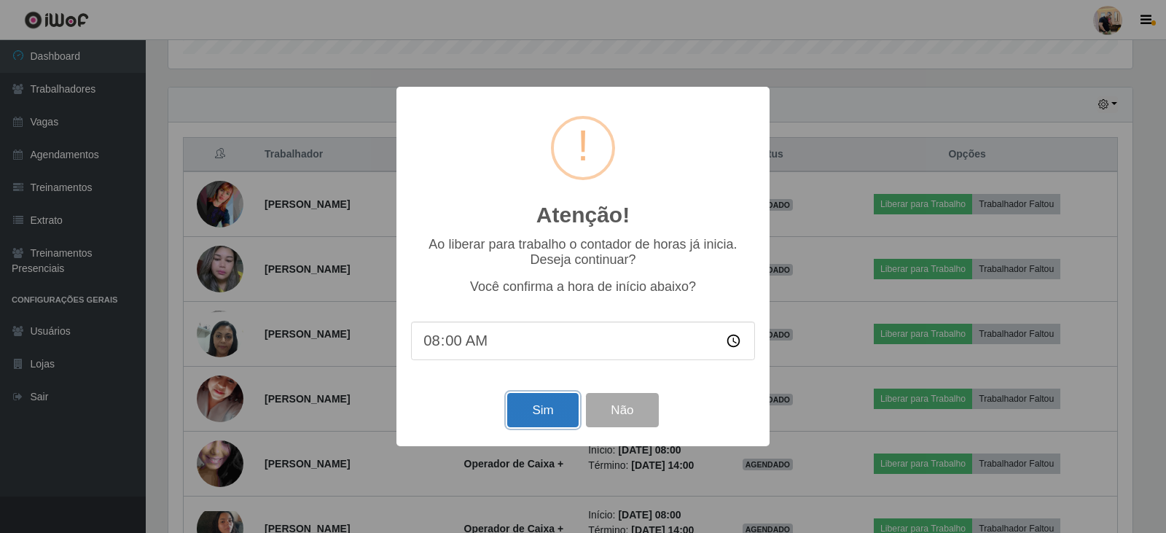
click at [534, 417] on button "Sim" at bounding box center [542, 410] width 71 height 34
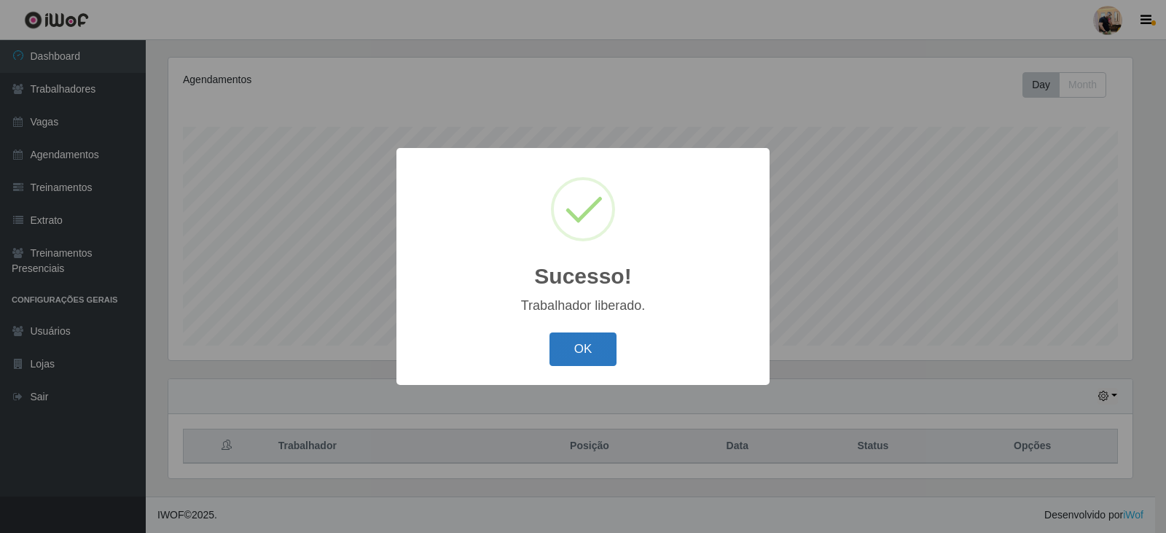
click at [592, 361] on button "OK" at bounding box center [583, 349] width 68 height 34
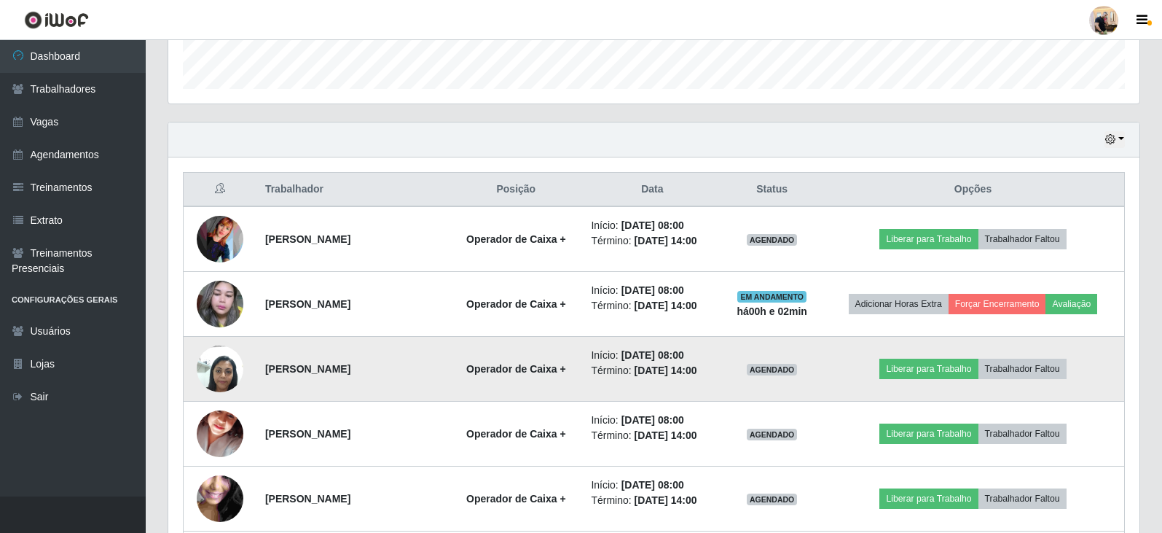
scroll to position [540, 0]
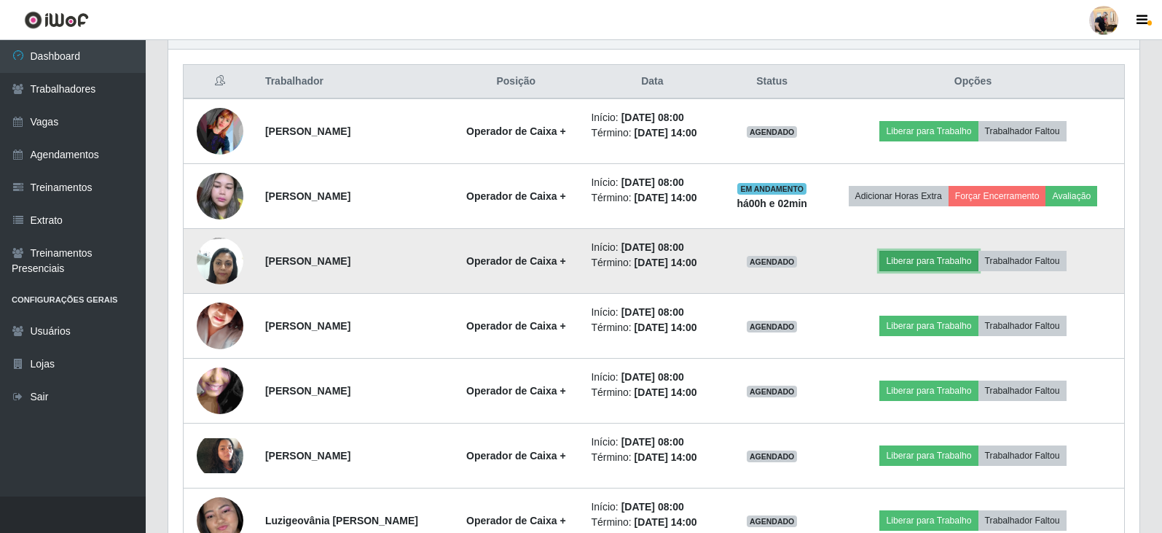
click at [753, 267] on button "Liberar para Trabalho" at bounding box center [928, 261] width 98 height 20
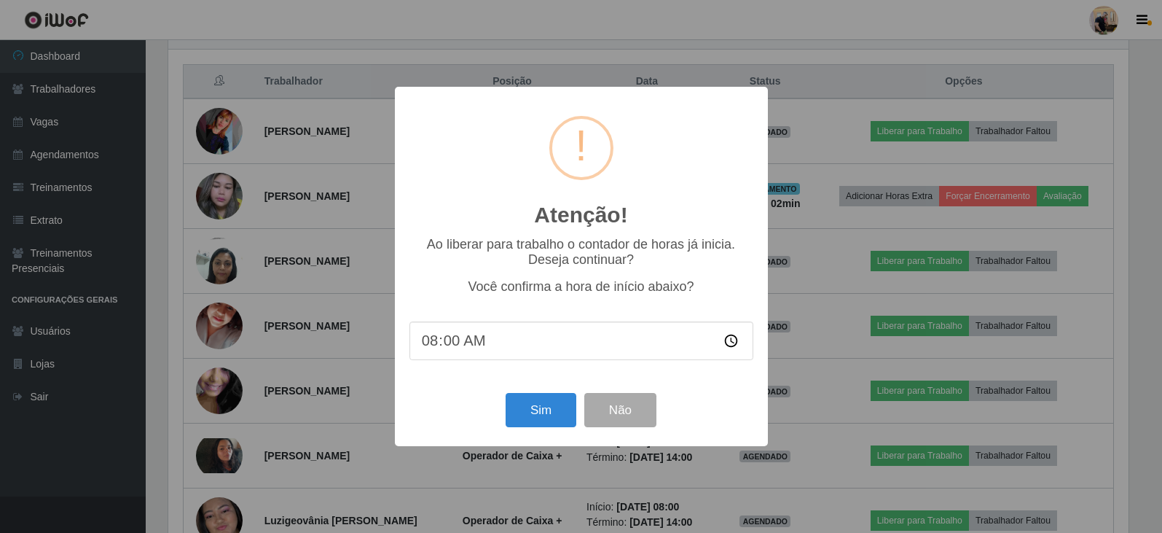
scroll to position [302, 964]
click at [533, 412] on button "Sim" at bounding box center [542, 410] width 71 height 34
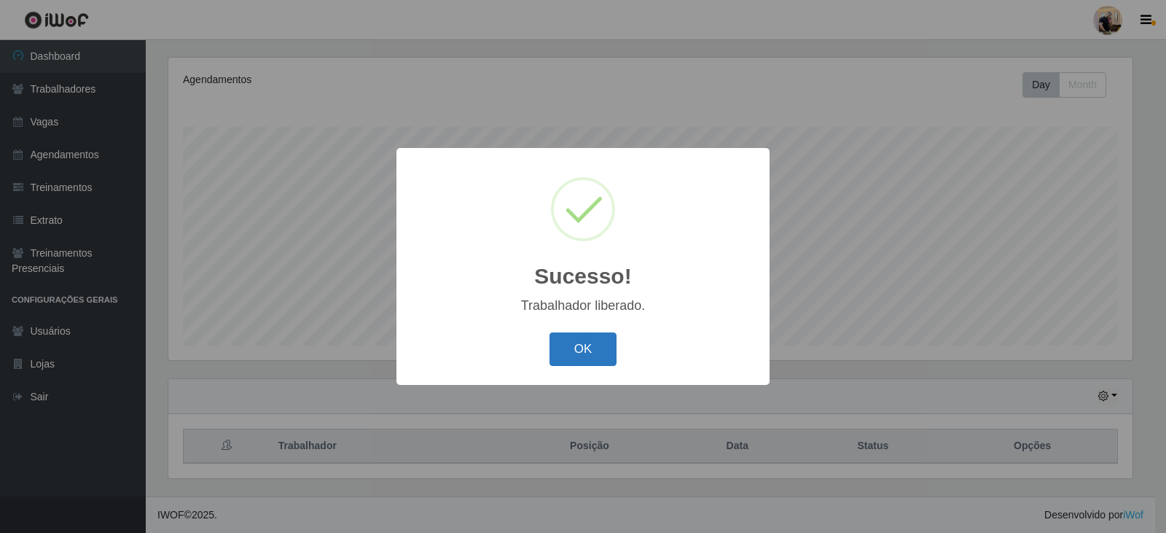
click at [600, 349] on button "OK" at bounding box center [583, 349] width 68 height 34
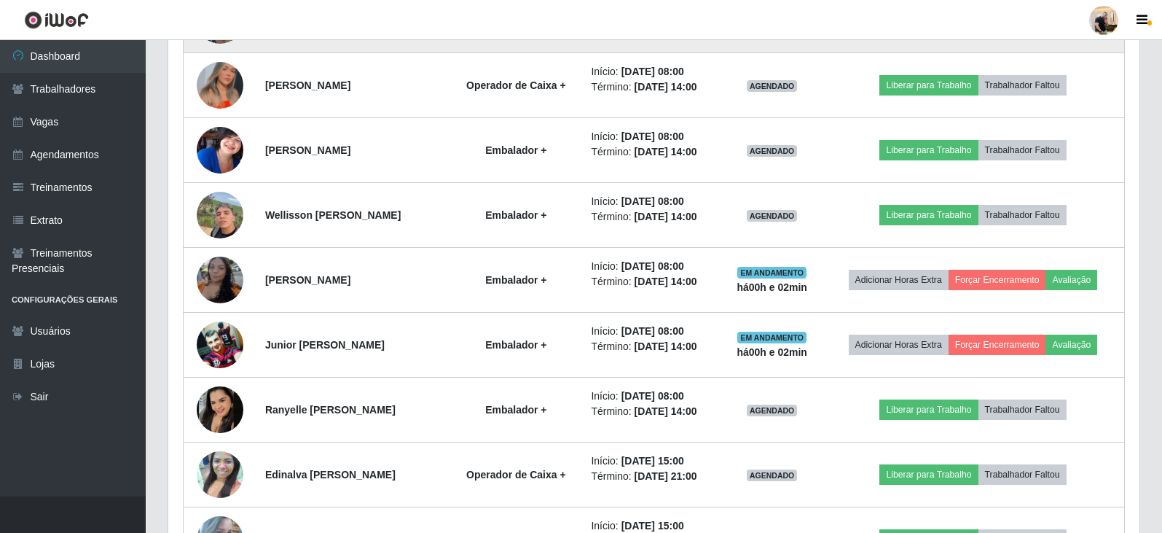
scroll to position [1196, 0]
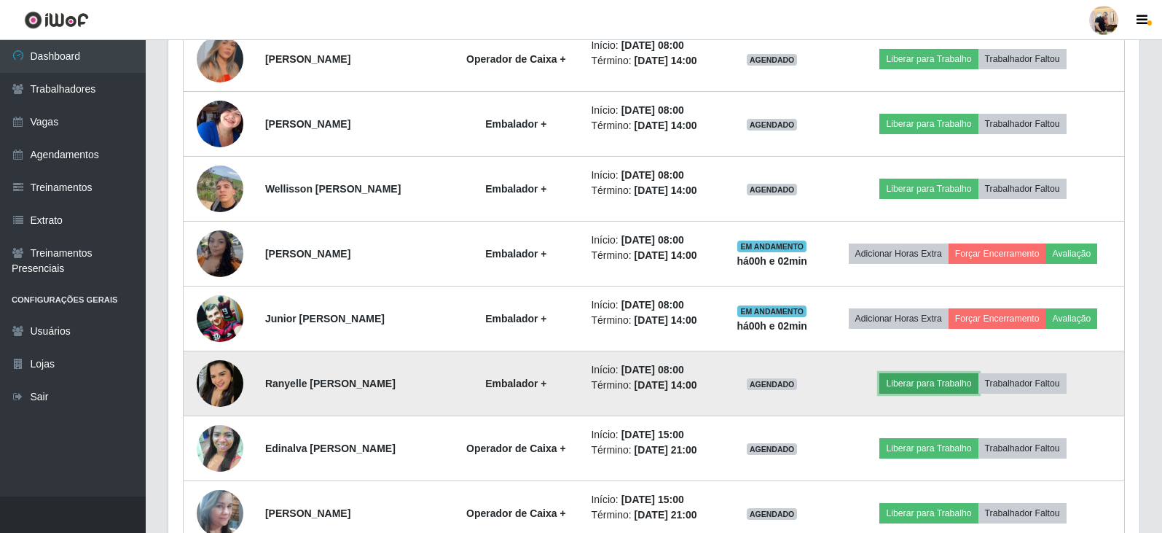
click at [753, 385] on button "Liberar para Trabalho" at bounding box center [928, 383] width 98 height 20
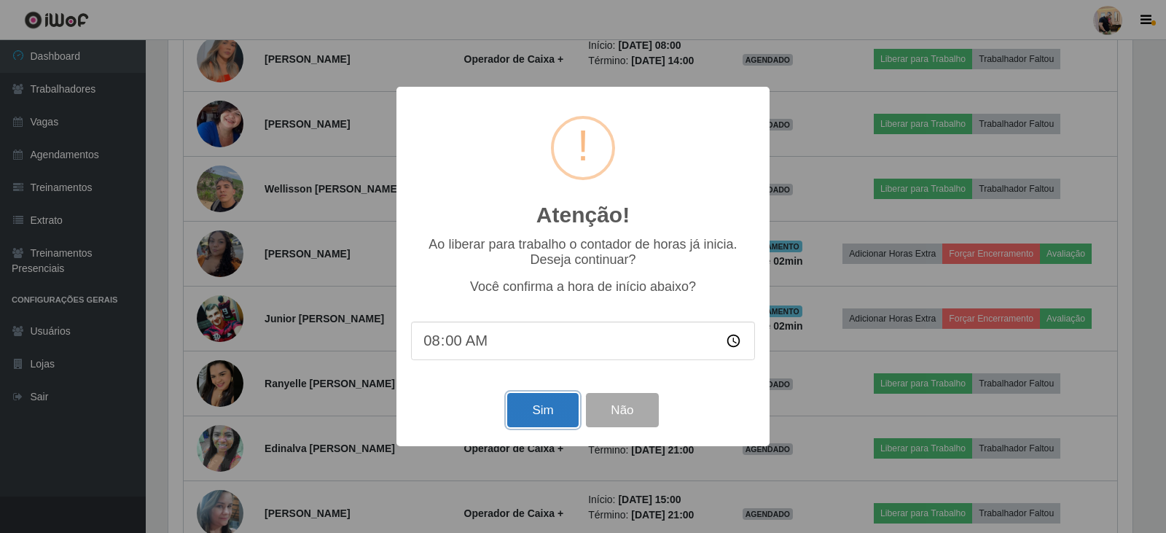
click at [560, 419] on button "Sim" at bounding box center [542, 410] width 71 height 34
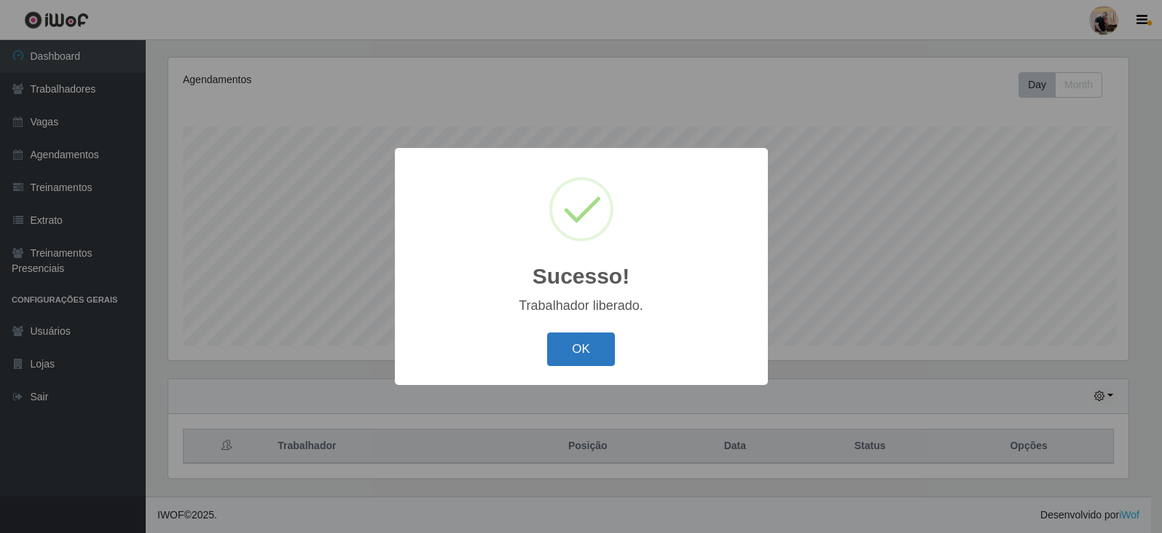
scroll to position [0, 0]
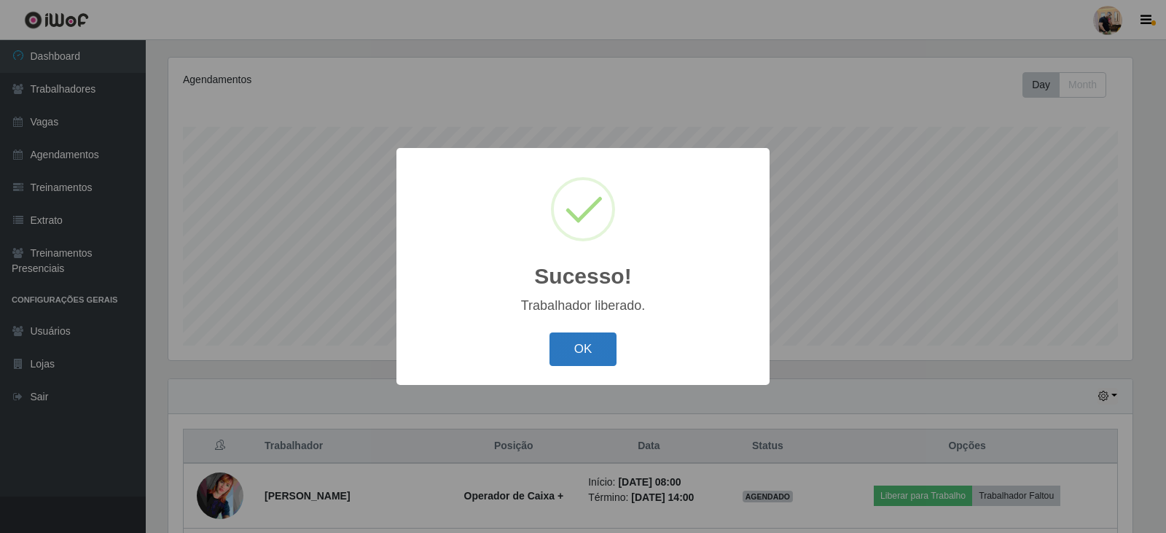
click at [594, 350] on button "OK" at bounding box center [583, 349] width 68 height 34
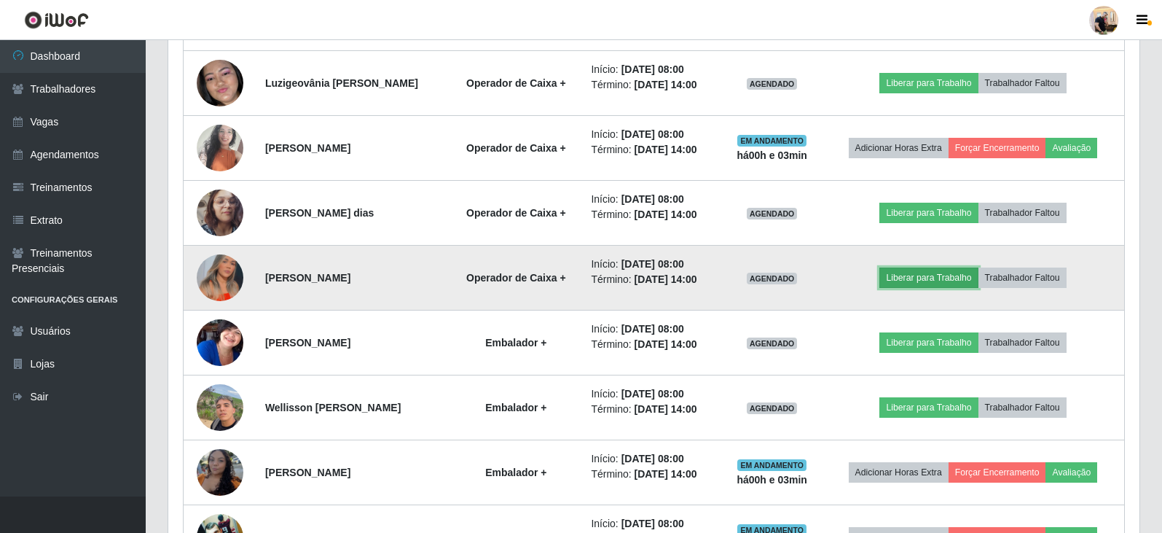
click at [753, 278] on button "Liberar para Trabalho" at bounding box center [928, 277] width 98 height 20
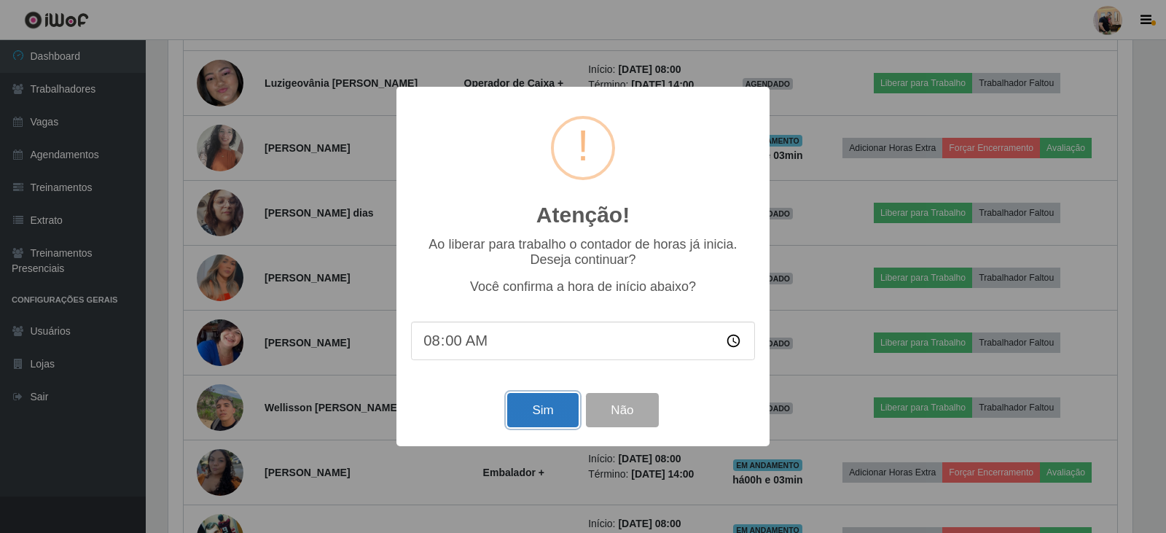
click at [512, 413] on button "Sim" at bounding box center [542, 410] width 71 height 34
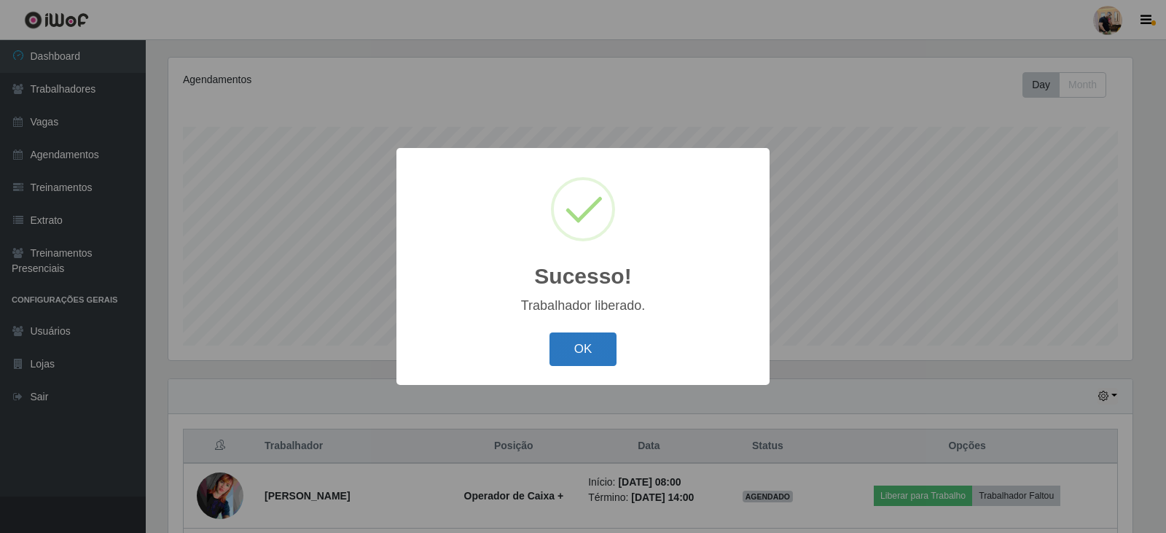
click at [574, 345] on button "OK" at bounding box center [583, 349] width 68 height 34
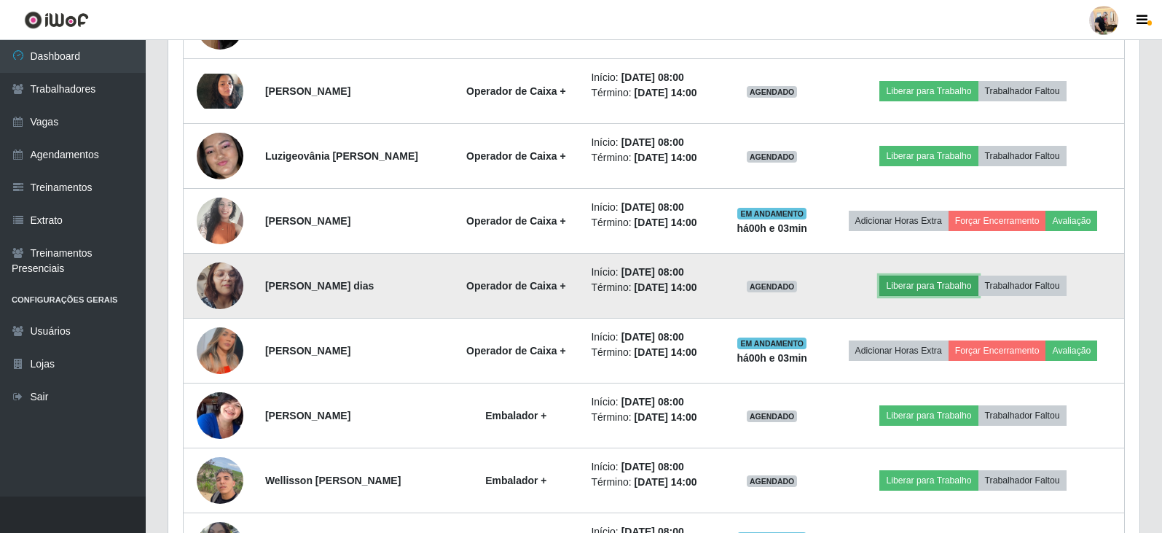
click at [753, 292] on button "Liberar para Trabalho" at bounding box center [928, 285] width 98 height 20
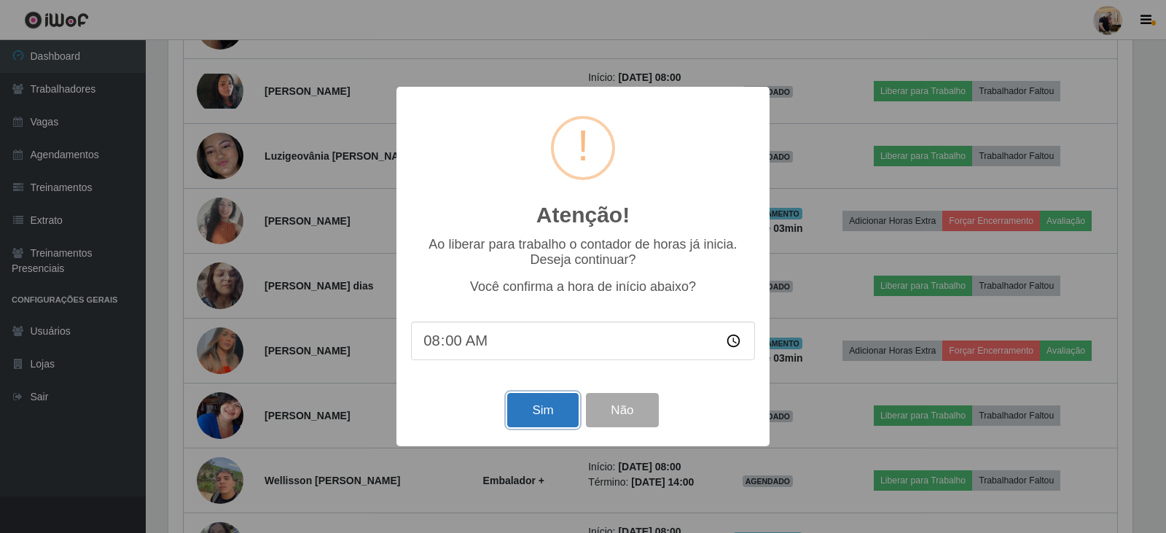
click at [555, 422] on button "Sim" at bounding box center [542, 410] width 71 height 34
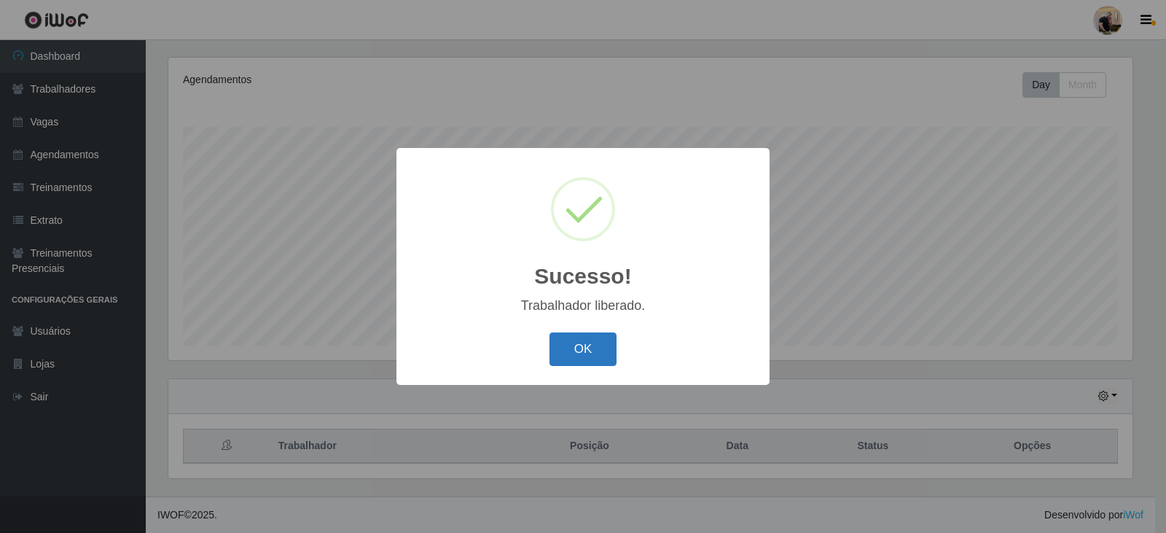
click at [576, 353] on button "OK" at bounding box center [583, 349] width 68 height 34
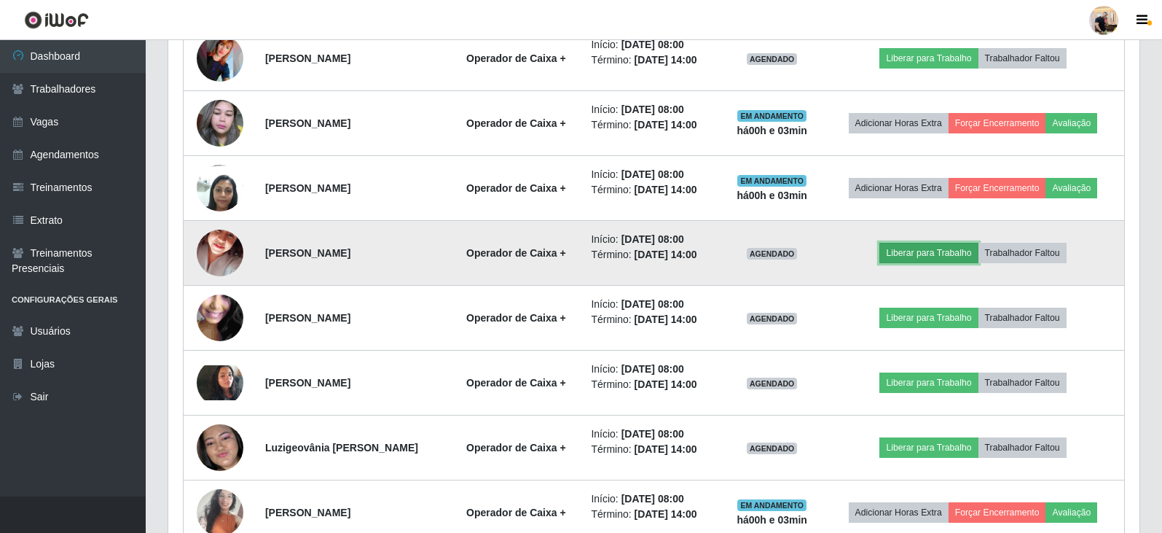
click at [753, 260] on button "Liberar para Trabalho" at bounding box center [928, 253] width 98 height 20
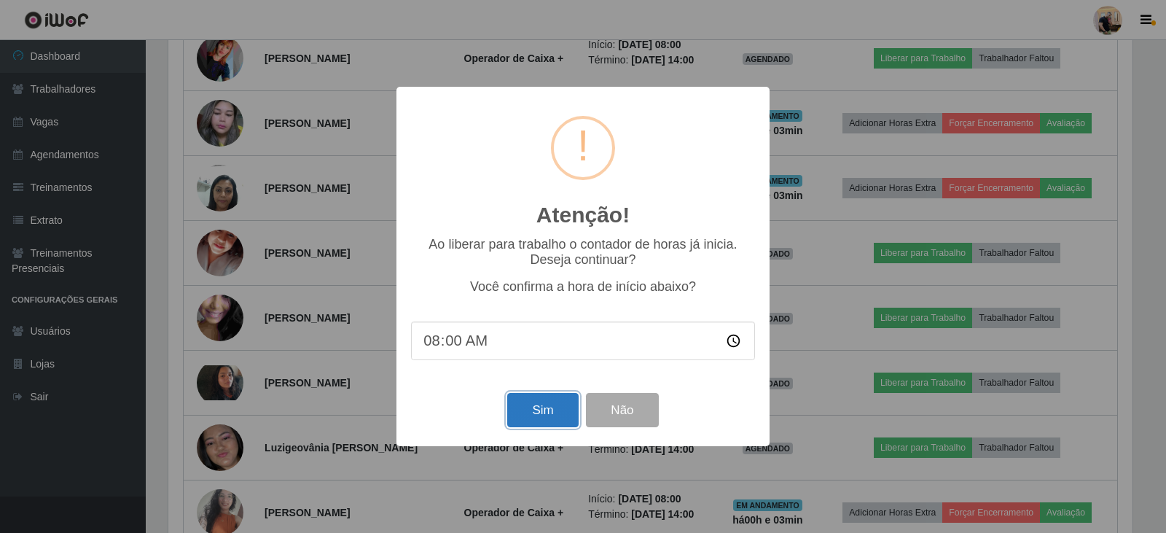
click at [562, 420] on button "Sim" at bounding box center [542, 410] width 71 height 34
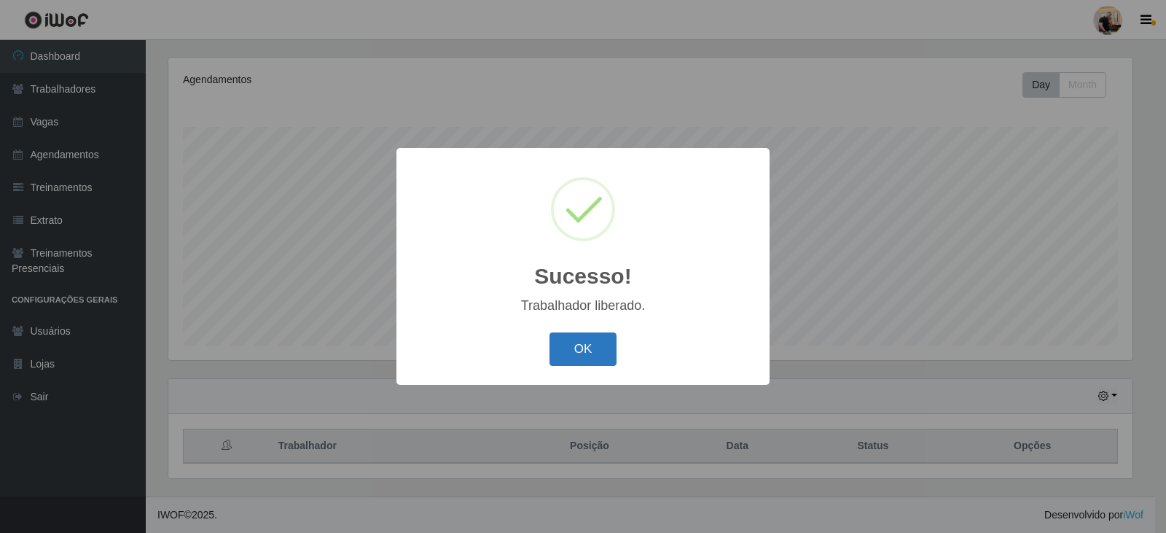
click at [567, 346] on button "OK" at bounding box center [583, 349] width 68 height 34
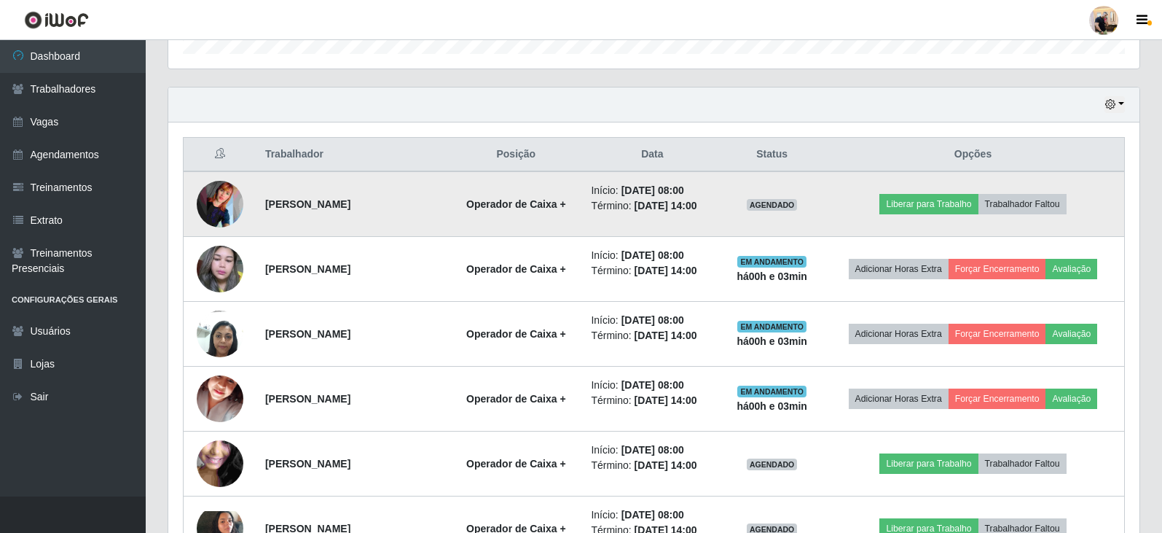
click at [211, 208] on img at bounding box center [220, 204] width 47 height 47
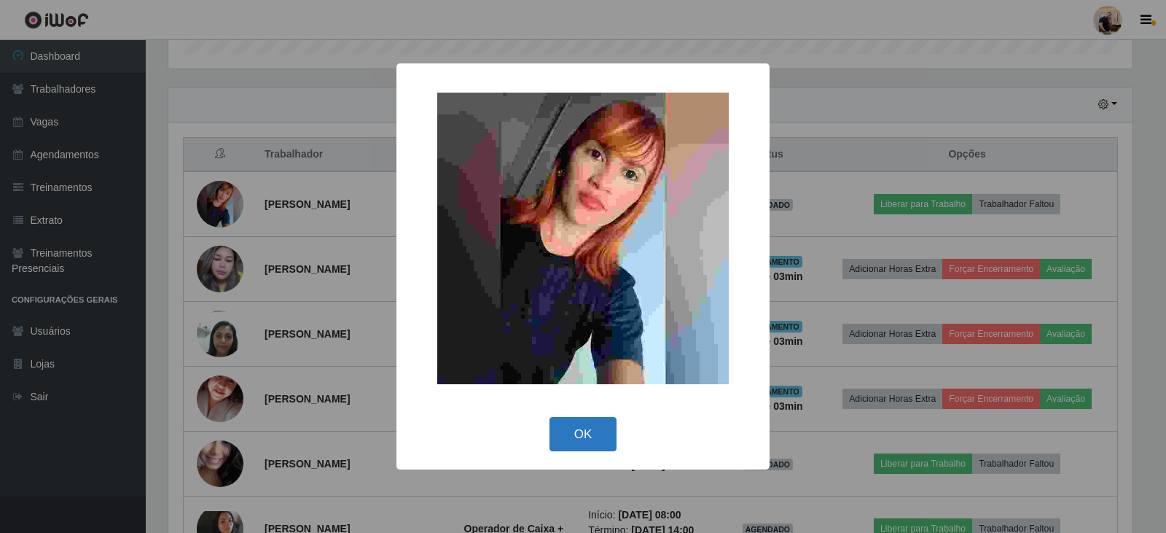
click at [561, 436] on button "OK" at bounding box center [583, 434] width 68 height 34
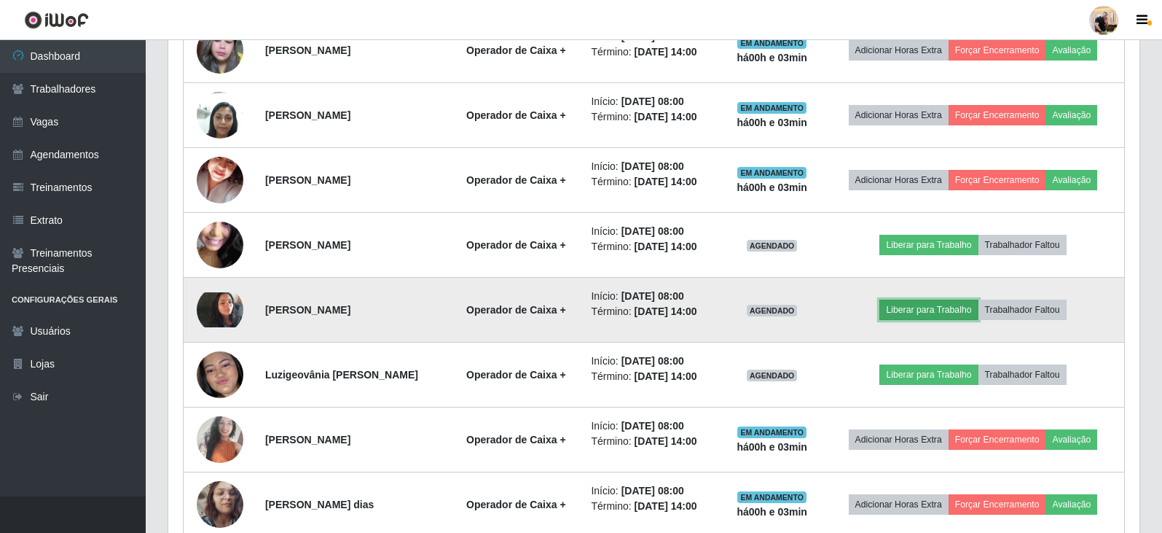
click at [753, 310] on button "Liberar para Trabalho" at bounding box center [928, 309] width 98 height 20
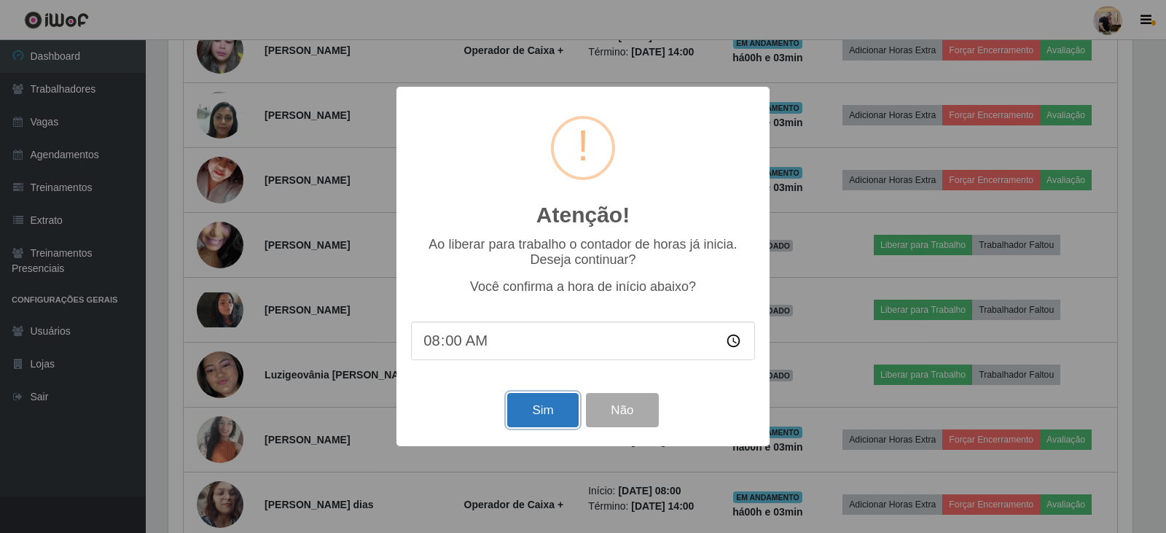
click at [534, 425] on button "Sim" at bounding box center [542, 410] width 71 height 34
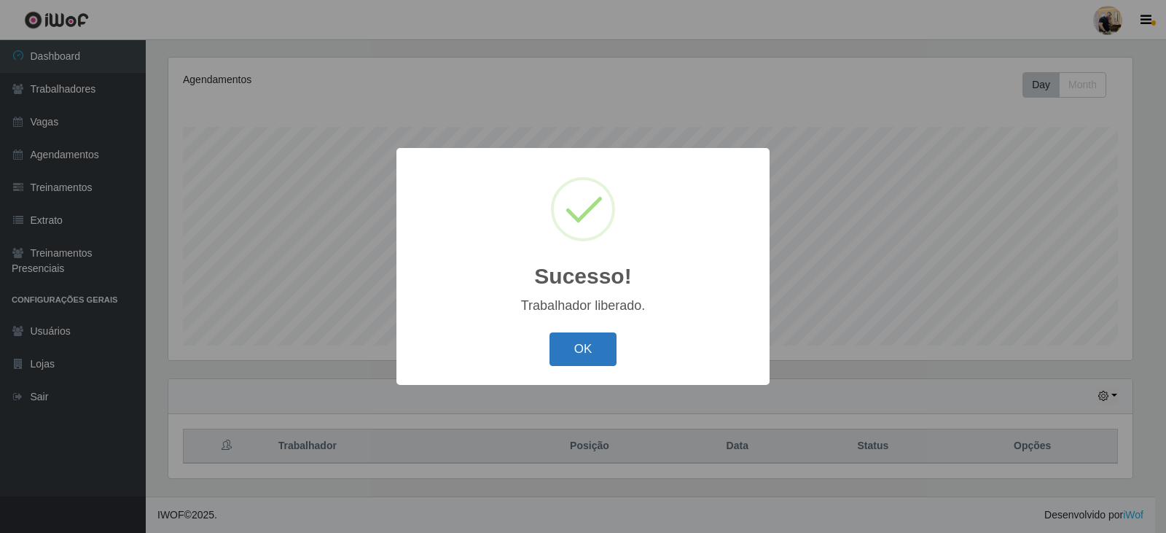
click at [565, 345] on button "OK" at bounding box center [583, 349] width 68 height 34
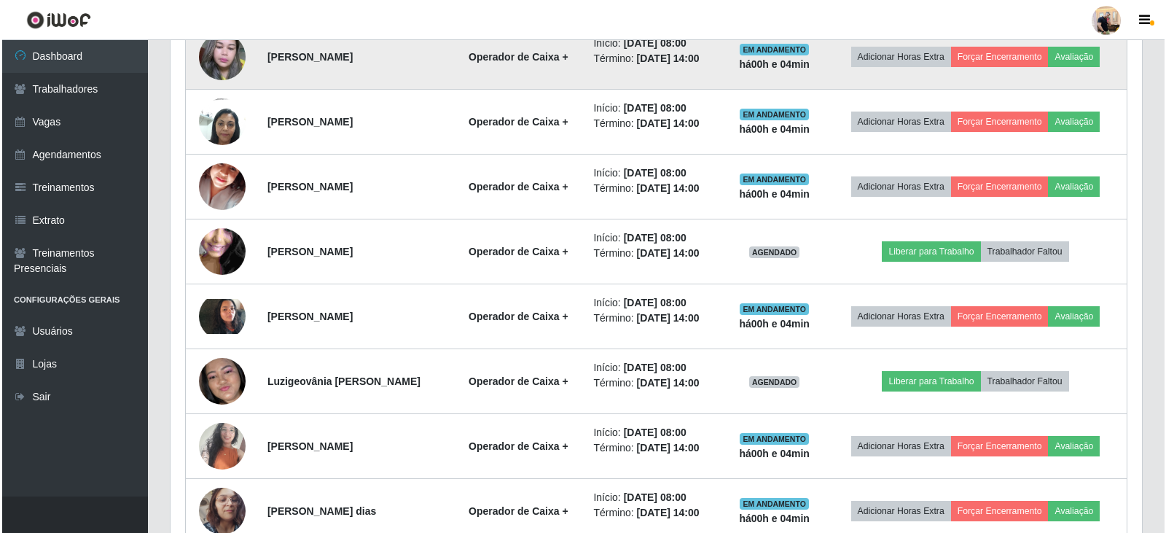
scroll to position [686, 0]
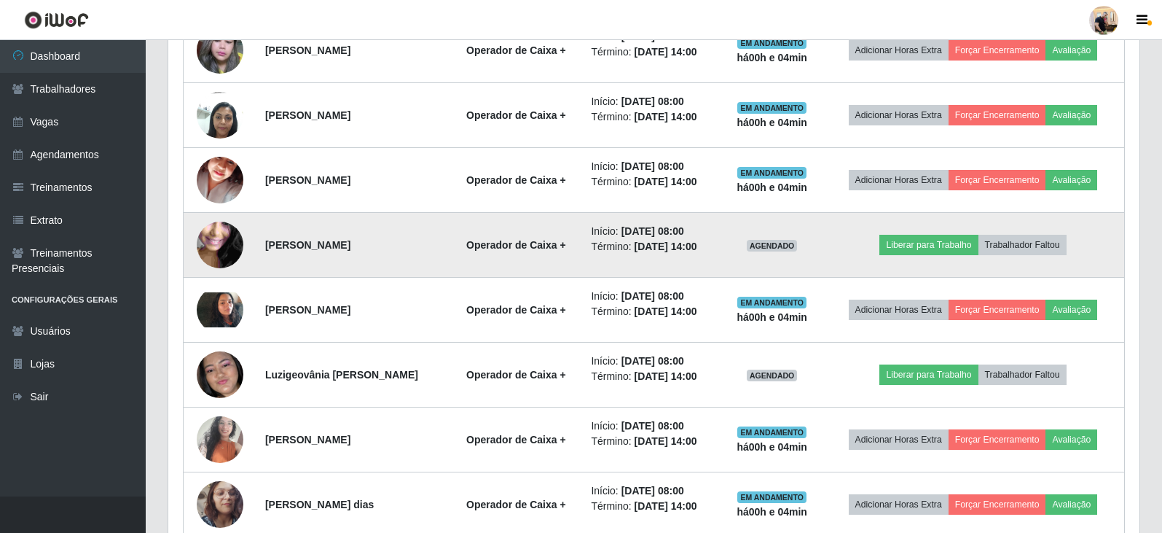
click at [226, 251] on img at bounding box center [220, 245] width 47 height 104
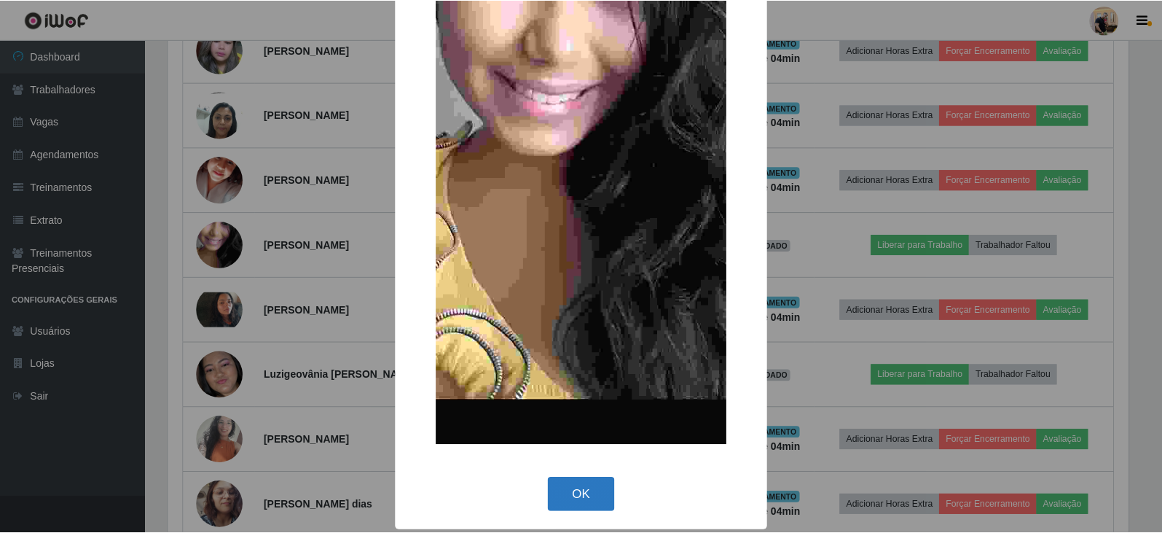
scroll to position [244, 0]
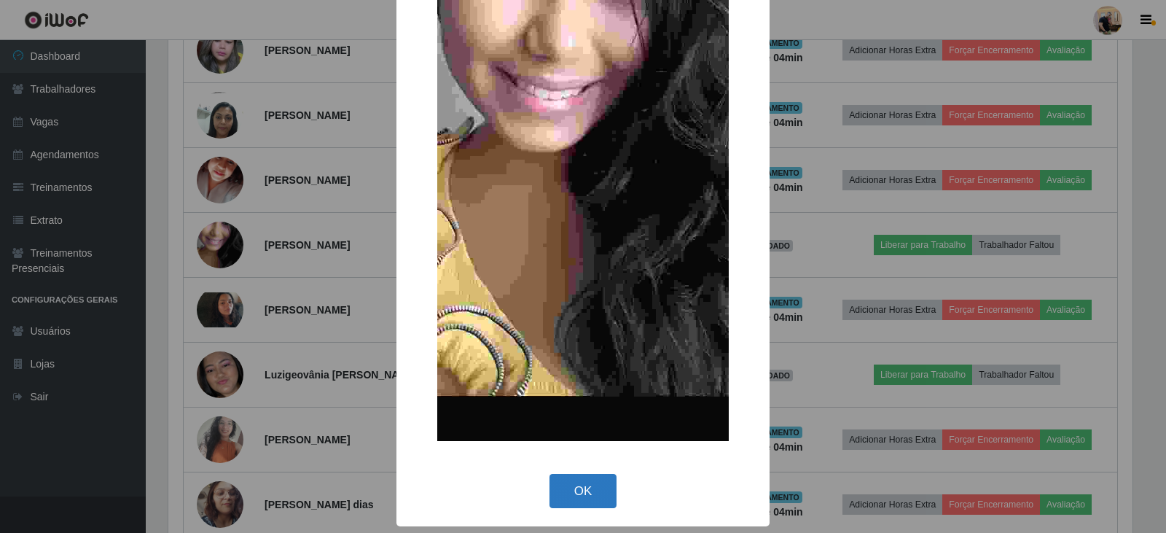
click at [552, 491] on button "OK" at bounding box center [583, 491] width 68 height 34
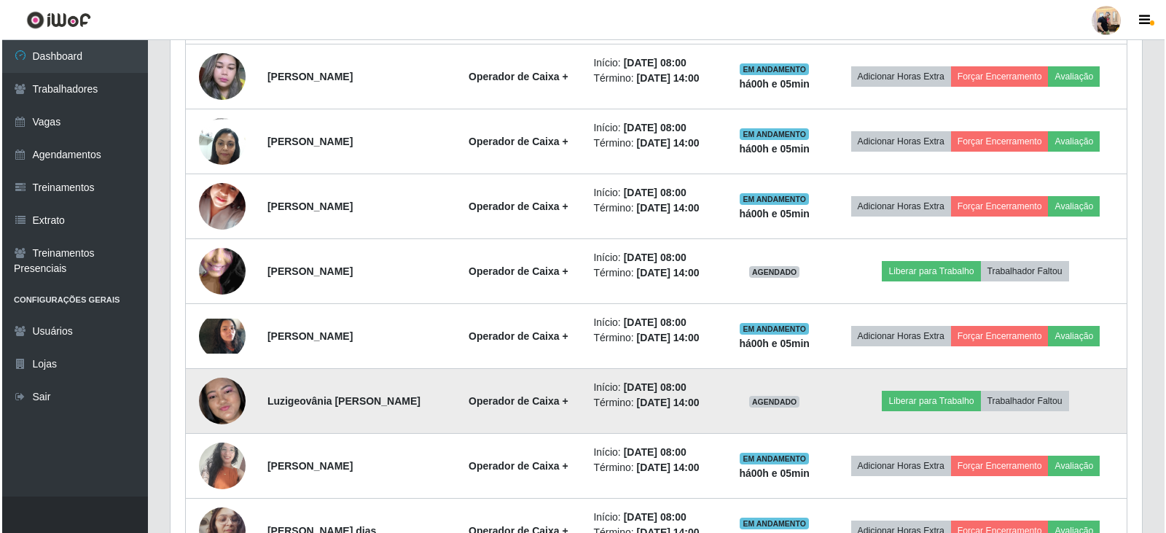
scroll to position [686, 0]
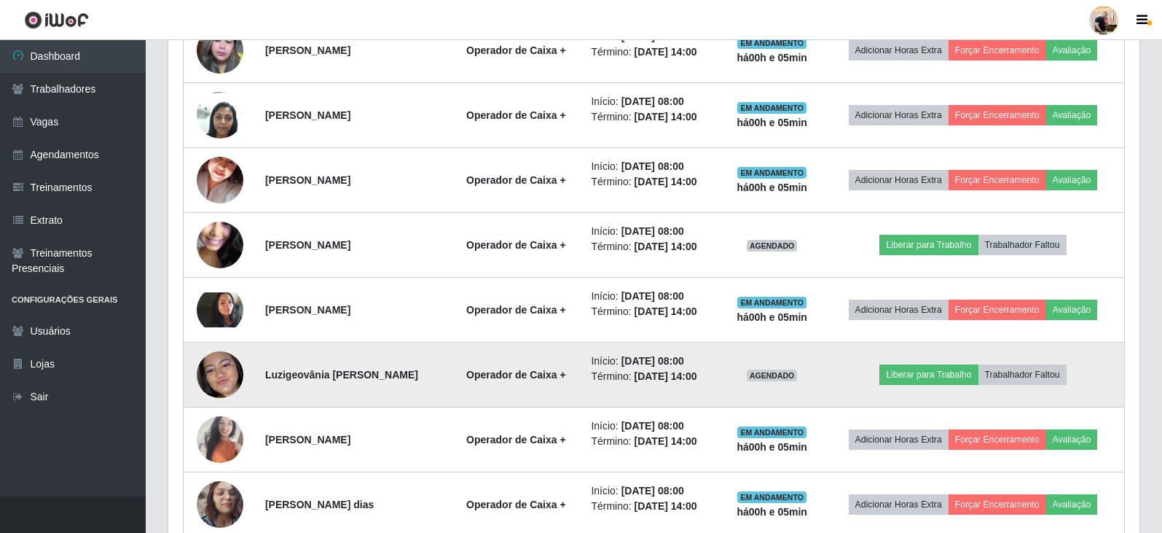
click at [221, 378] on img at bounding box center [220, 374] width 47 height 101
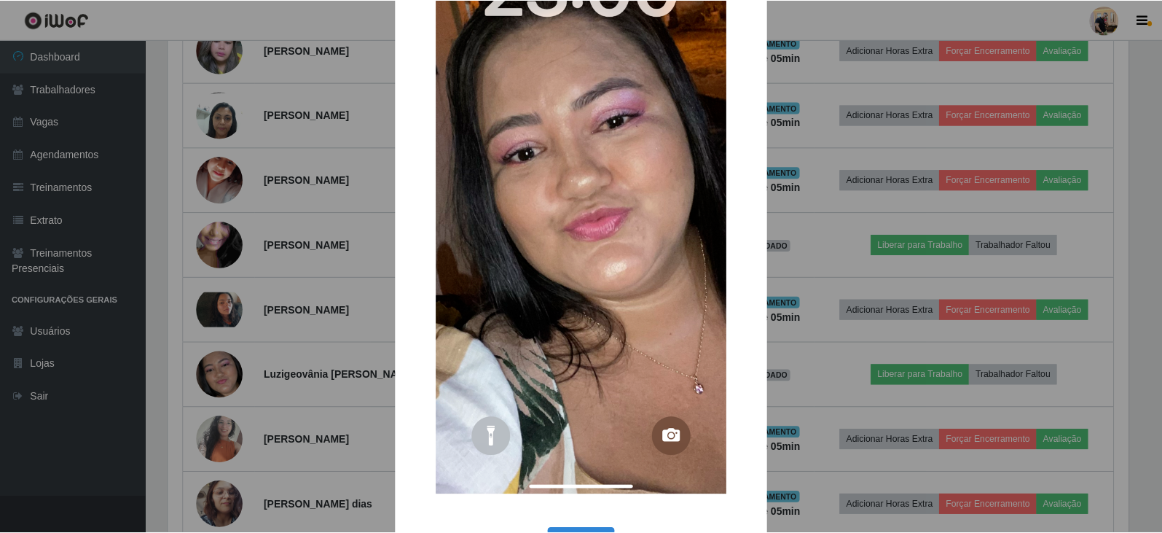
scroll to position [219, 0]
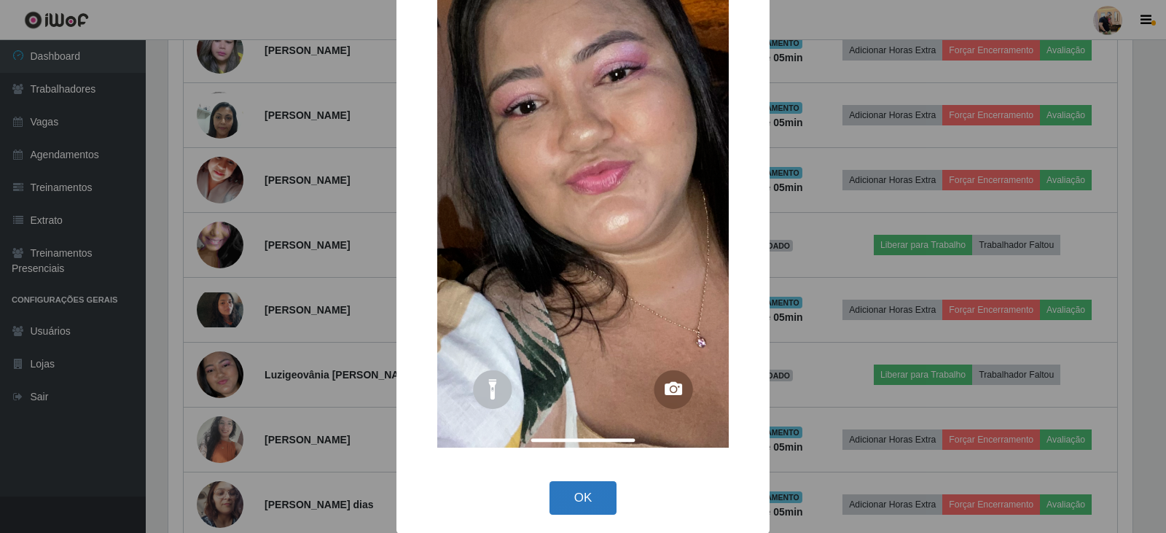
click at [577, 486] on button "OK" at bounding box center [583, 498] width 68 height 34
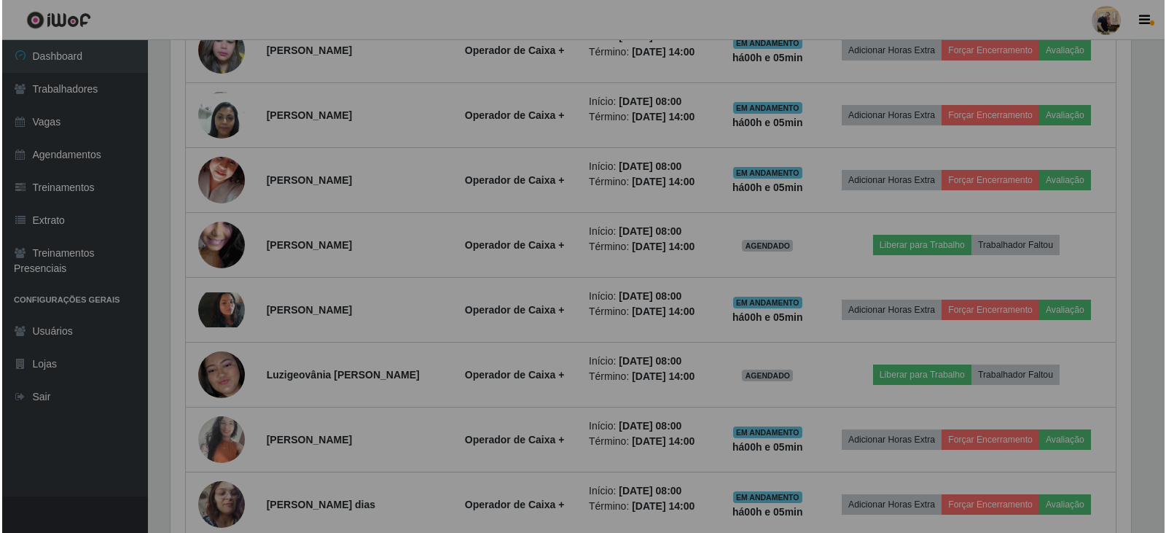
scroll to position [302, 971]
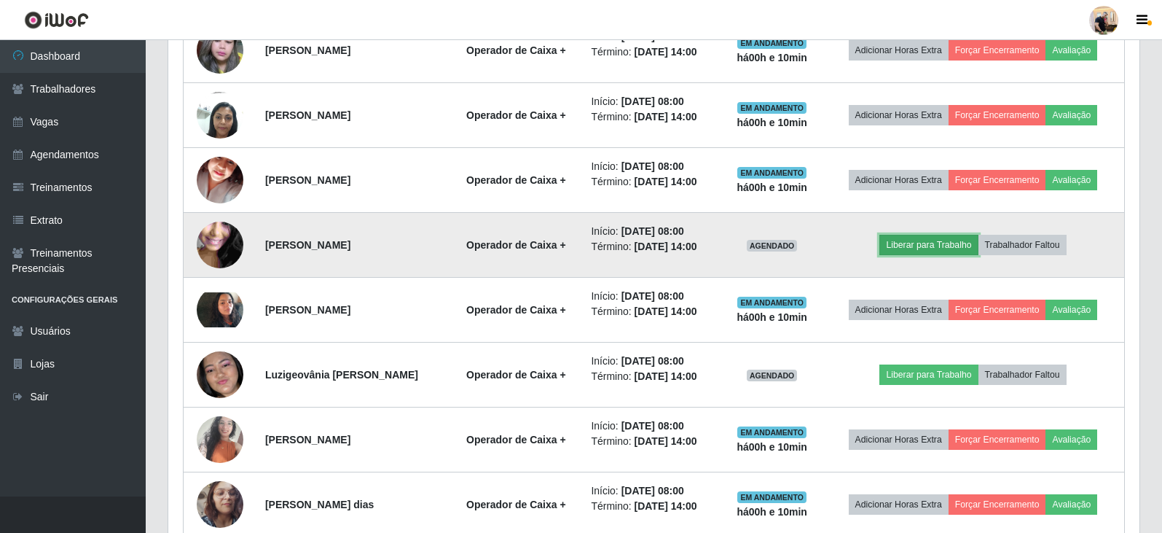
click at [753, 247] on button "Liberar para Trabalho" at bounding box center [928, 245] width 98 height 20
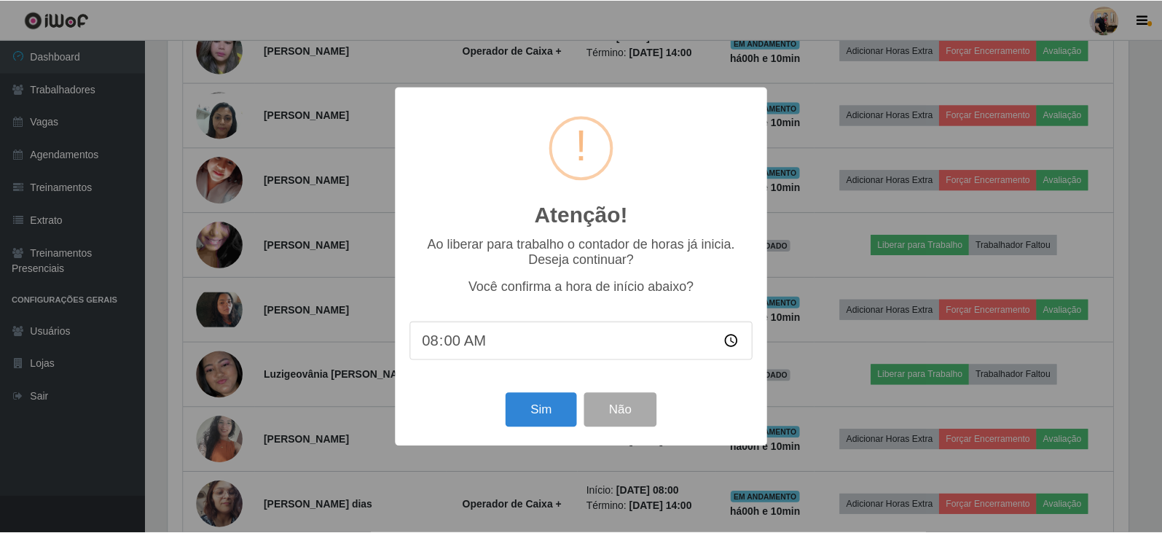
scroll to position [302, 964]
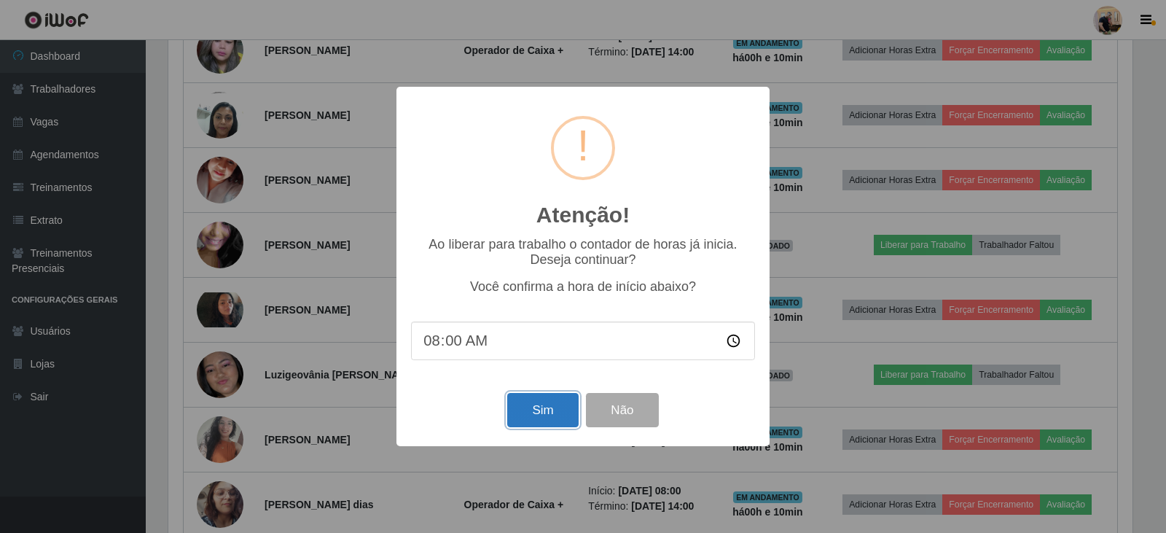
click at [538, 417] on button "Sim" at bounding box center [542, 410] width 71 height 34
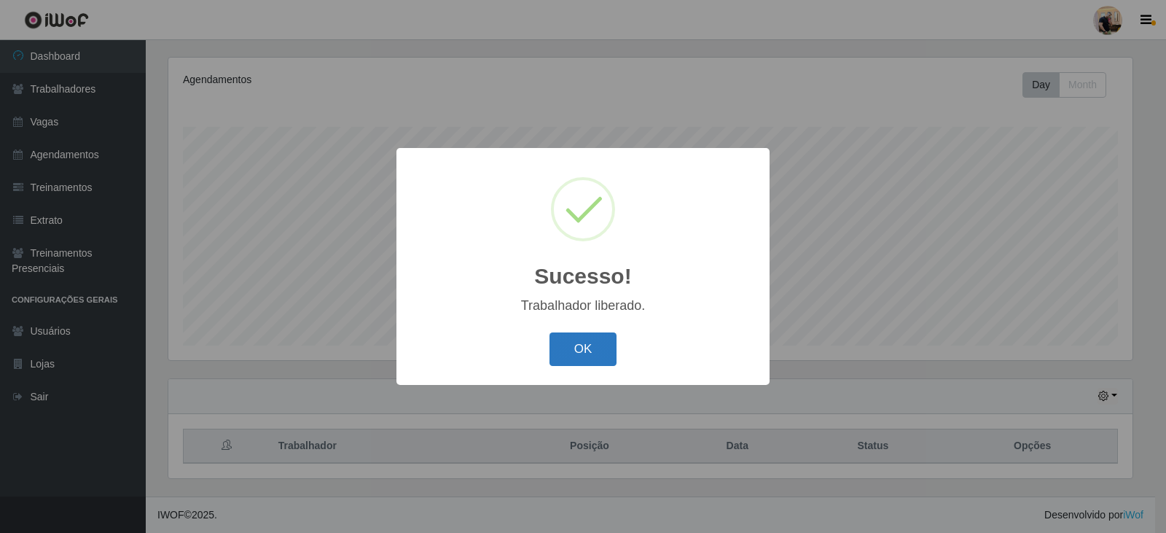
click at [603, 337] on button "OK" at bounding box center [583, 349] width 68 height 34
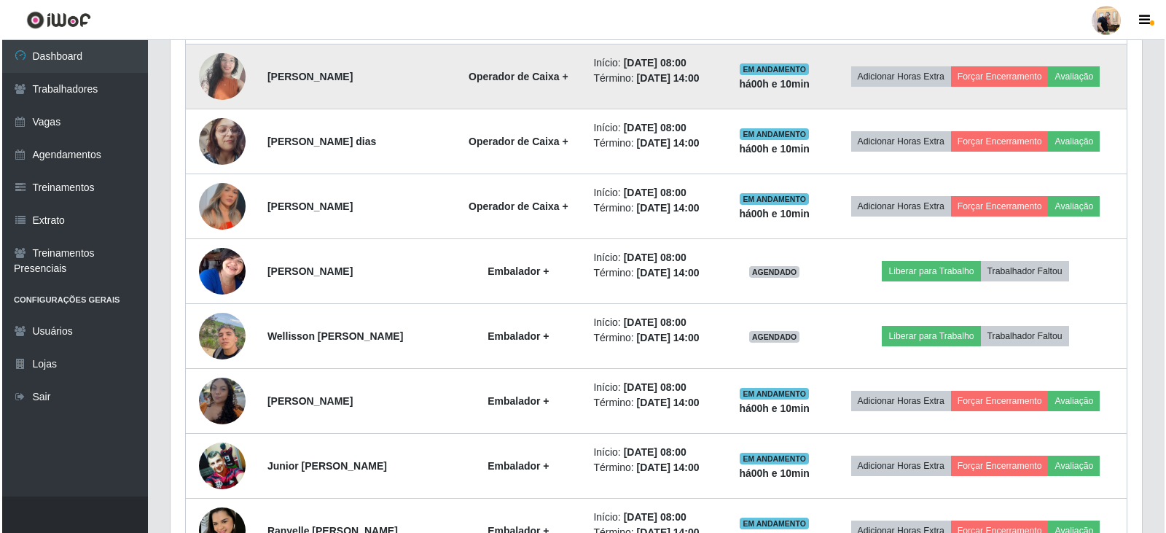
scroll to position [1050, 0]
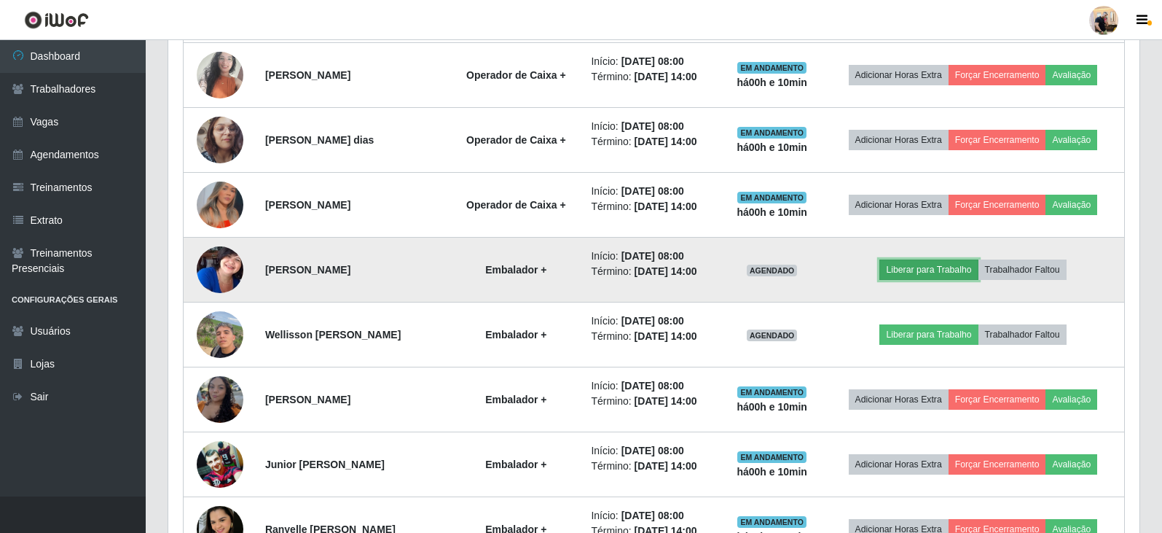
click at [753, 272] on button "Liberar para Trabalho" at bounding box center [928, 269] width 98 height 20
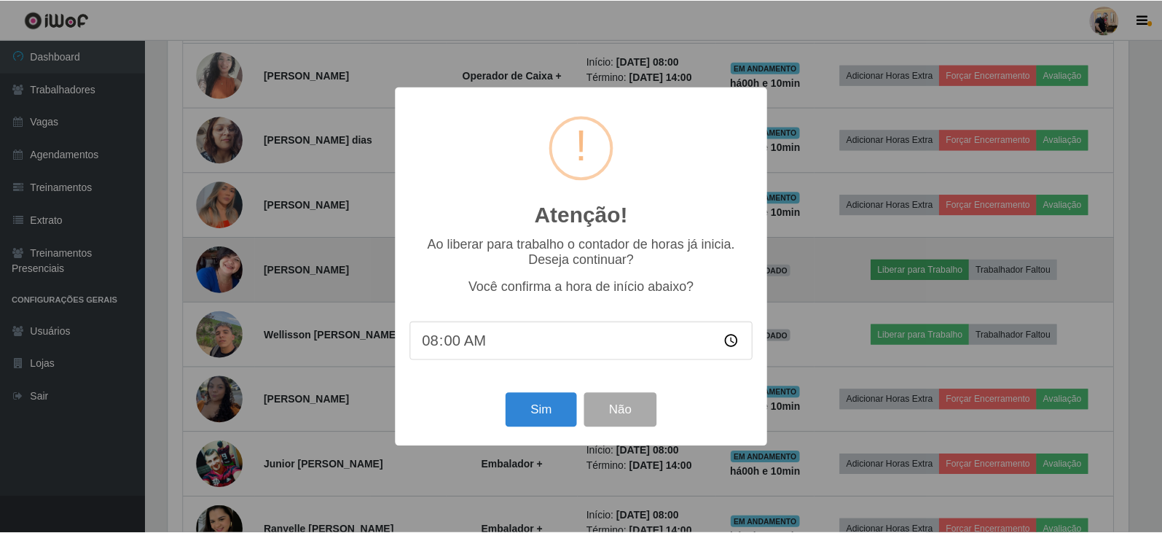
scroll to position [302, 964]
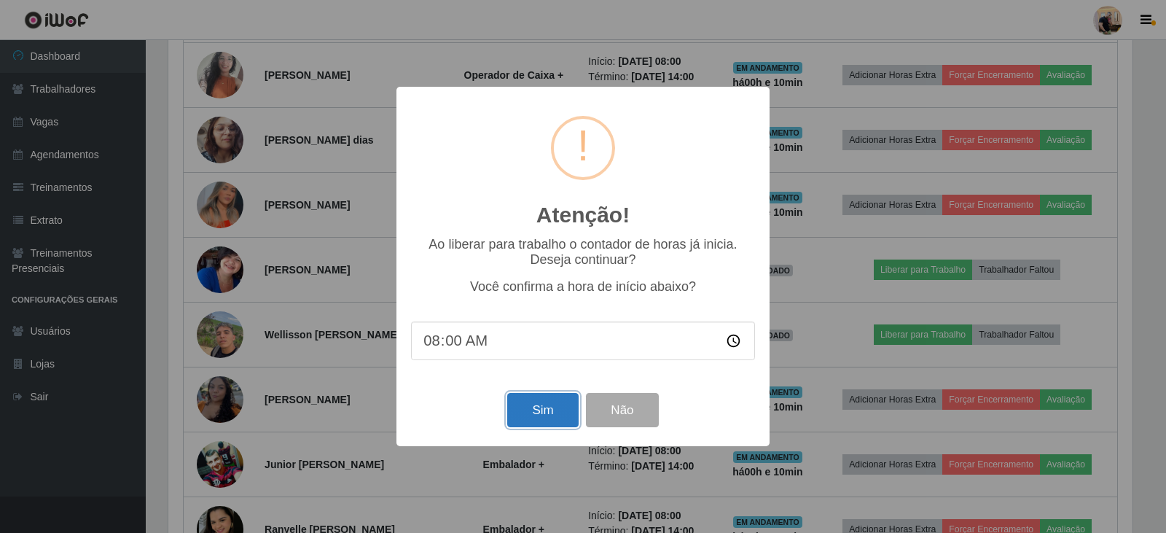
click at [538, 410] on button "Sim" at bounding box center [542, 410] width 71 height 34
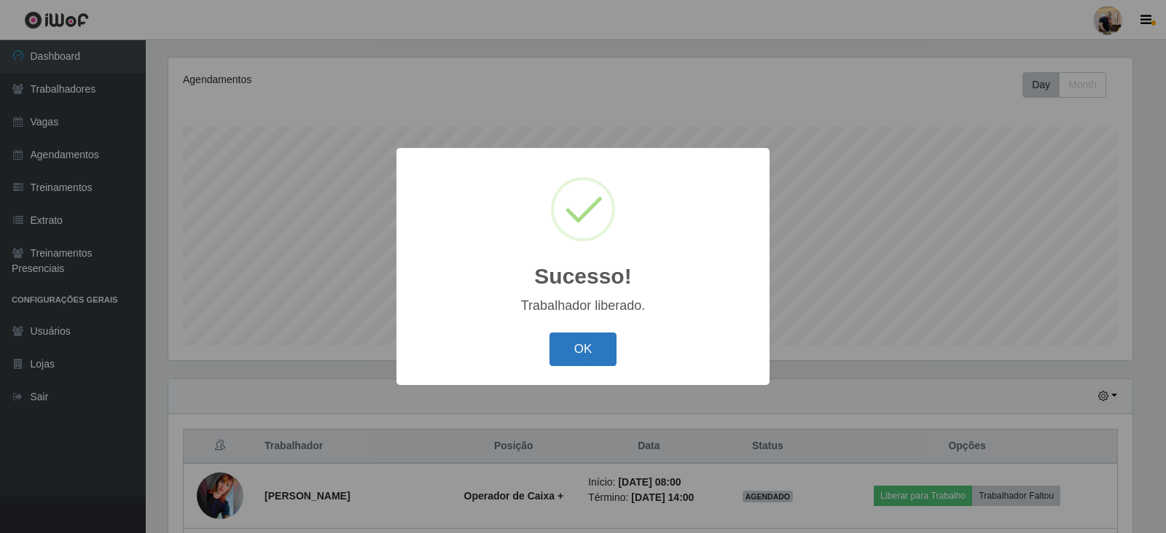
click at [584, 358] on button "OK" at bounding box center [583, 349] width 68 height 34
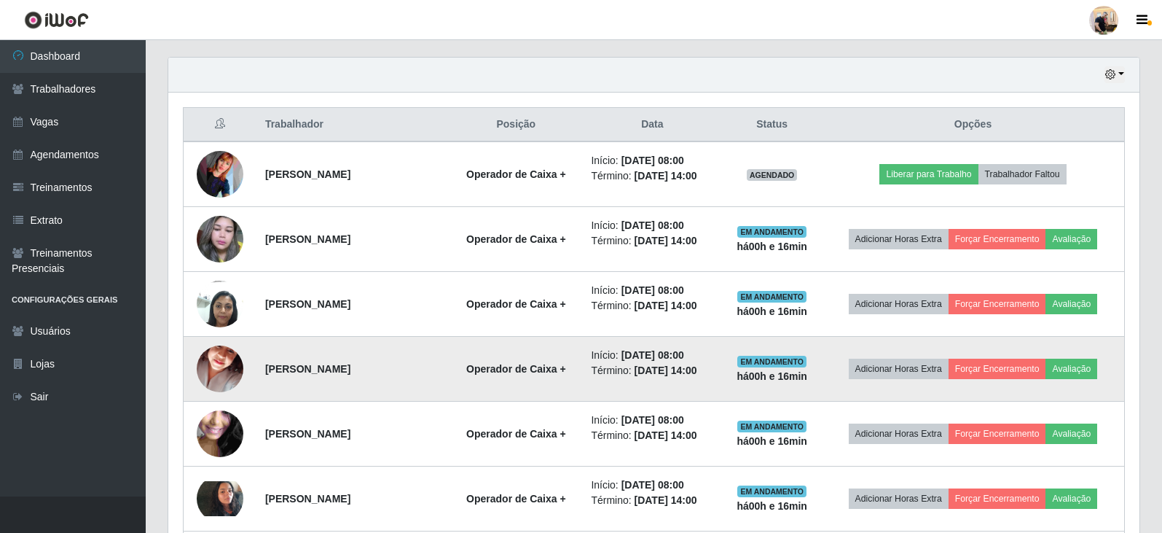
scroll to position [423, 0]
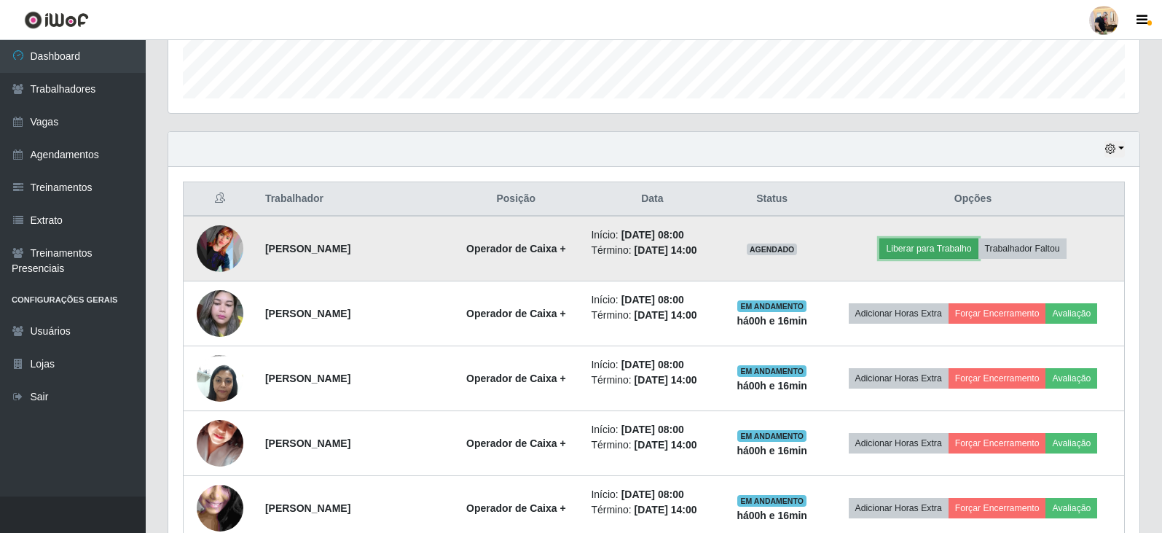
click at [753, 245] on button "Liberar para Trabalho" at bounding box center [928, 248] width 98 height 20
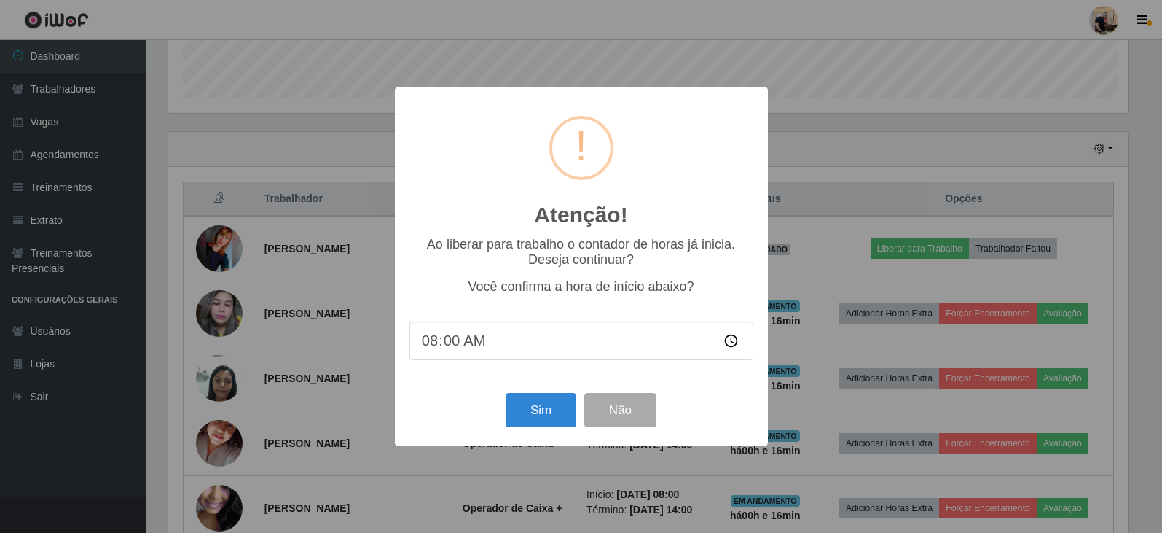
scroll to position [302, 964]
click at [546, 404] on button "Sim" at bounding box center [542, 410] width 71 height 34
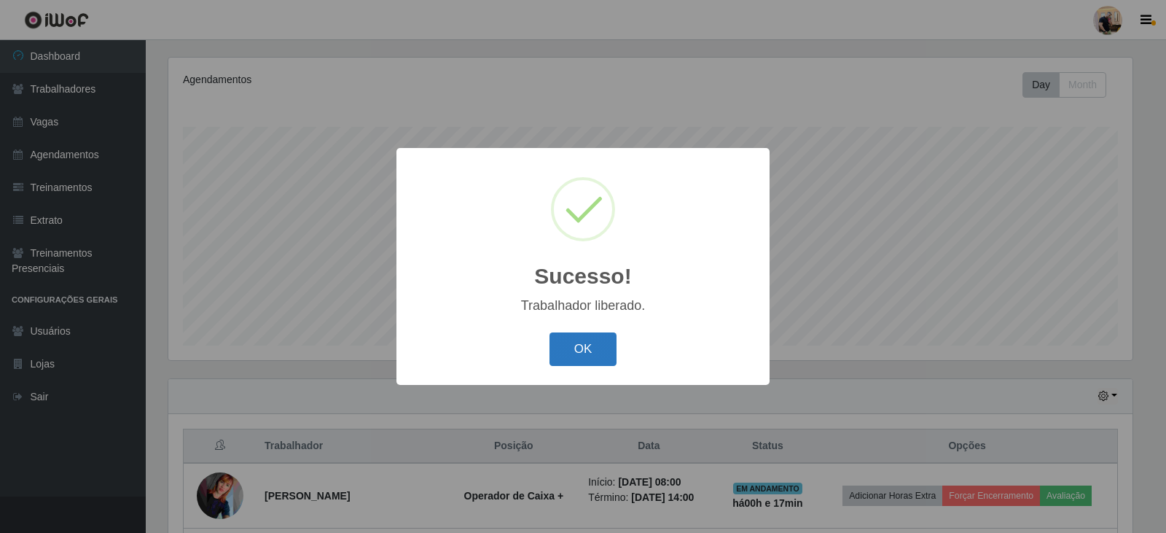
click at [607, 351] on button "OK" at bounding box center [583, 349] width 68 height 34
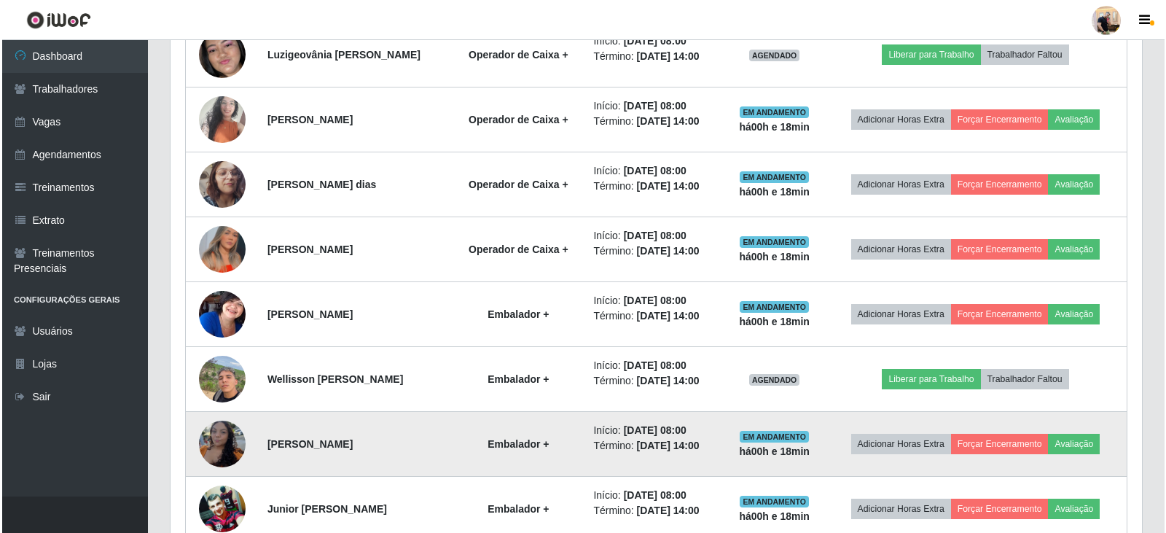
scroll to position [1093, 0]
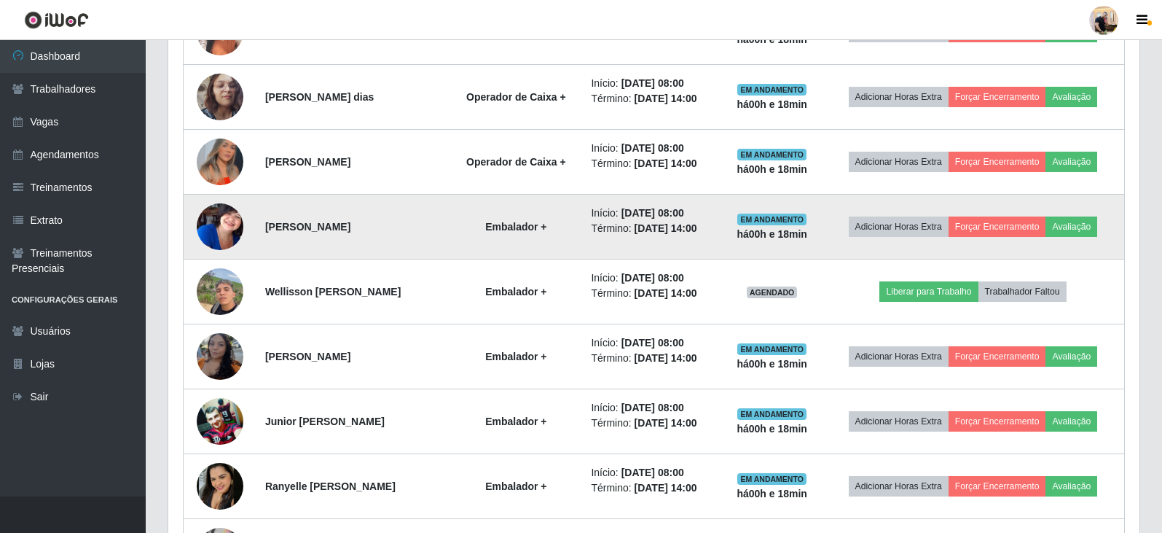
click at [221, 219] on img at bounding box center [220, 226] width 47 height 58
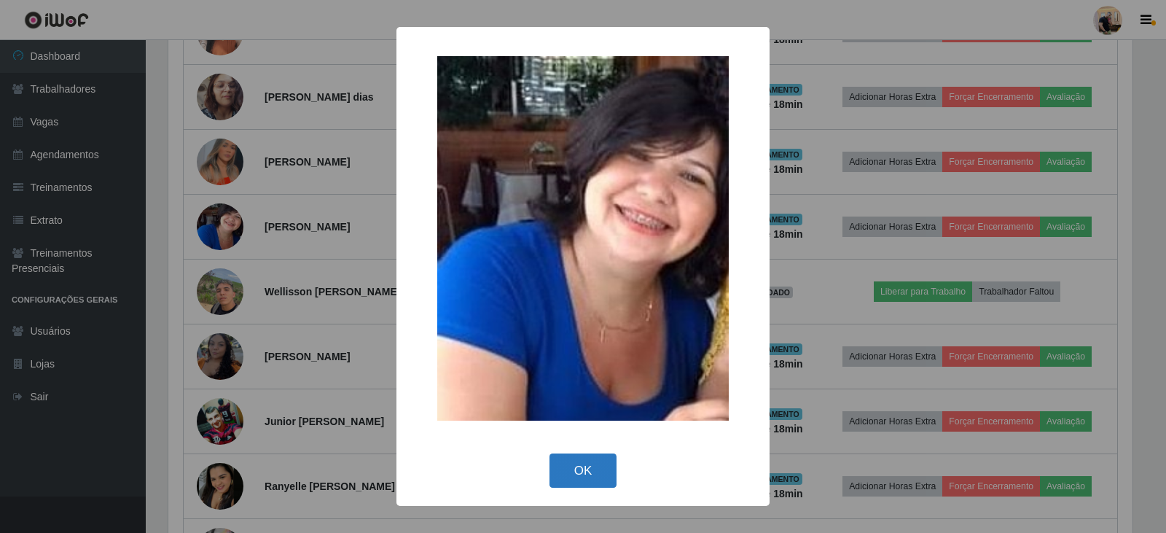
click at [592, 464] on button "OK" at bounding box center [583, 470] width 68 height 34
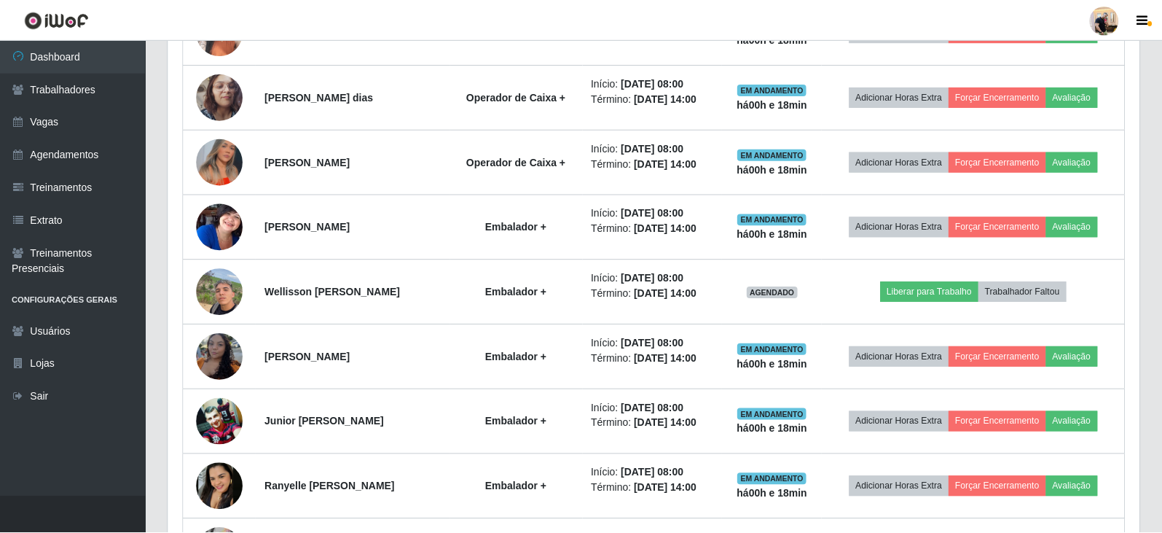
scroll to position [302, 971]
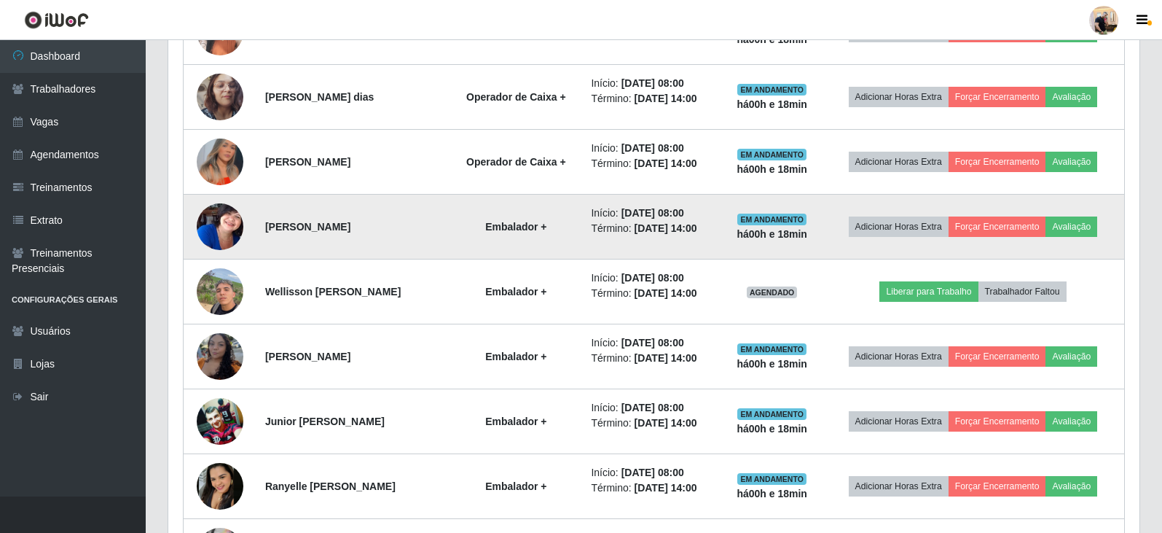
click at [219, 225] on img at bounding box center [220, 226] width 47 height 58
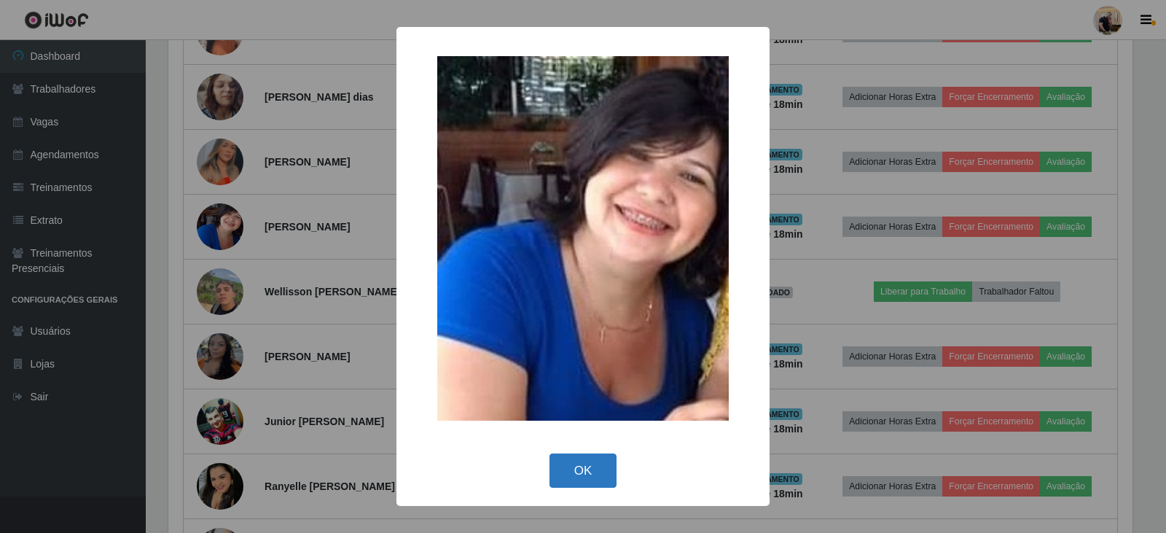
click at [607, 464] on button "OK" at bounding box center [583, 470] width 68 height 34
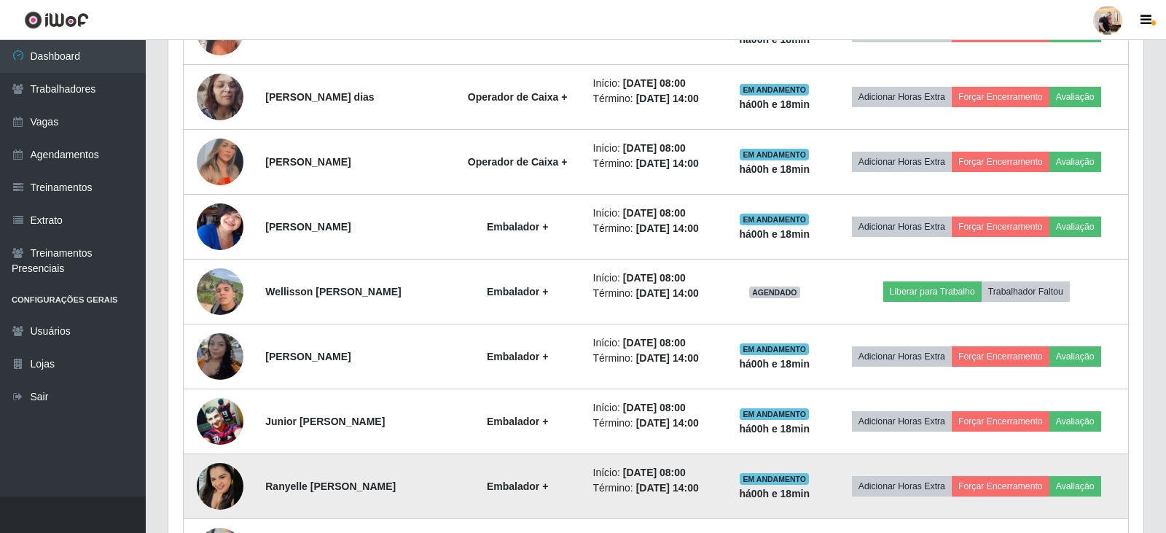
scroll to position [302, 971]
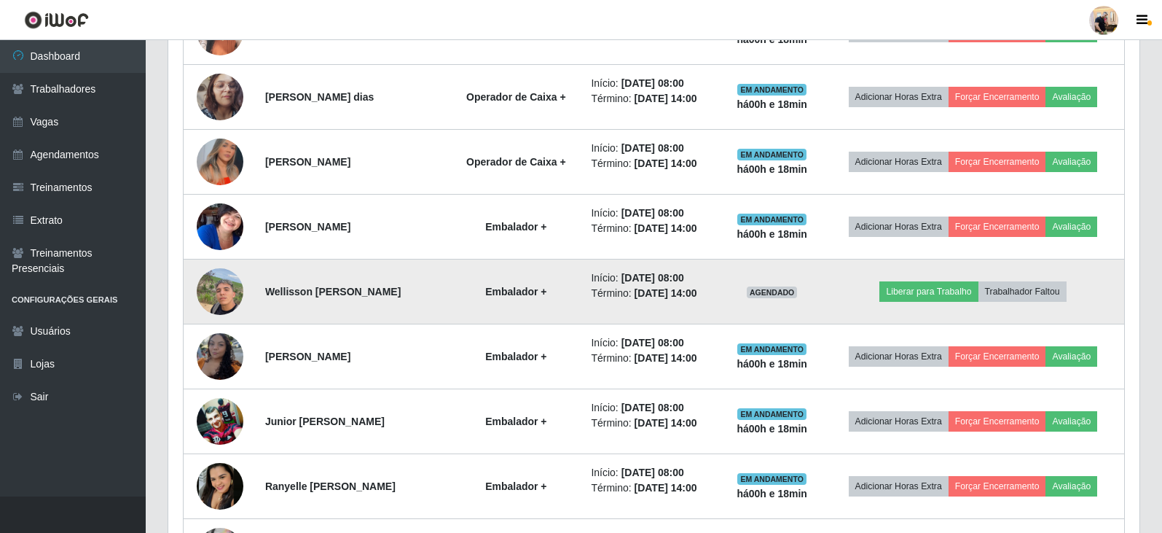
click at [220, 305] on img at bounding box center [220, 291] width 47 height 62
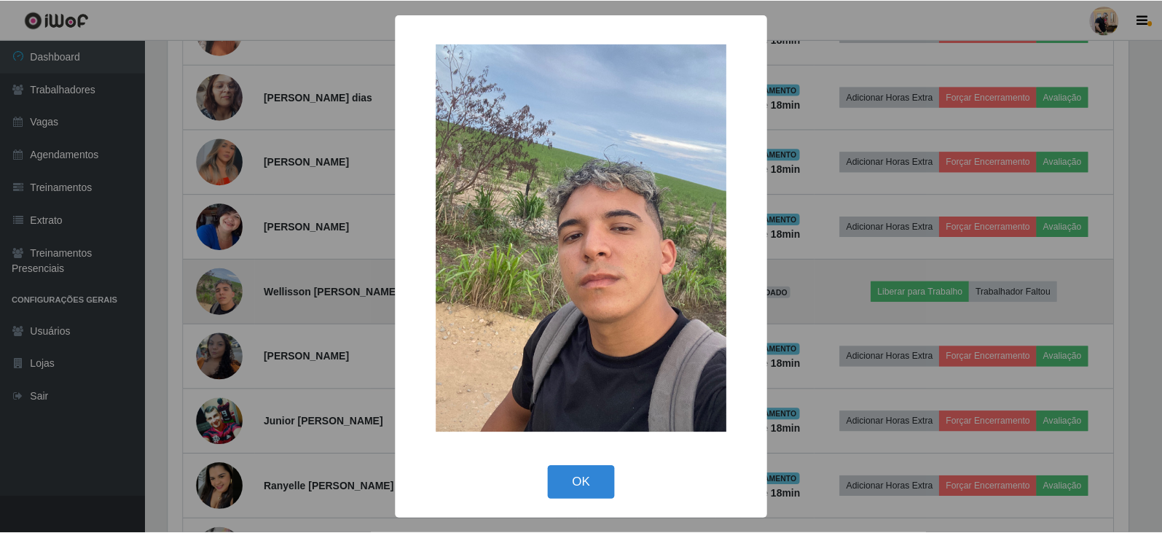
scroll to position [302, 964]
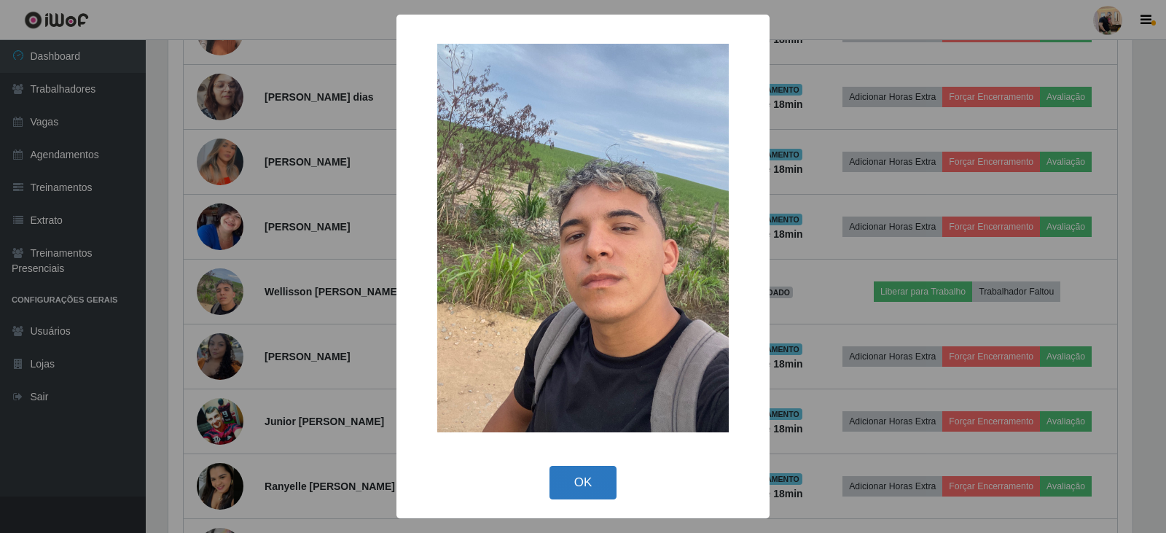
click at [585, 492] on button "OK" at bounding box center [583, 483] width 68 height 34
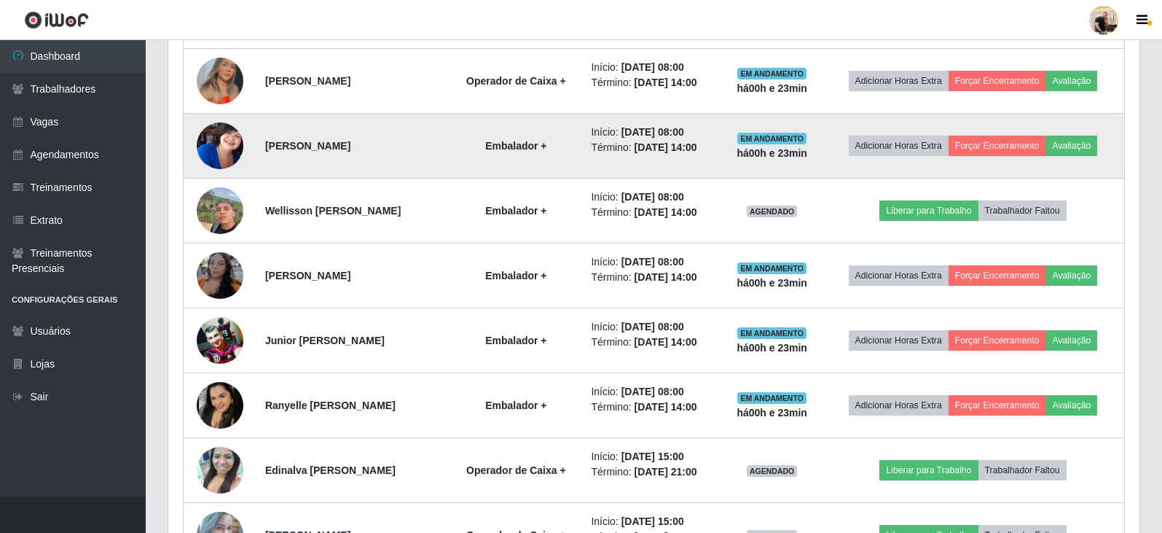
scroll to position [1182, 0]
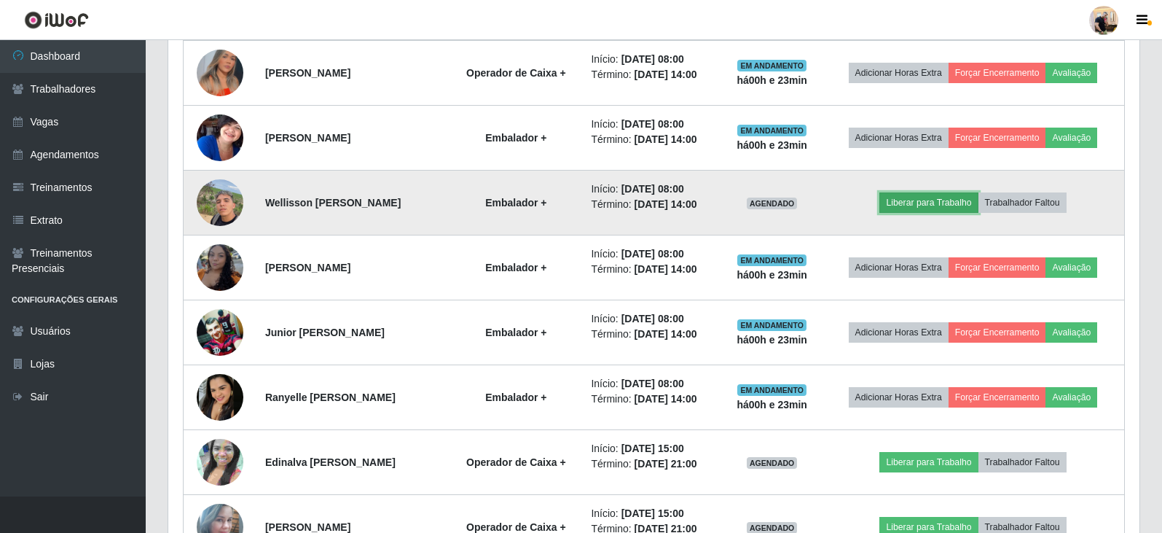
click at [753, 205] on button "Liberar para Trabalho" at bounding box center [928, 202] width 98 height 20
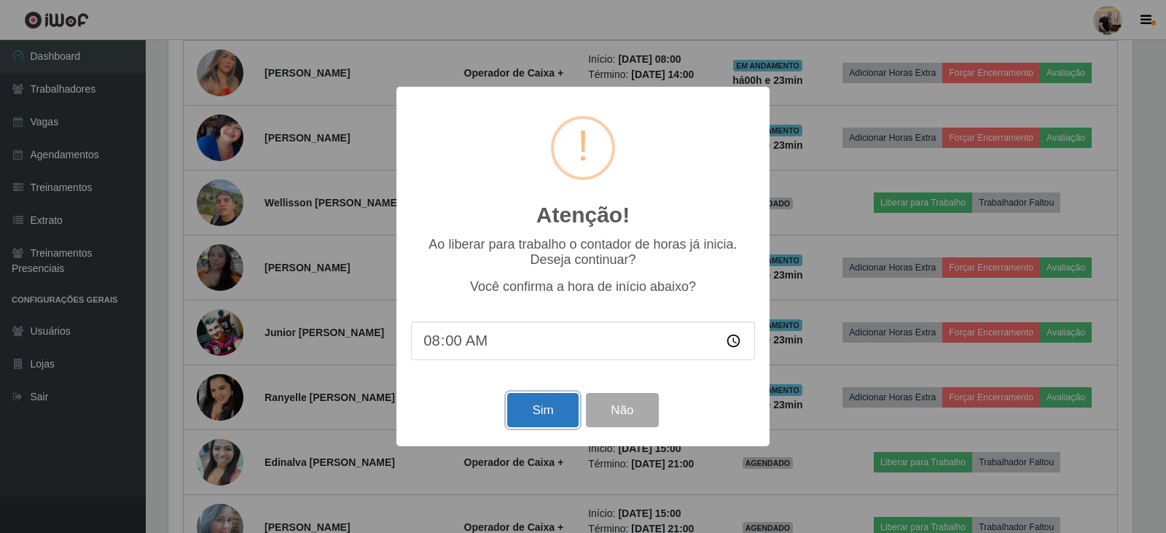
click at [543, 412] on button "Sim" at bounding box center [542, 410] width 71 height 34
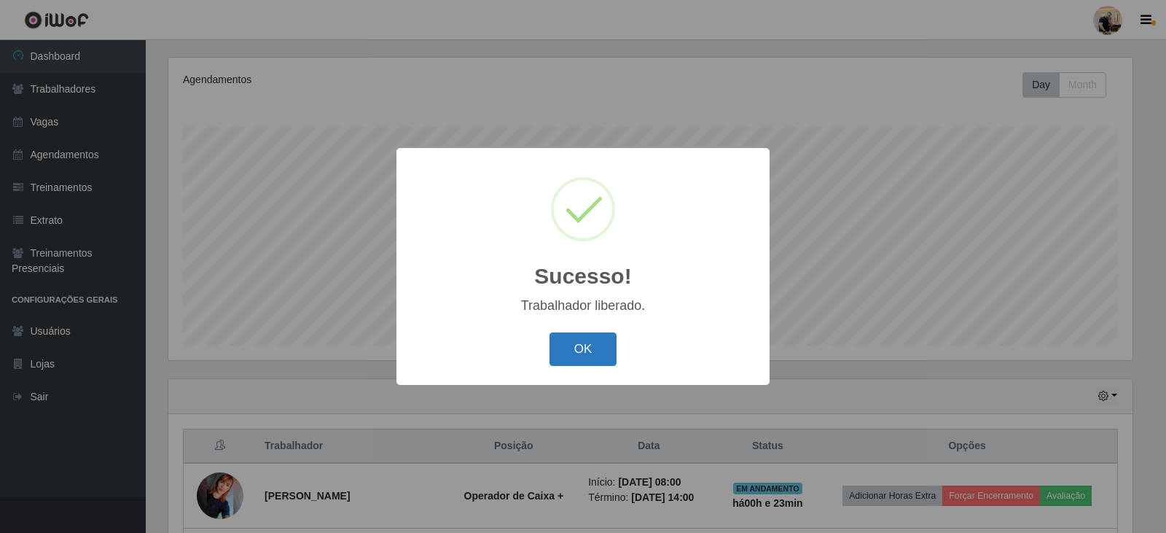
click at [596, 339] on button "OK" at bounding box center [583, 349] width 68 height 34
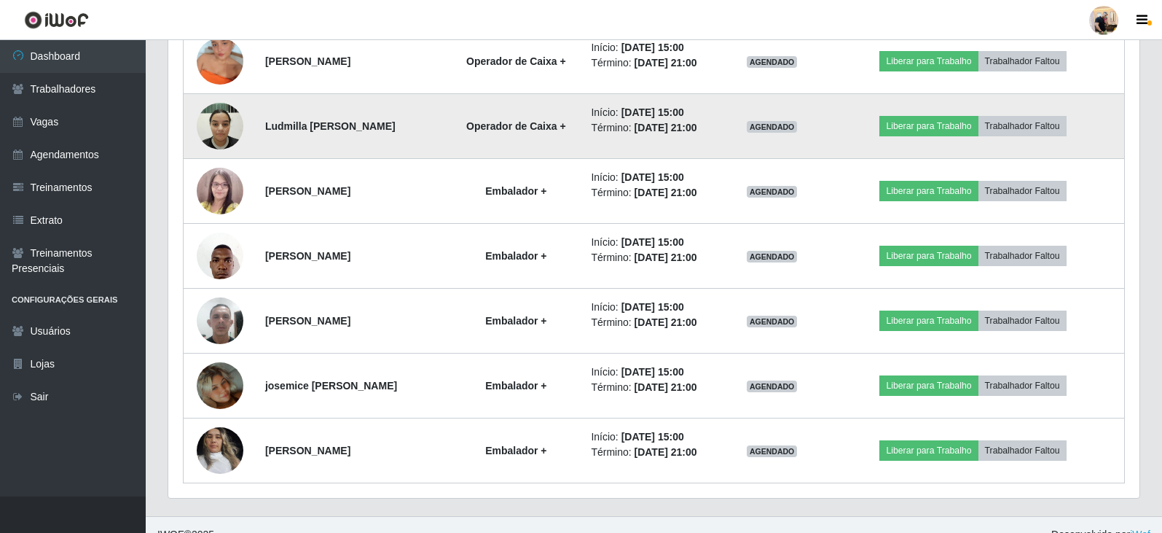
scroll to position [2056, 0]
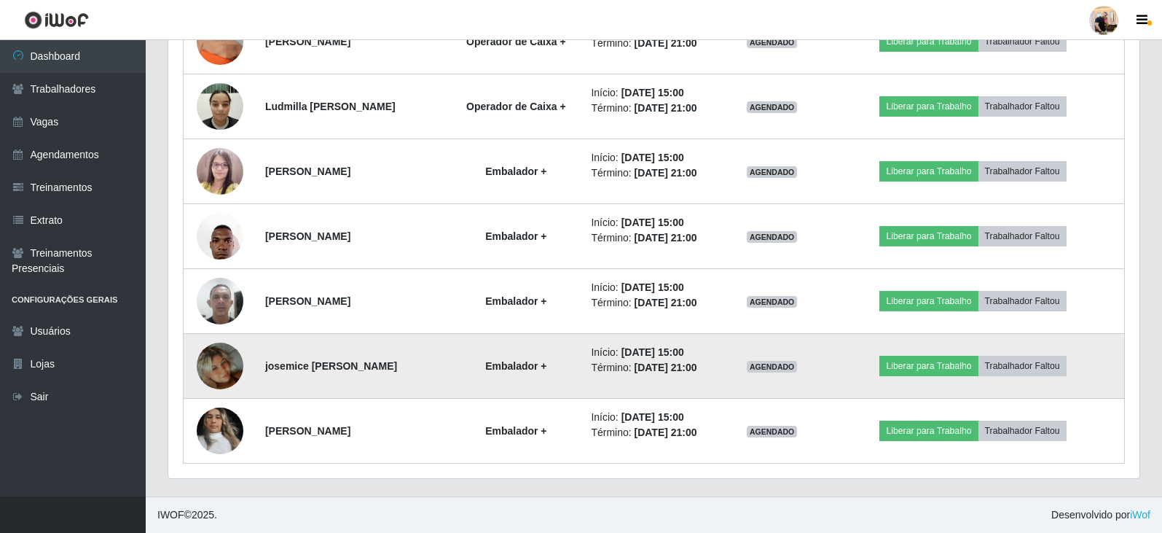
click at [216, 357] on img at bounding box center [220, 365] width 47 height 83
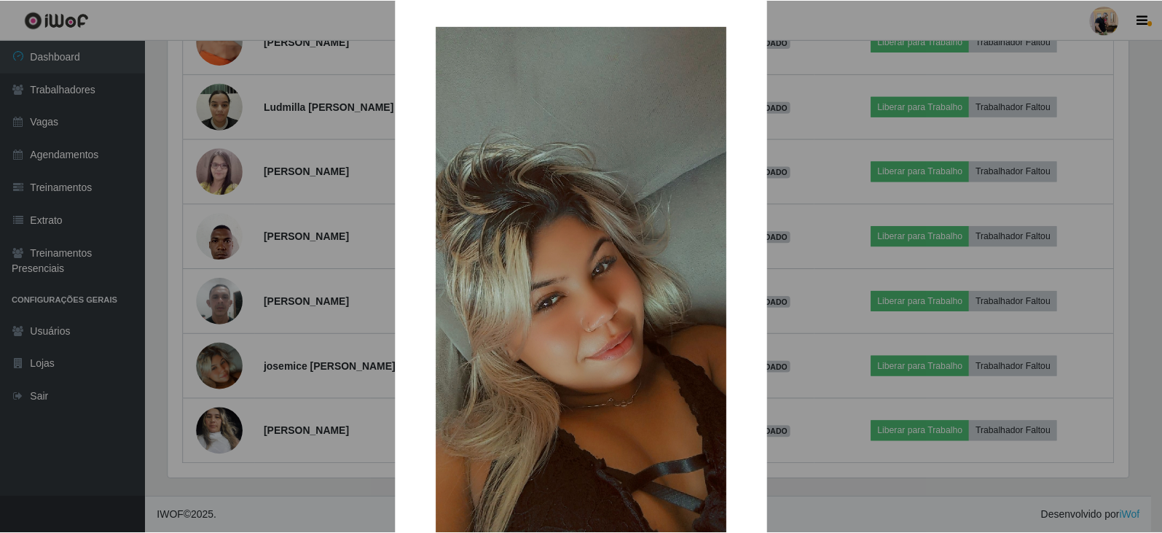
scroll to position [0, 0]
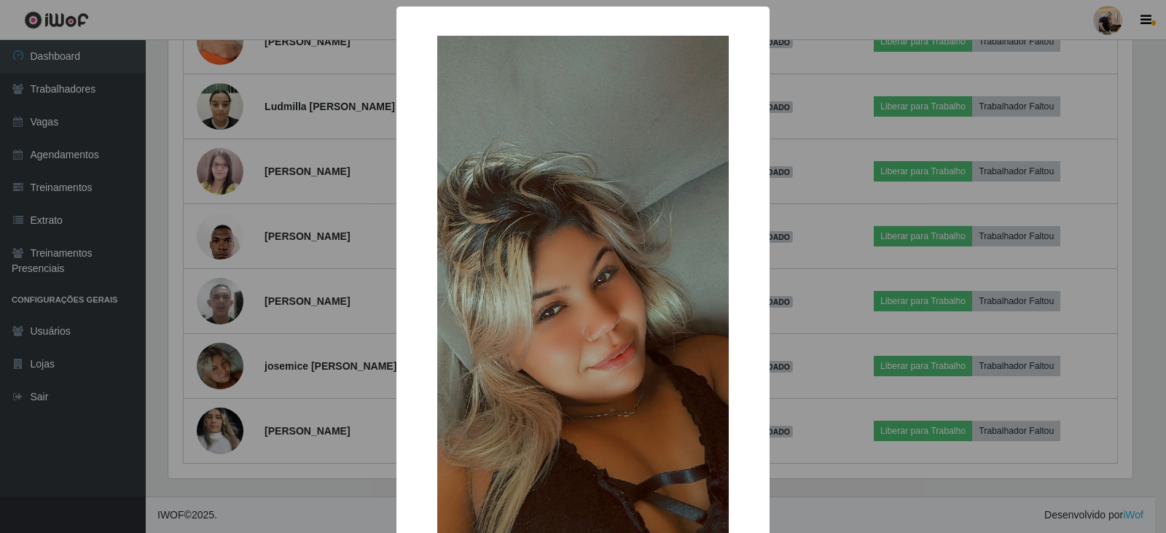
click at [85, 423] on div "× OK Cancel" at bounding box center [583, 266] width 1166 height 533
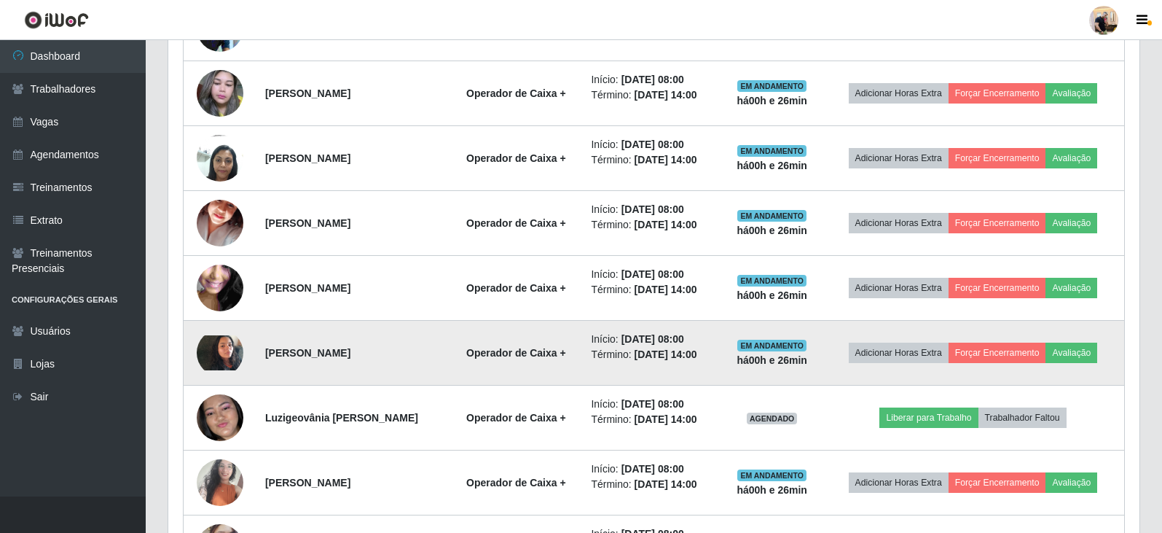
scroll to position [599, 0]
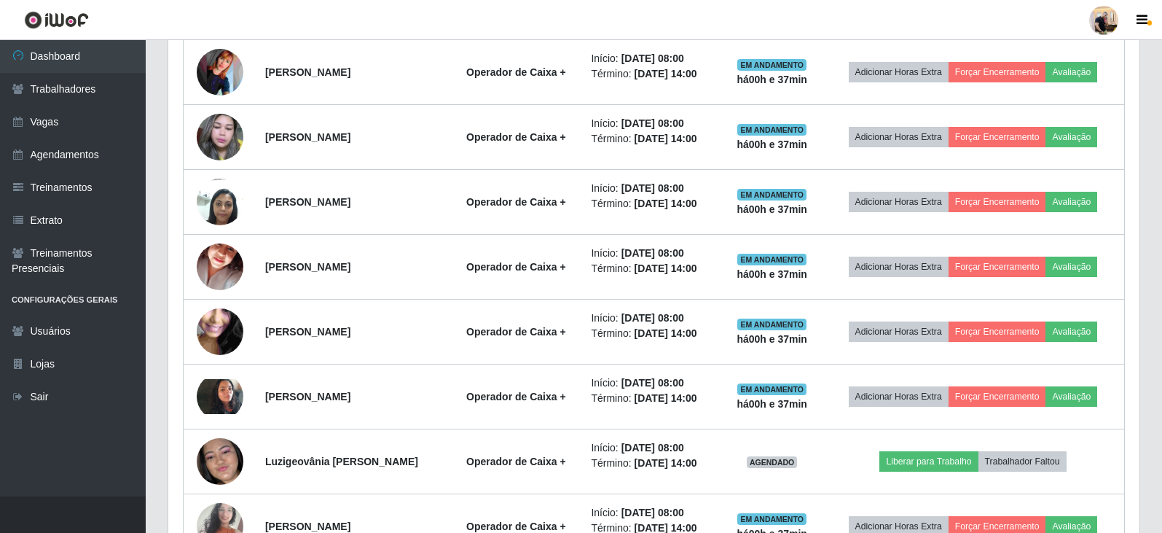
click at [753, 17] on div at bounding box center [1103, 20] width 29 height 29
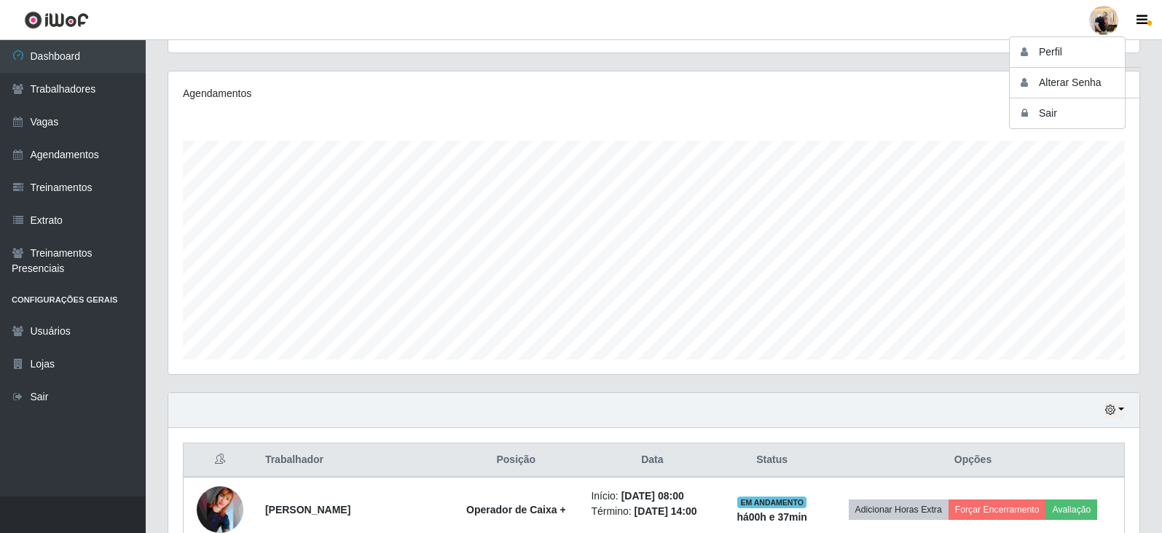
scroll to position [0, 0]
